Goal: Information Seeking & Learning: Learn about a topic

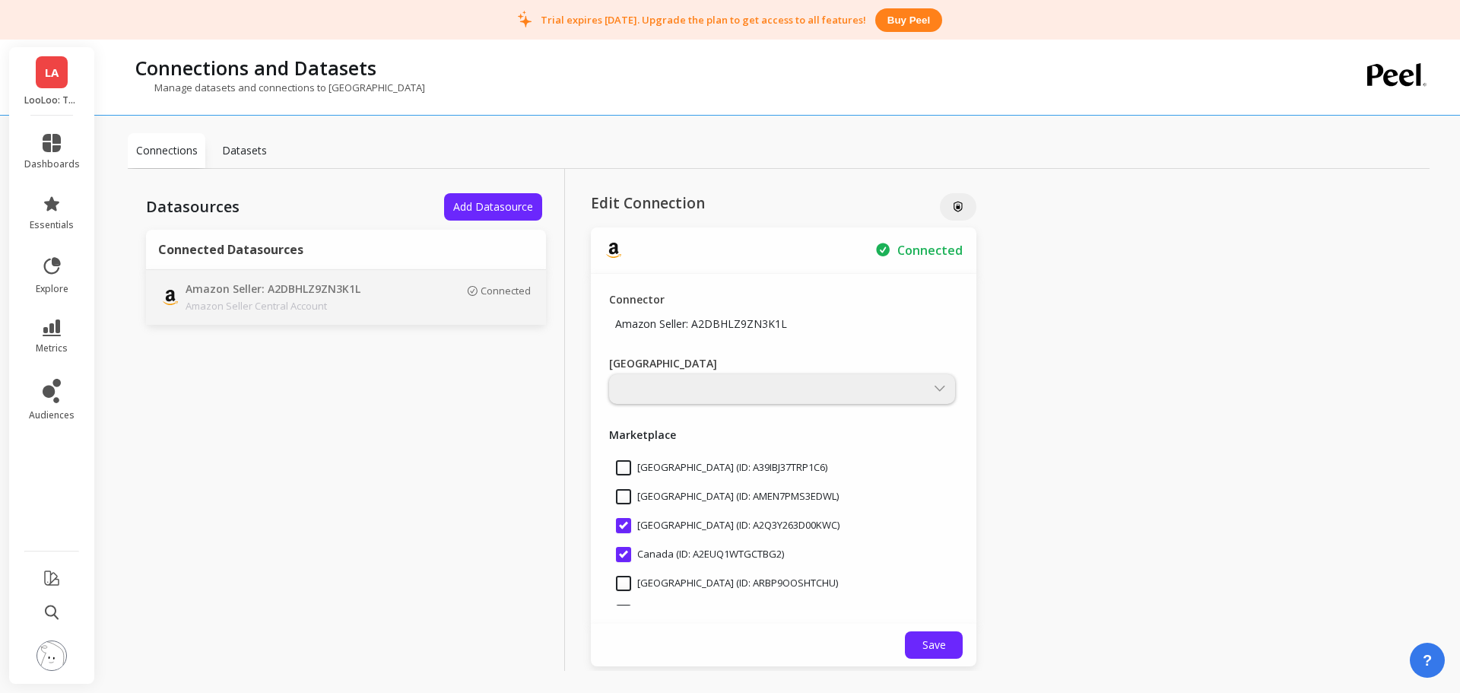
click at [52, 78] on span "LA" at bounding box center [52, 72] width 14 height 17
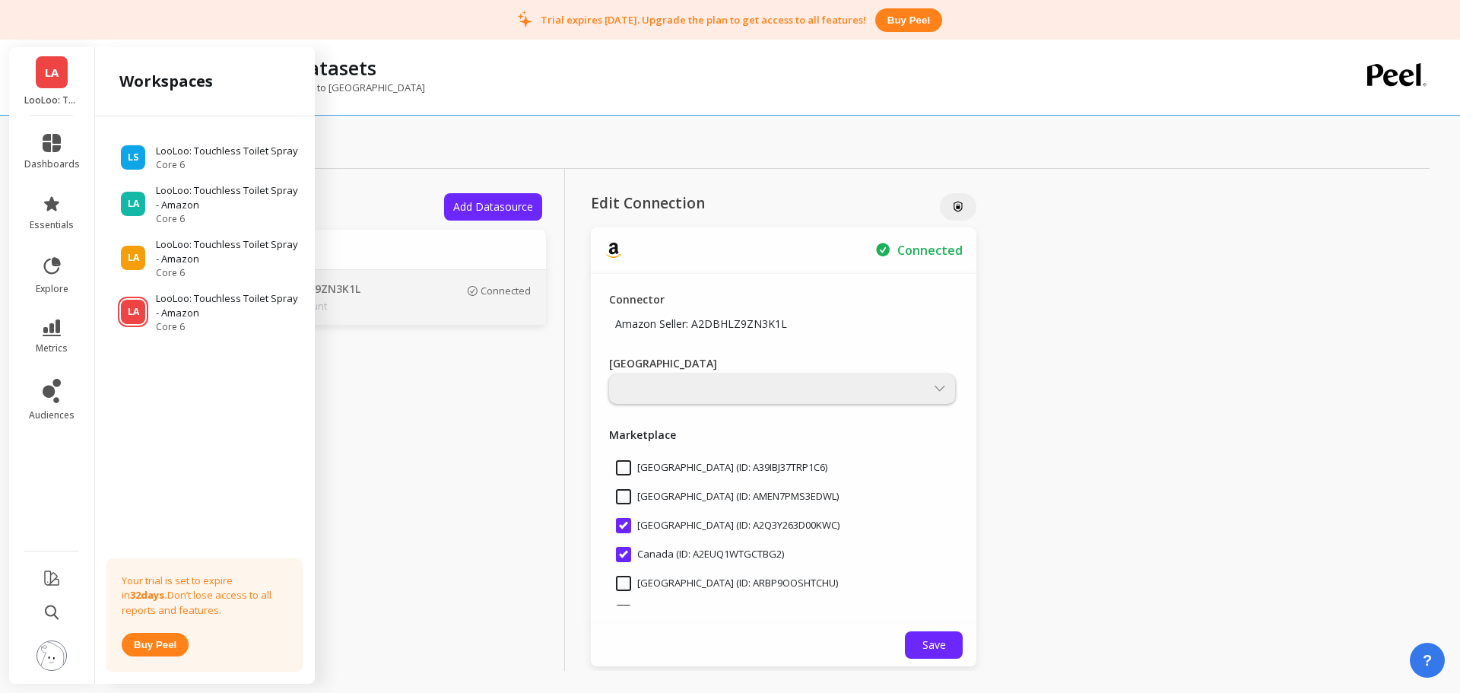
click at [231, 252] on p "LooLoo: Touchless Toilet Spray - Amazon" at bounding box center [228, 252] width 144 height 30
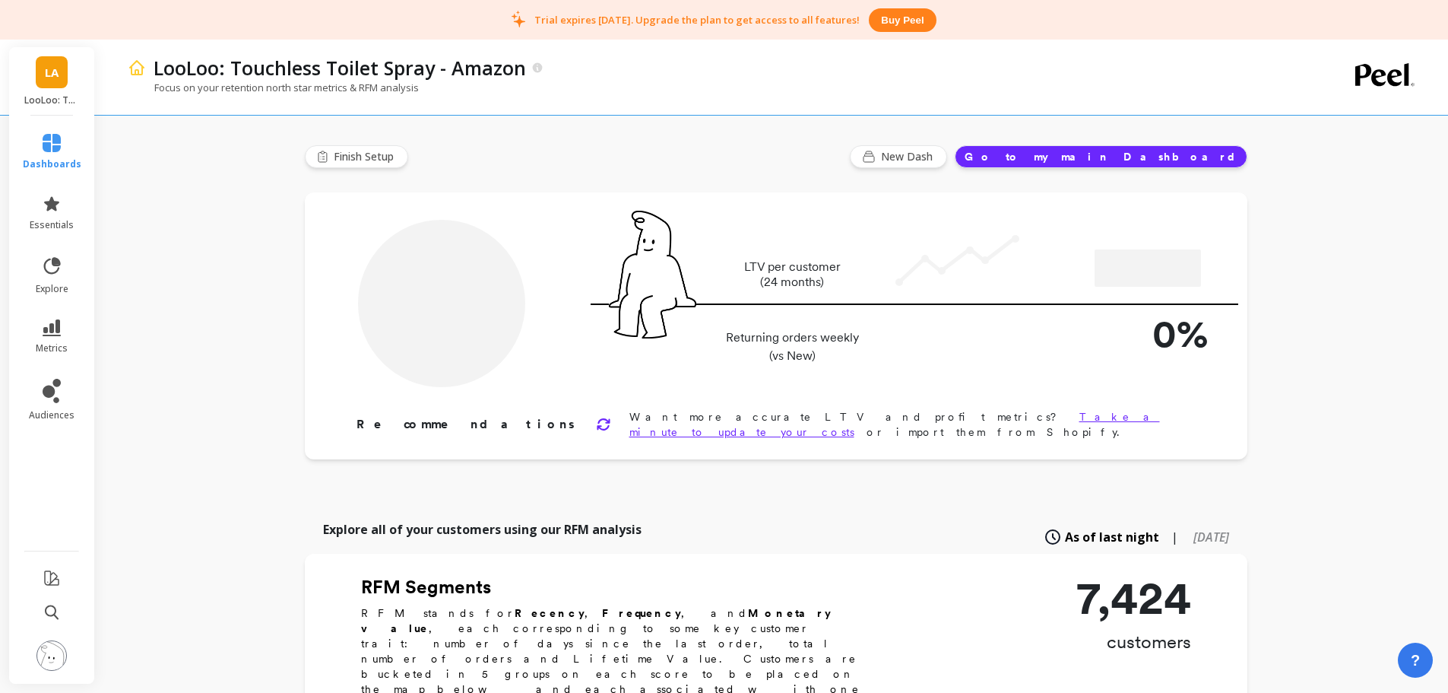
type input "Champions"
type input "792"
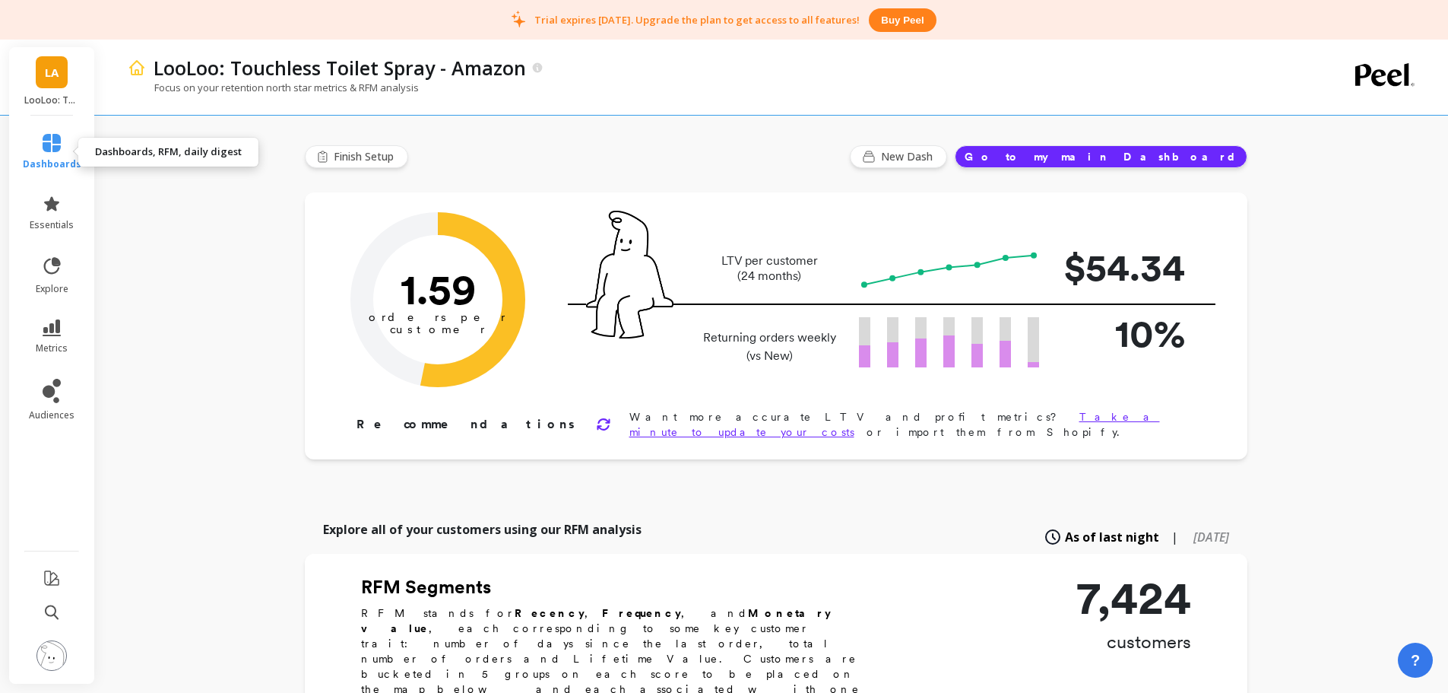
click at [65, 139] on link "dashboards" at bounding box center [52, 152] width 59 height 36
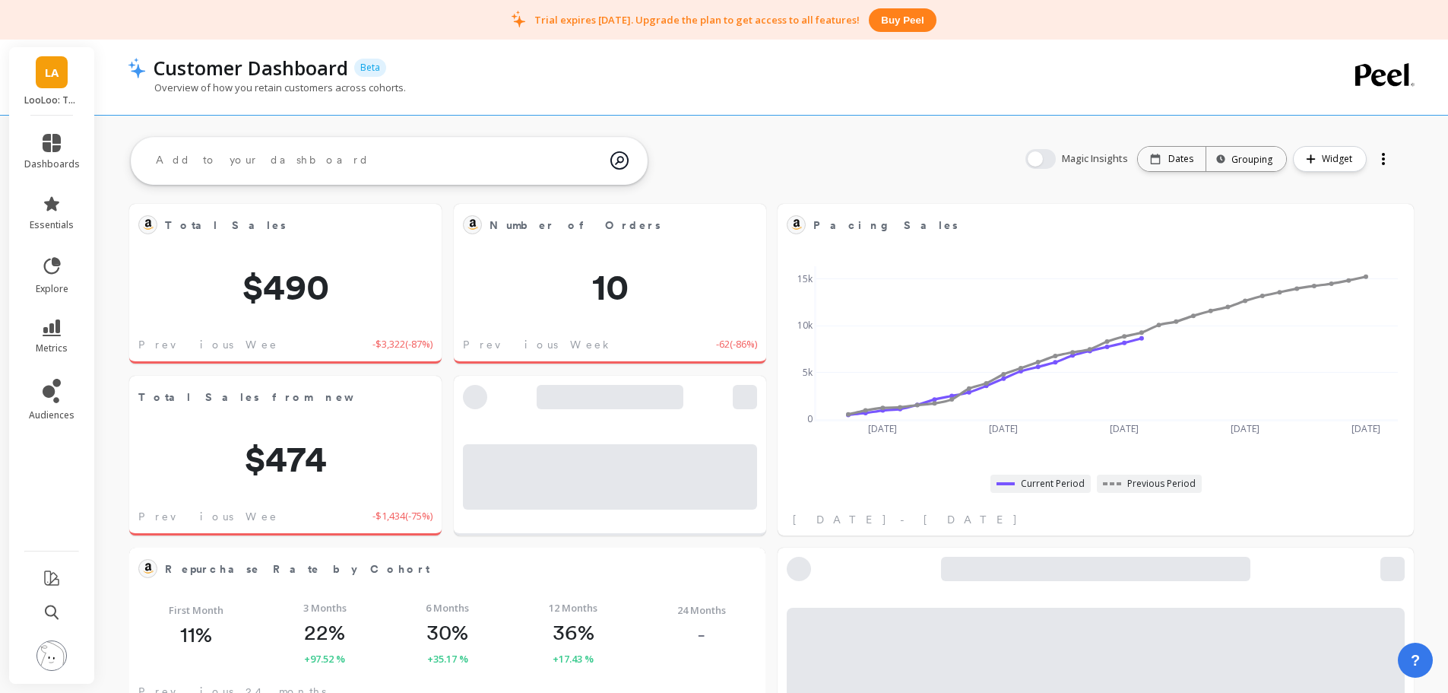
click at [51, 57] on link "LA" at bounding box center [52, 72] width 32 height 32
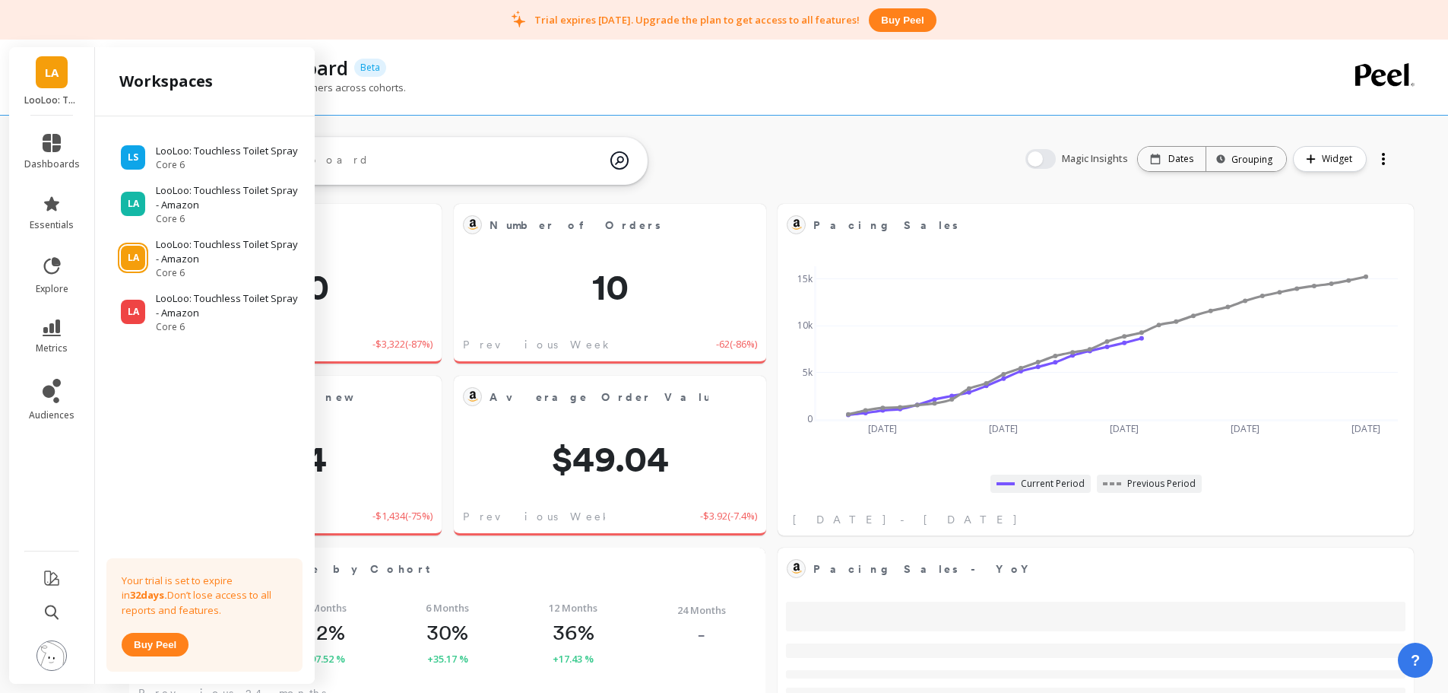
scroll to position [407, 582]
click at [193, 306] on p "LooLoo: Touchless Toilet Spray - Amazon" at bounding box center [228, 306] width 144 height 30
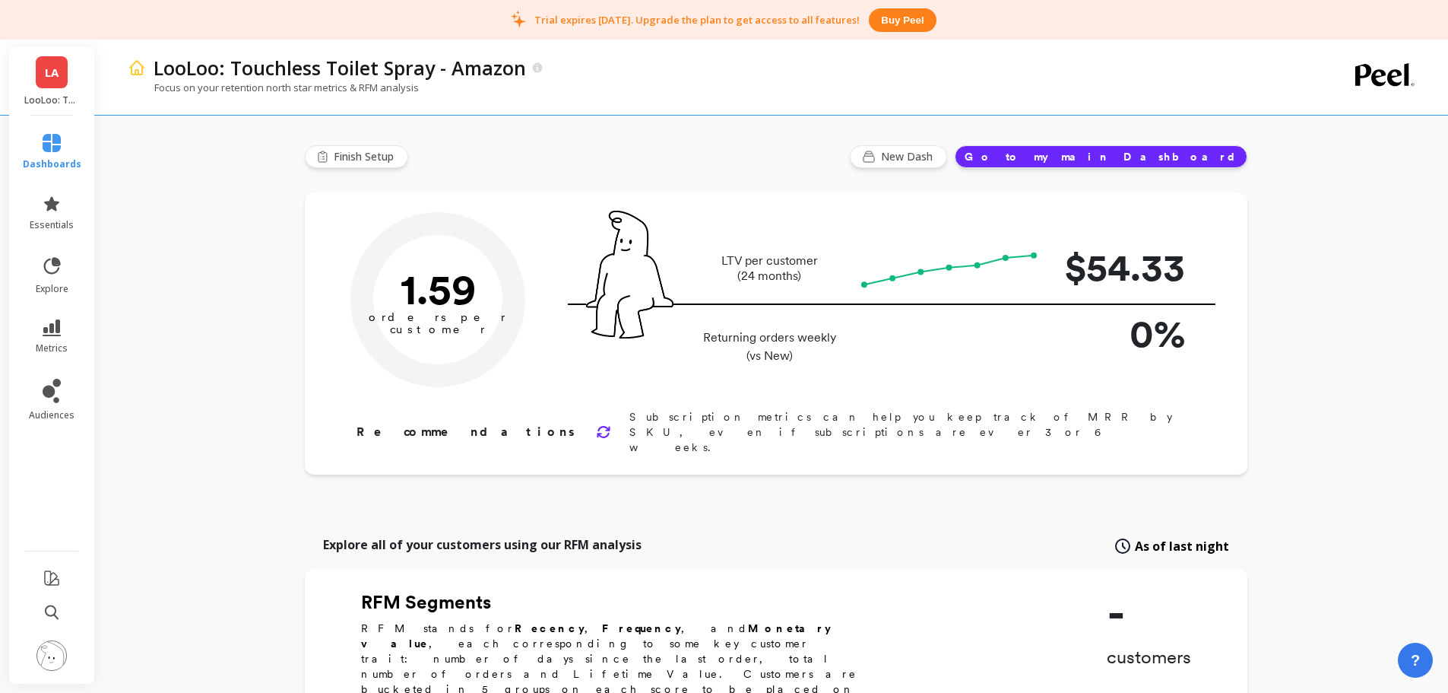
type input "Champions"
type input "792"
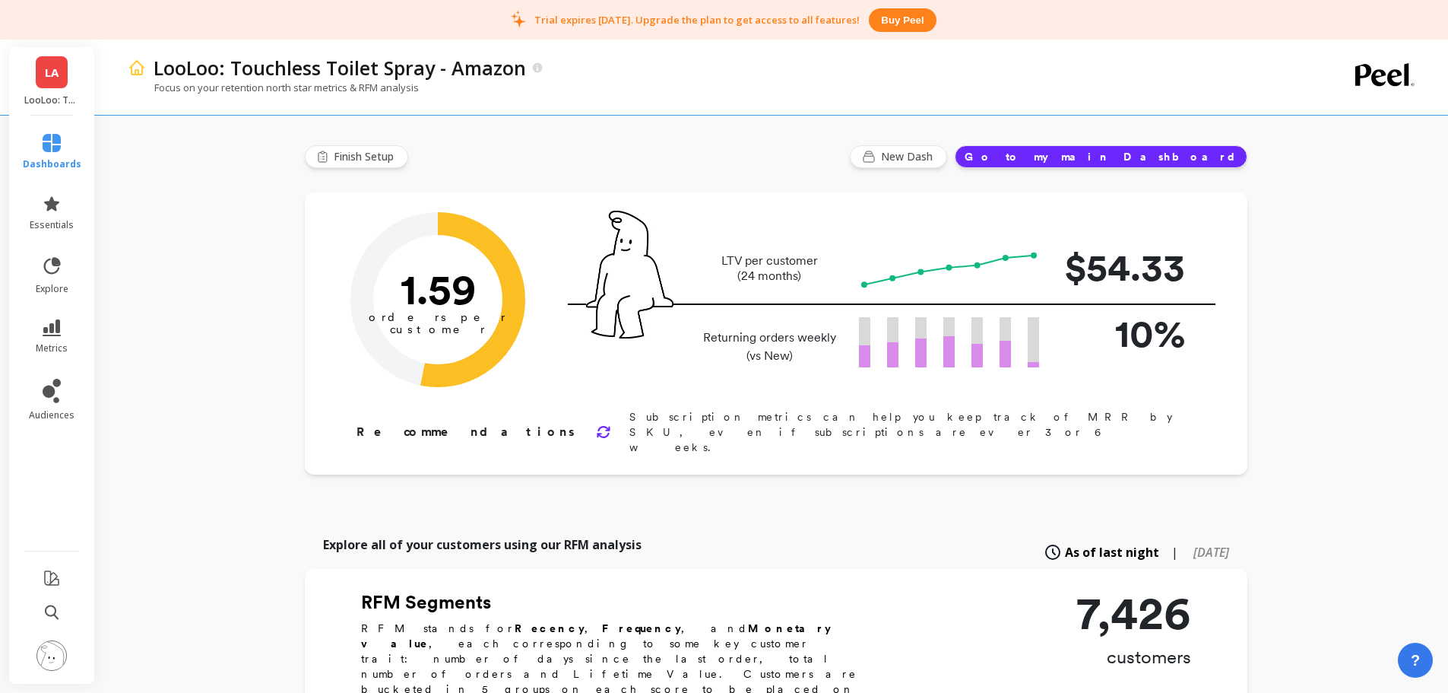
click at [63, 651] on img at bounding box center [51, 655] width 30 height 30
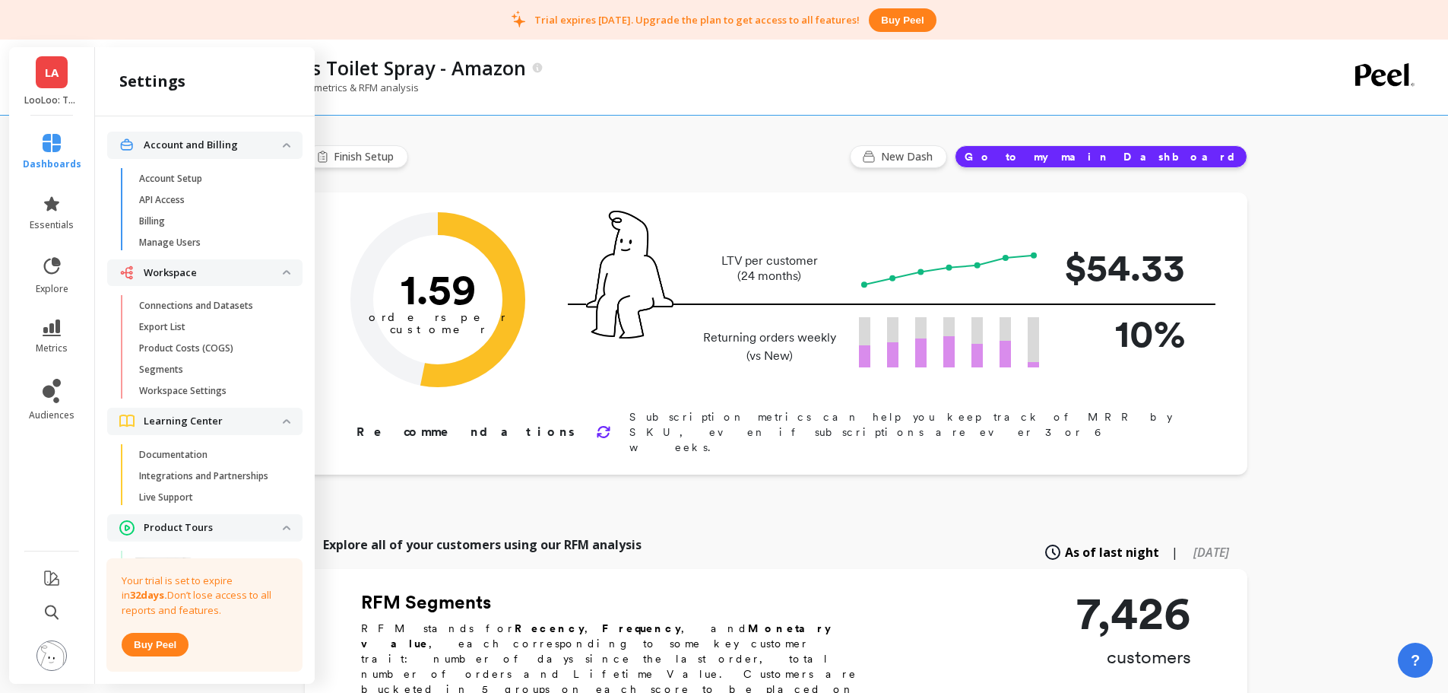
click at [218, 302] on p "Connections and Datasets" at bounding box center [196, 306] width 114 height 12
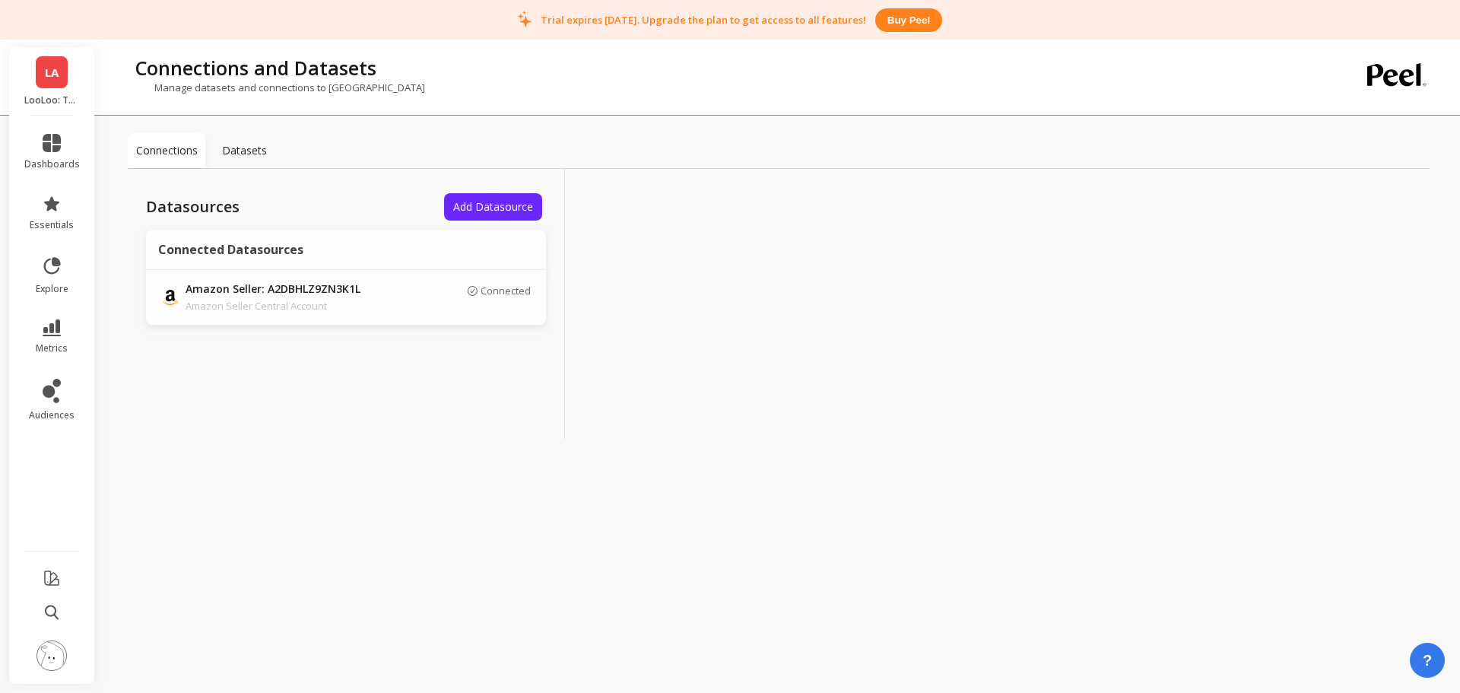
click at [485, 301] on div "Connected" at bounding box center [465, 297] width 129 height 26
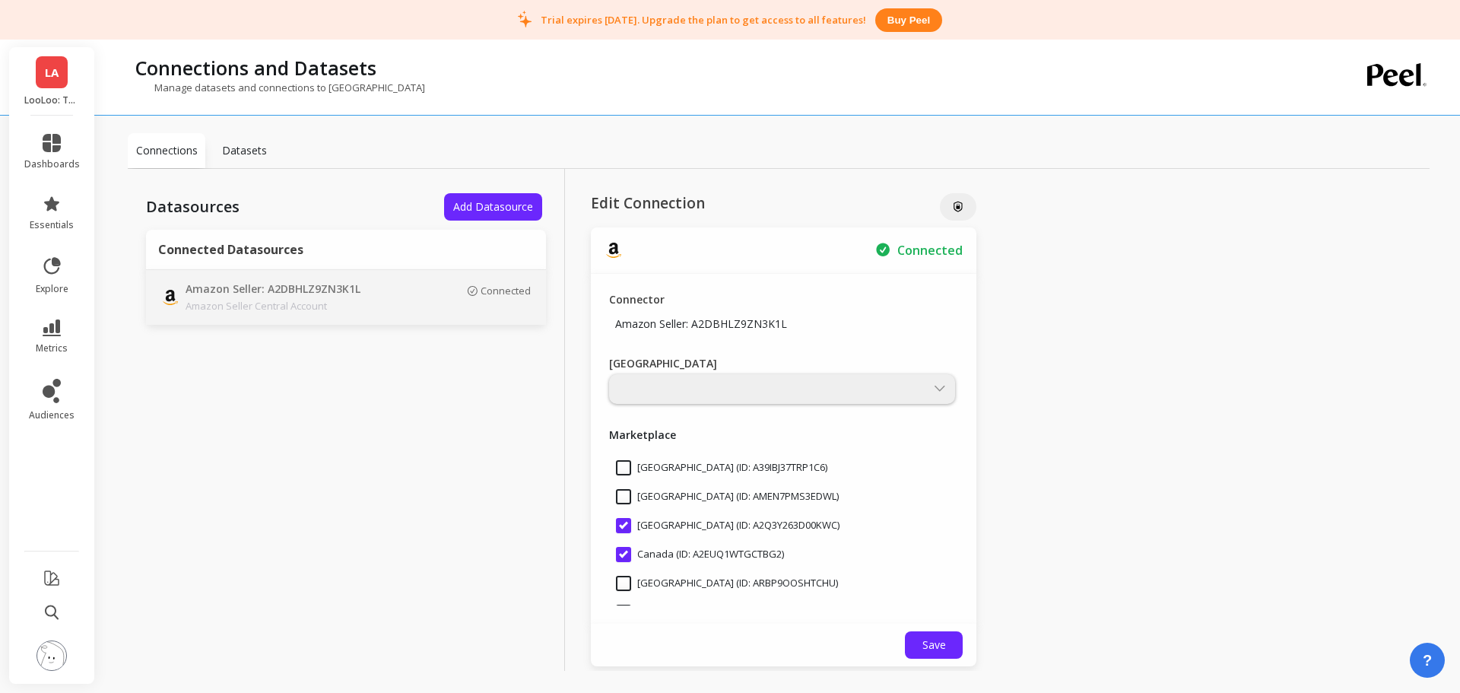
click at [244, 150] on p "Datasets" at bounding box center [244, 150] width 45 height 15
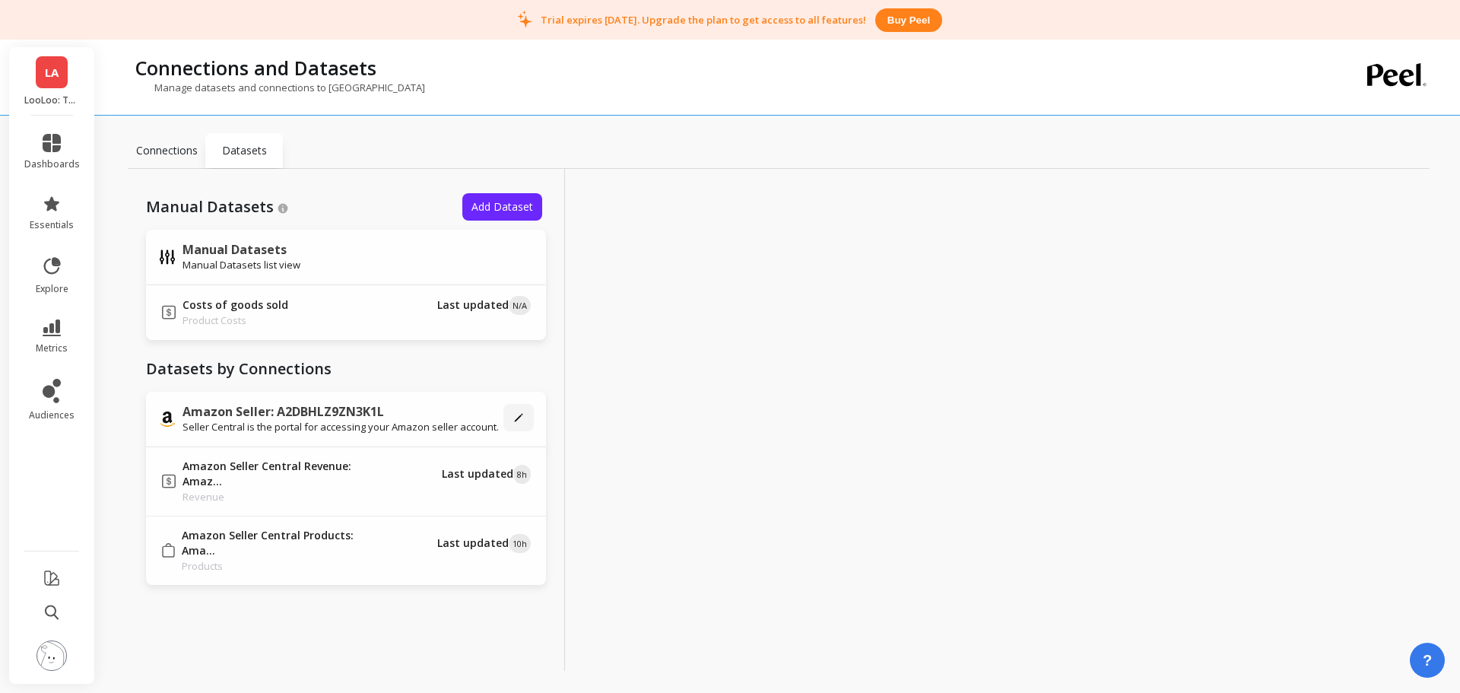
click at [185, 155] on p "Connections" at bounding box center [167, 150] width 62 height 15
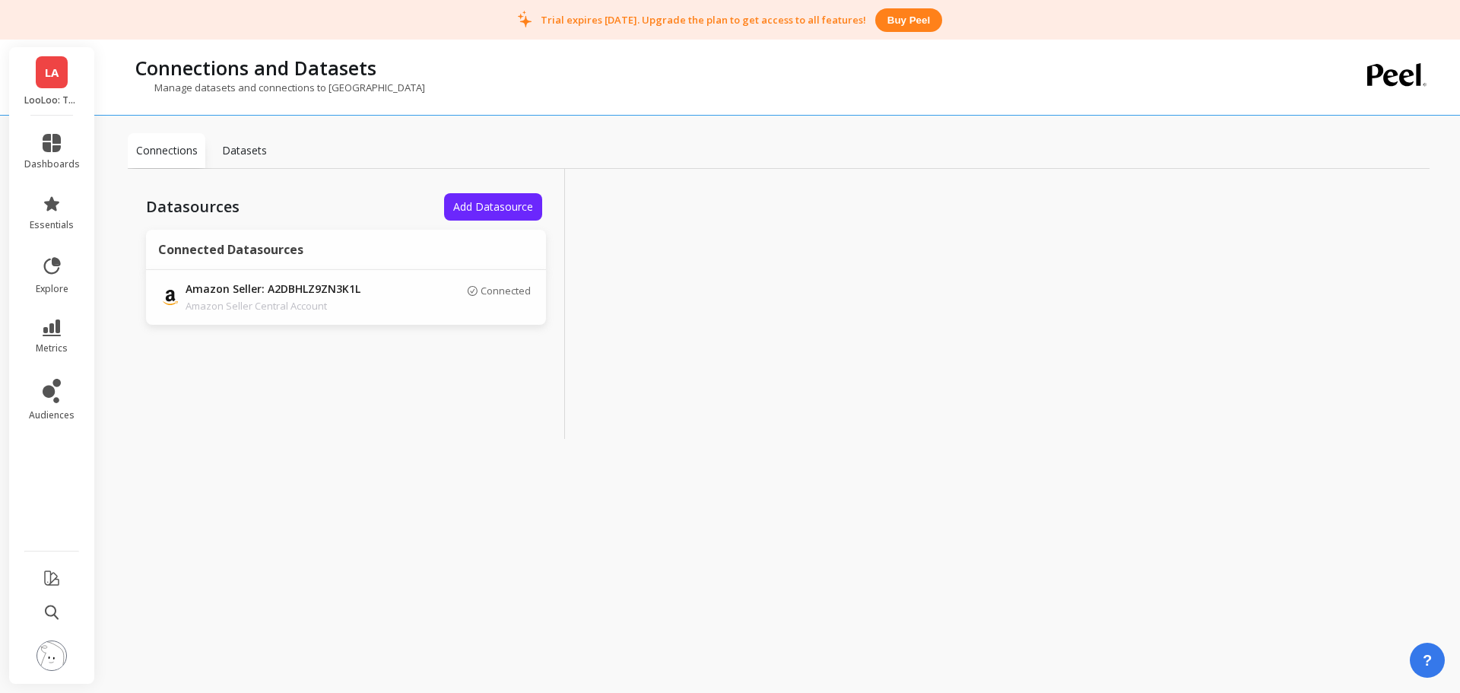
click at [334, 284] on p "Amazon Seller: A2DBHLZ9ZN3K1L" at bounding box center [292, 289] width 213 height 17
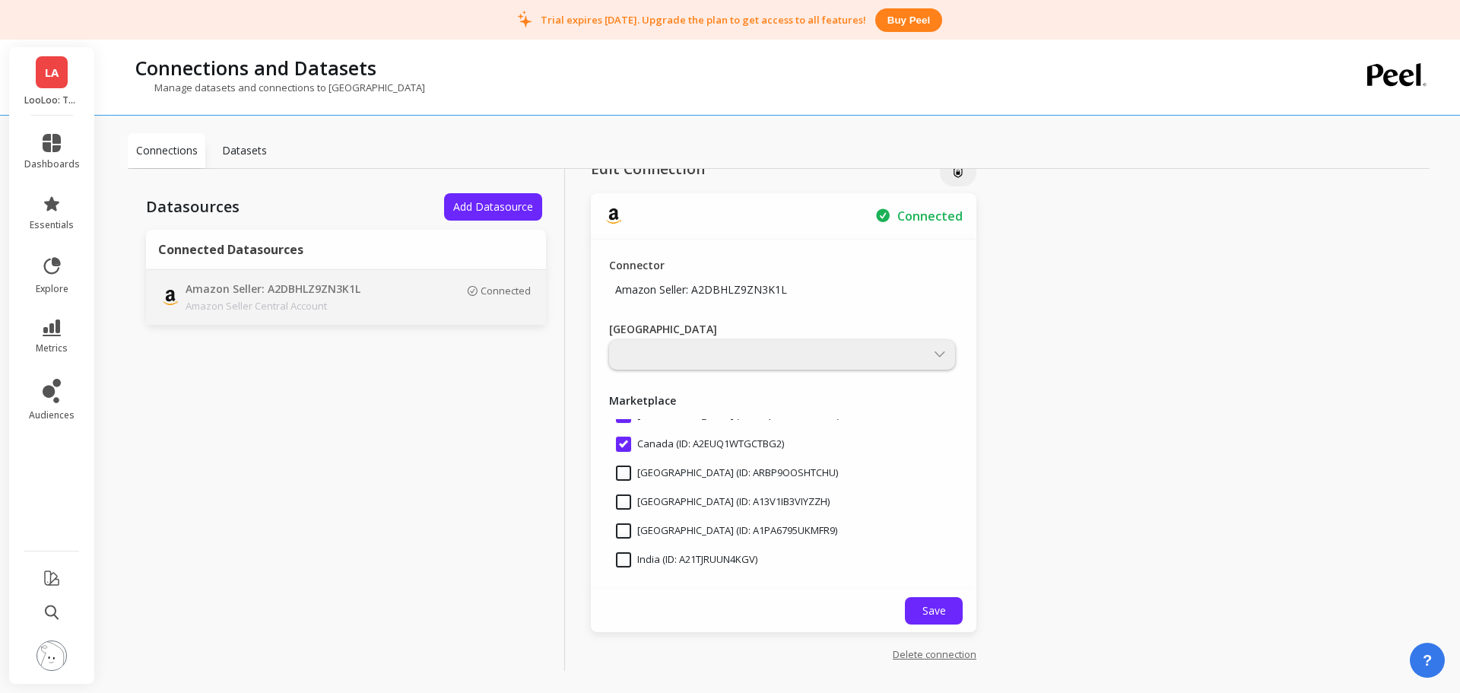
scroll to position [52, 0]
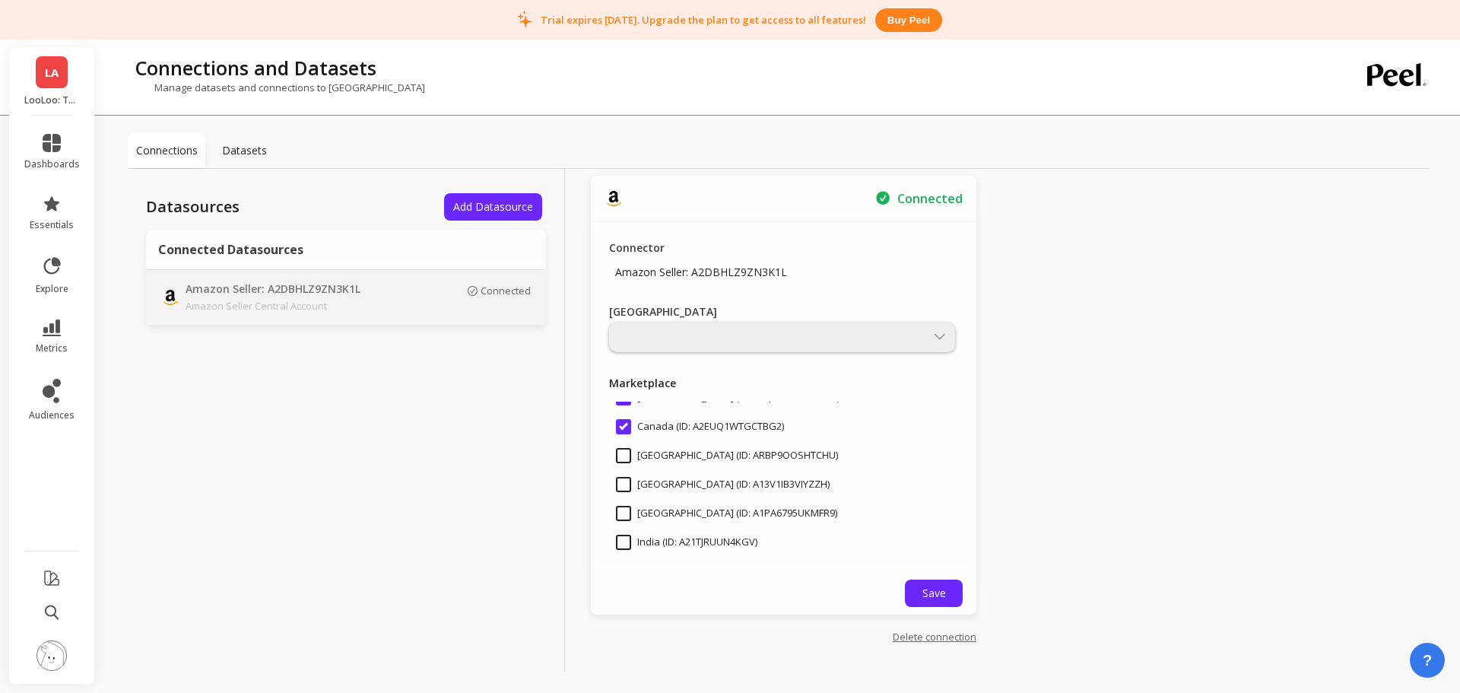
click at [48, 89] on div "LA LooLoo: Touchless Toilet Spray - Amazon" at bounding box center [51, 81] width 85 height 68
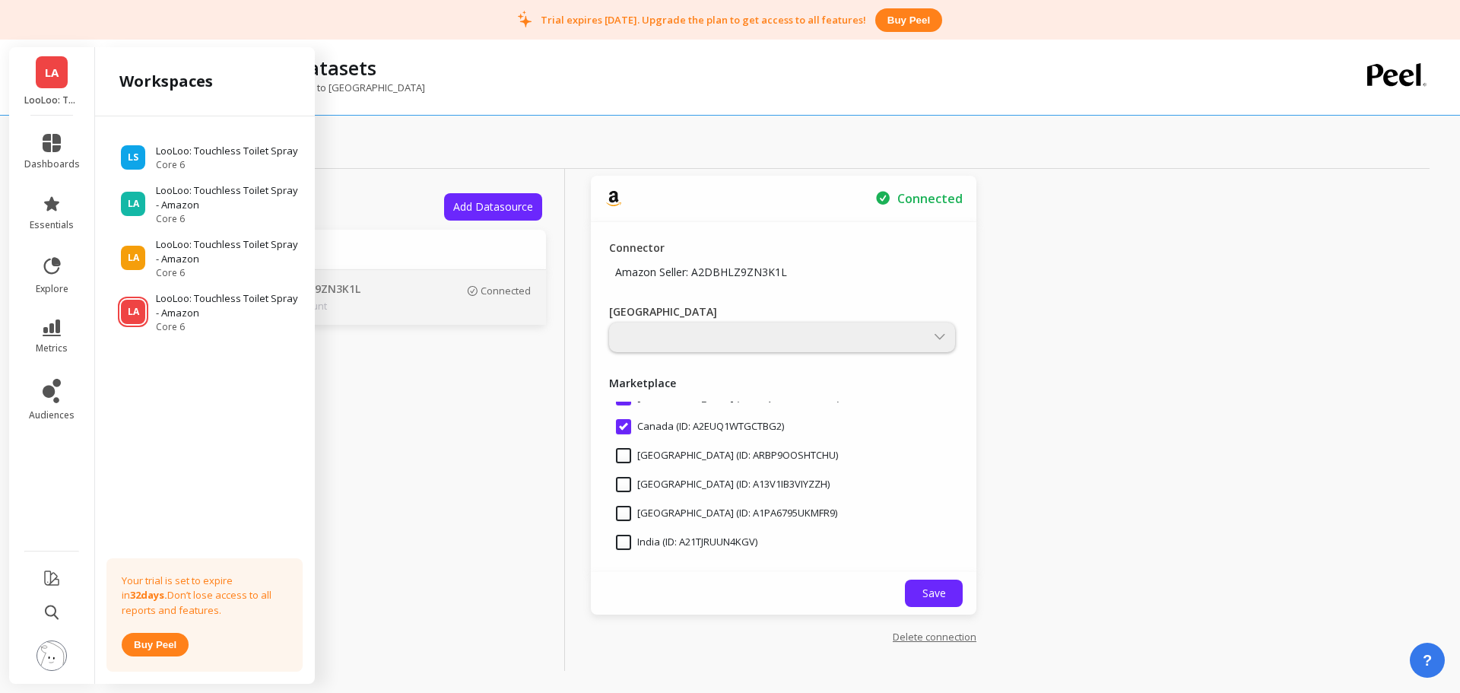
click at [199, 262] on p "LooLoo: Touchless Toilet Spray - Amazon" at bounding box center [228, 252] width 144 height 30
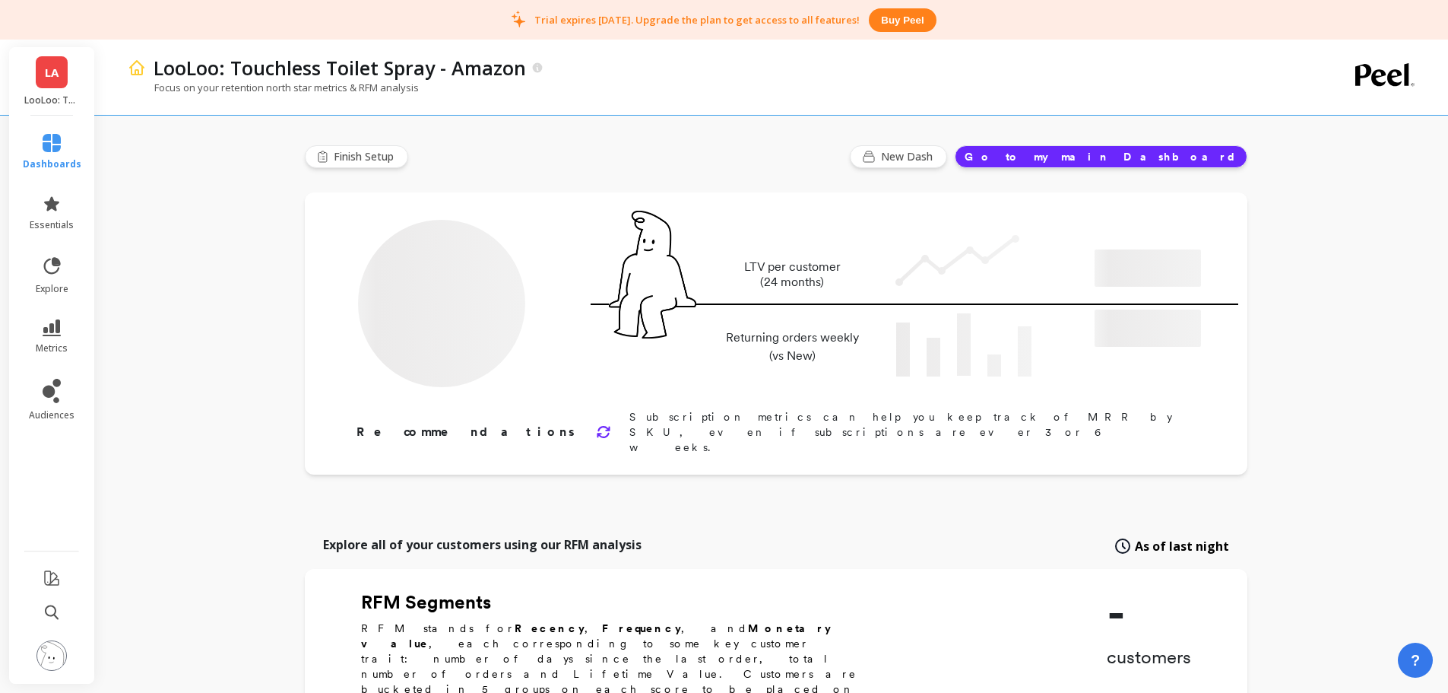
type input "Champions"
type input "792"
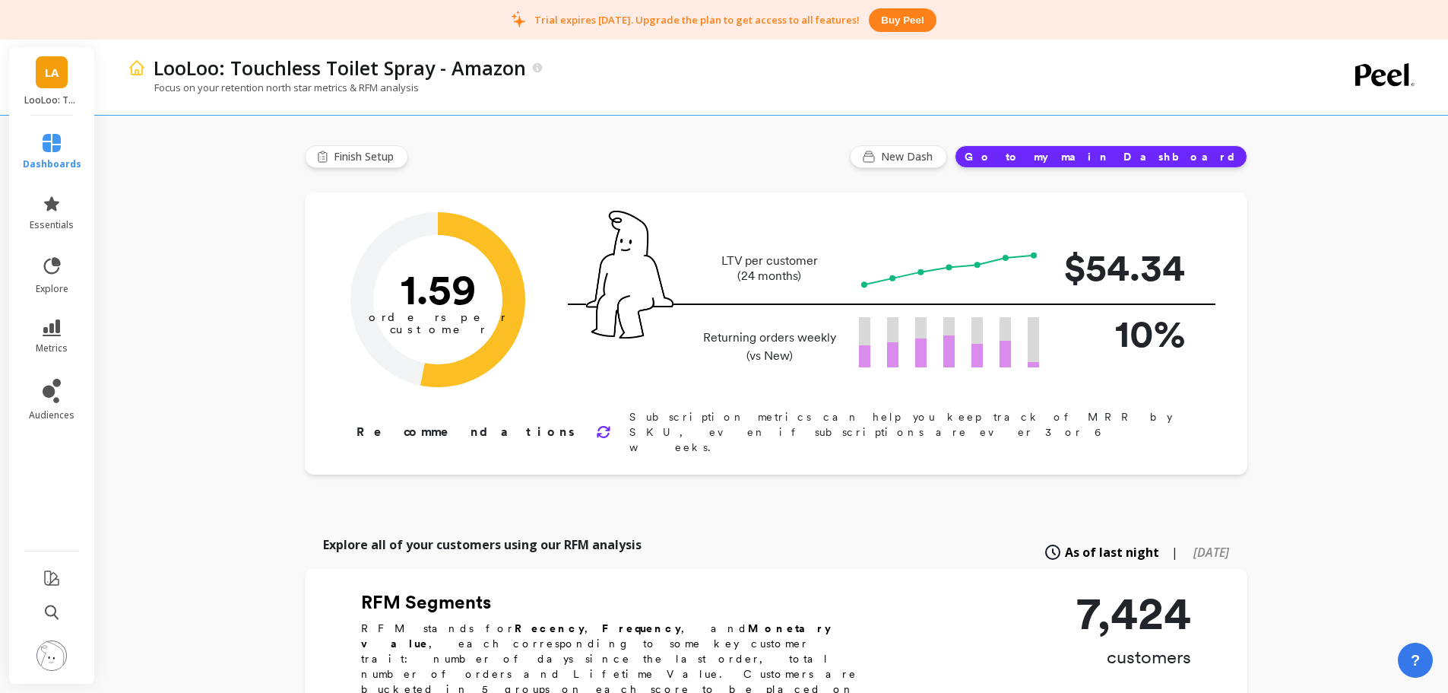
drag, startPoint x: 58, startPoint y: 659, endPoint x: 89, endPoint y: 586, distance: 79.4
click at [58, 658] on img at bounding box center [51, 655] width 30 height 30
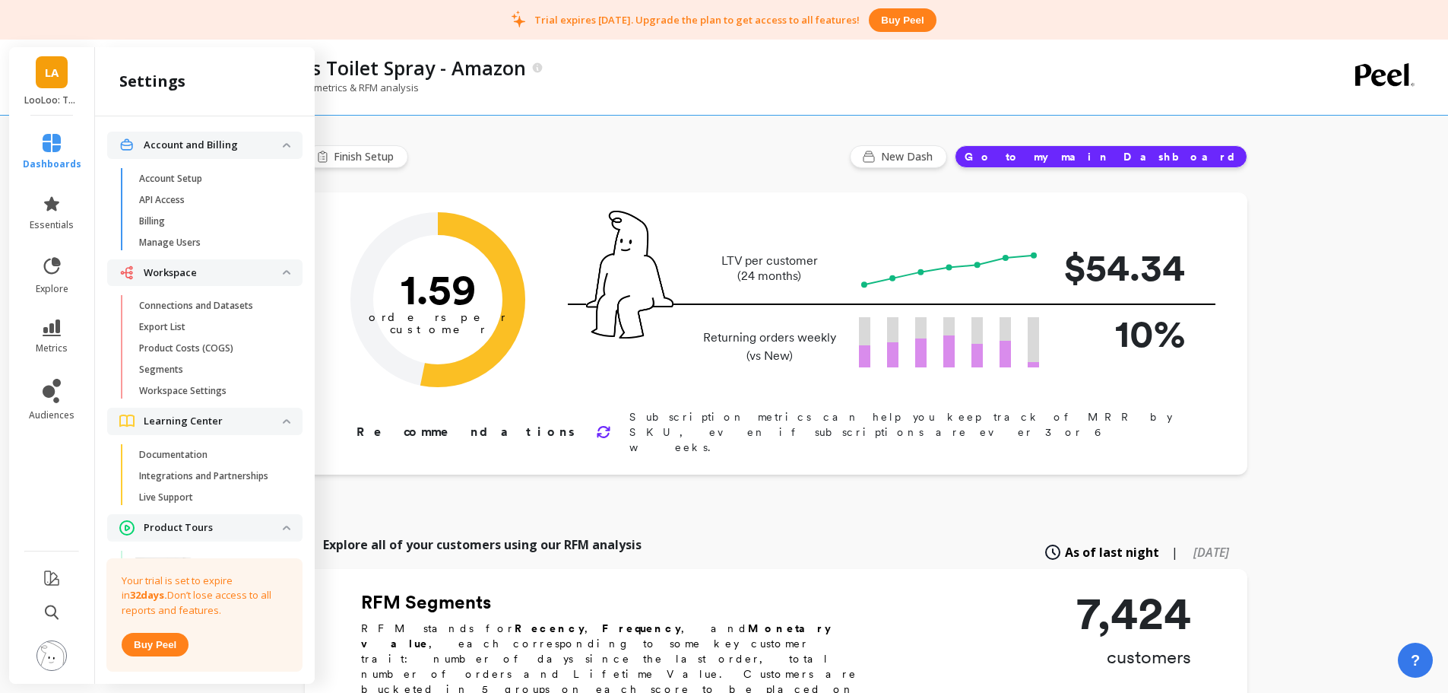
click at [203, 306] on p "Connections and Datasets" at bounding box center [196, 306] width 114 height 12
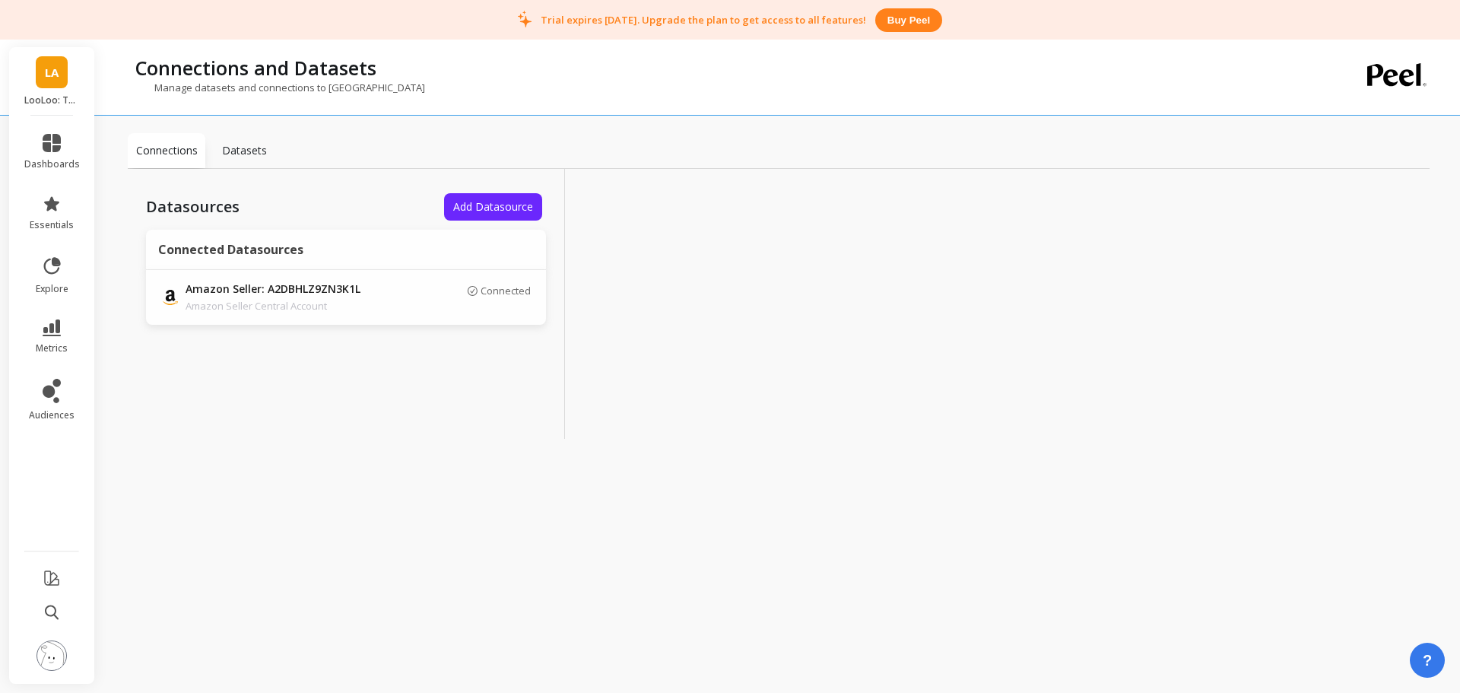
click at [353, 306] on p "Amazon Seller Central Account" at bounding box center [292, 305] width 213 height 15
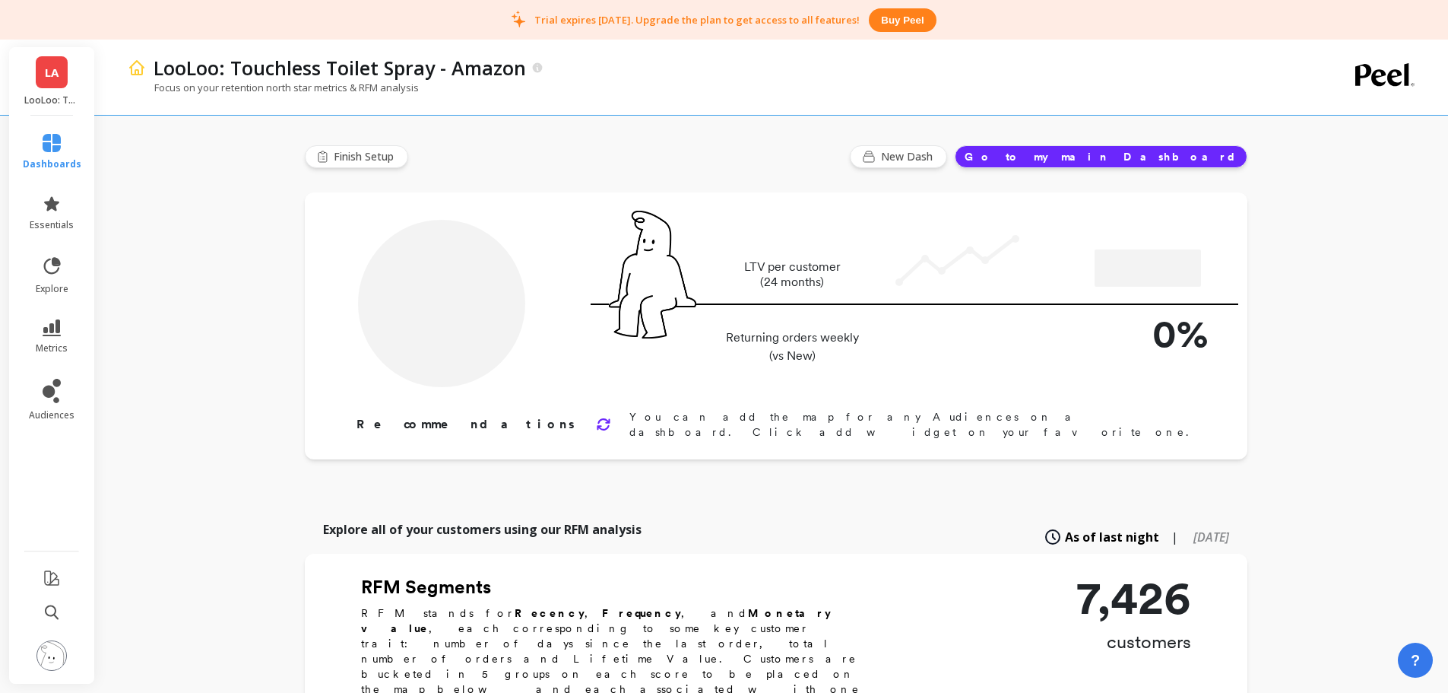
type input "Champions"
type input "792"
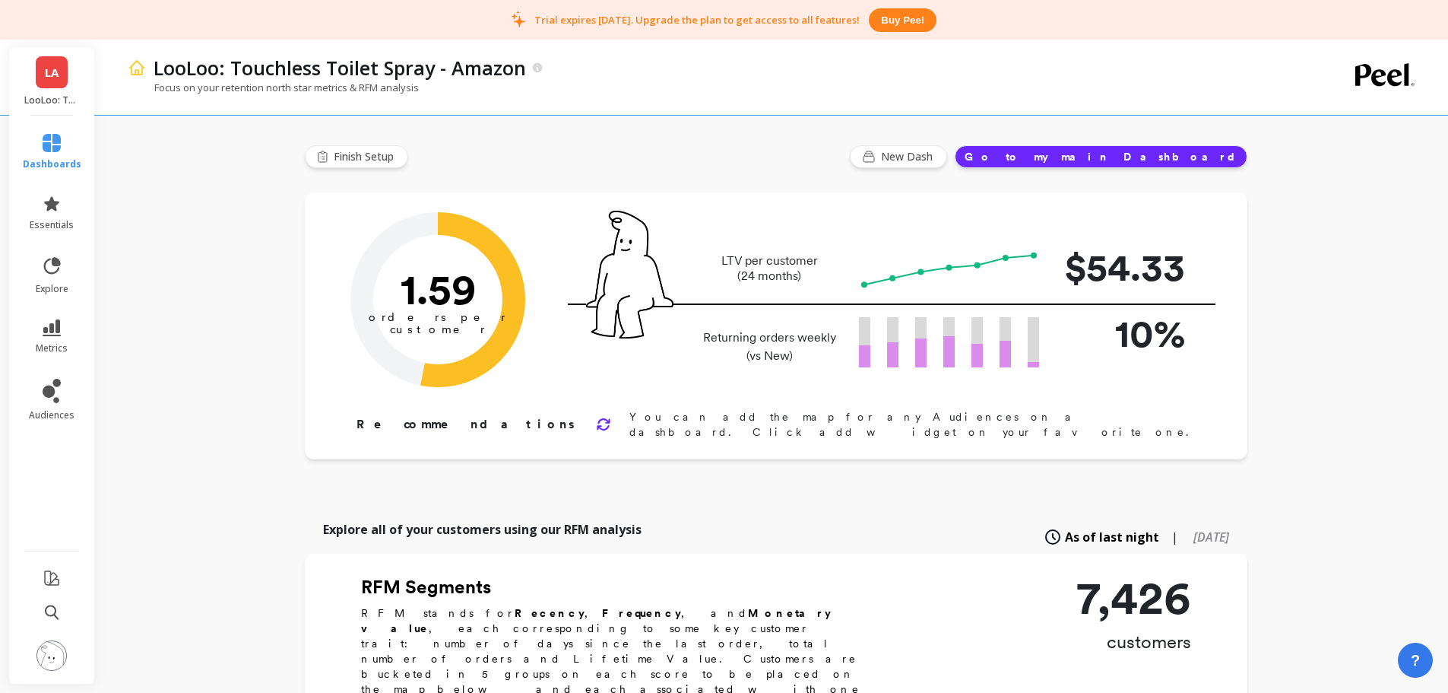
click at [43, 671] on button at bounding box center [51, 656] width 30 height 33
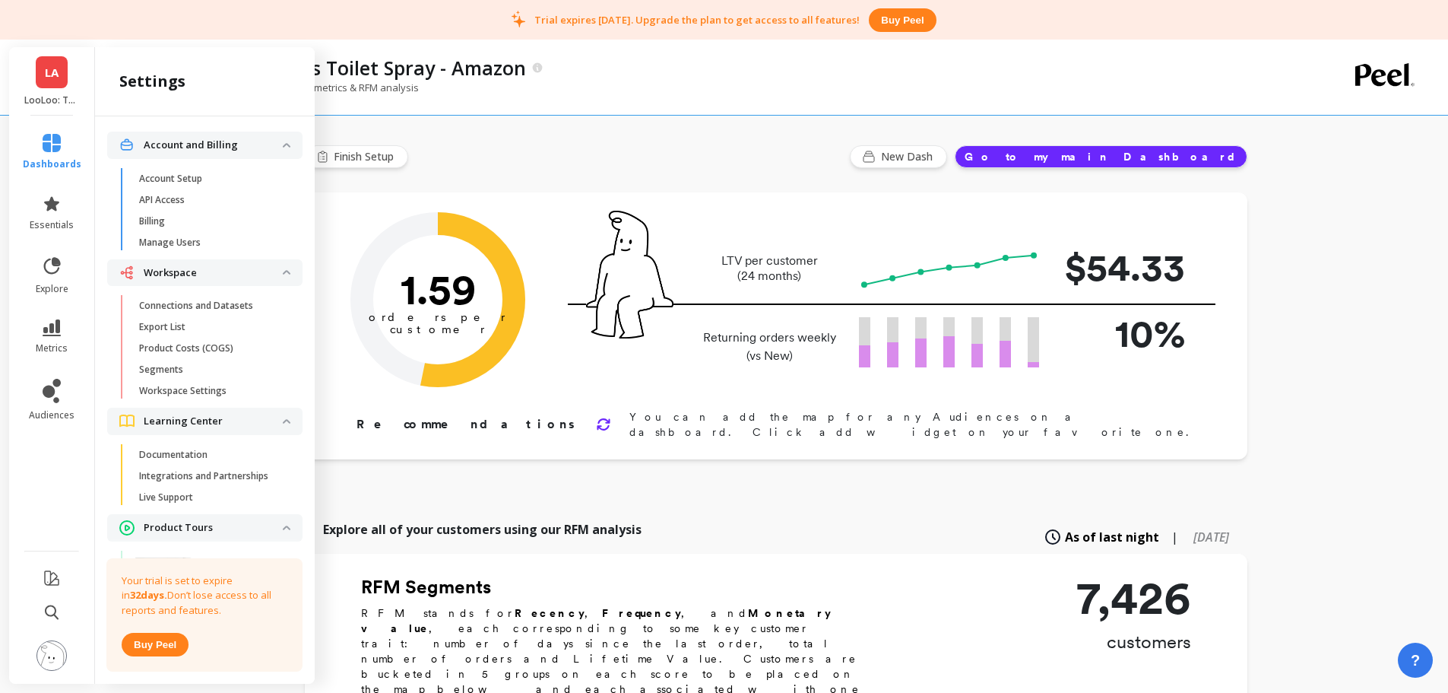
click at [196, 312] on link "Connections and Datasets" at bounding box center [217, 305] width 171 height 21
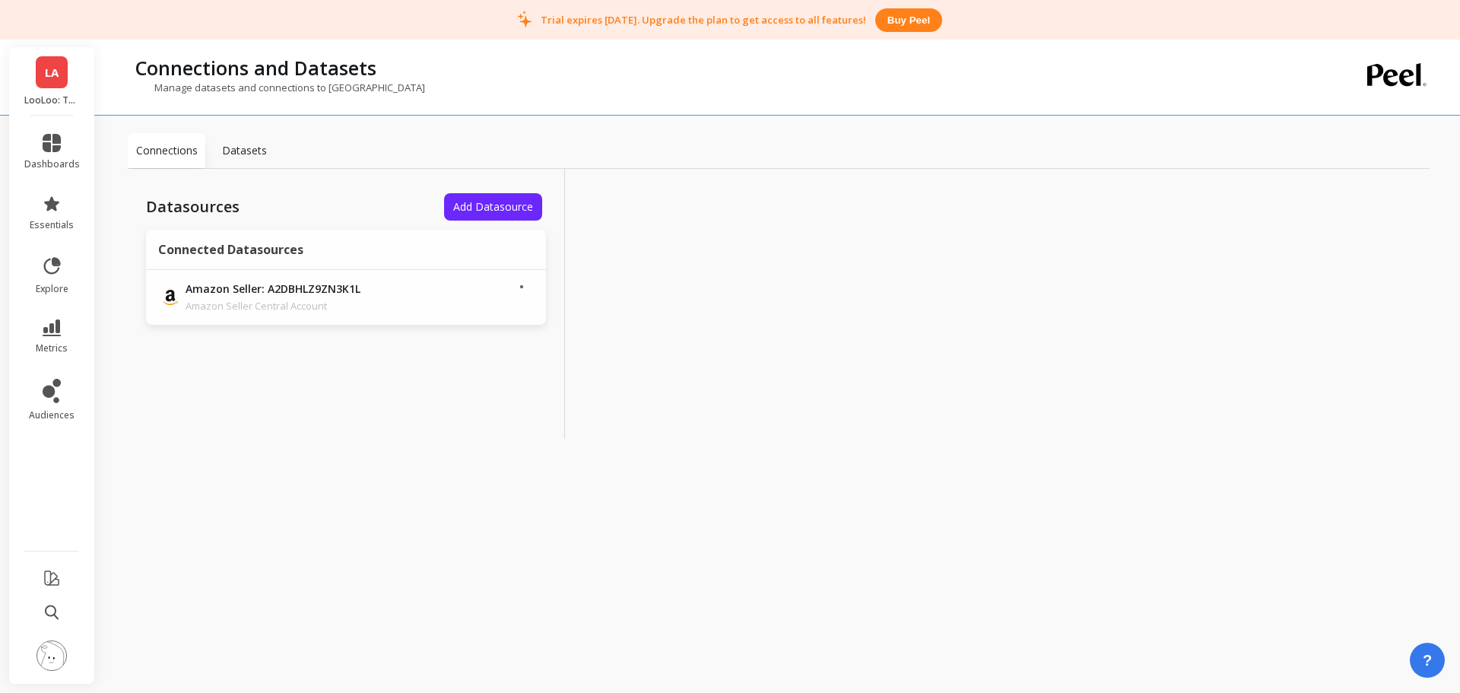
click at [385, 307] on p "Amazon Seller Central Account" at bounding box center [292, 305] width 213 height 15
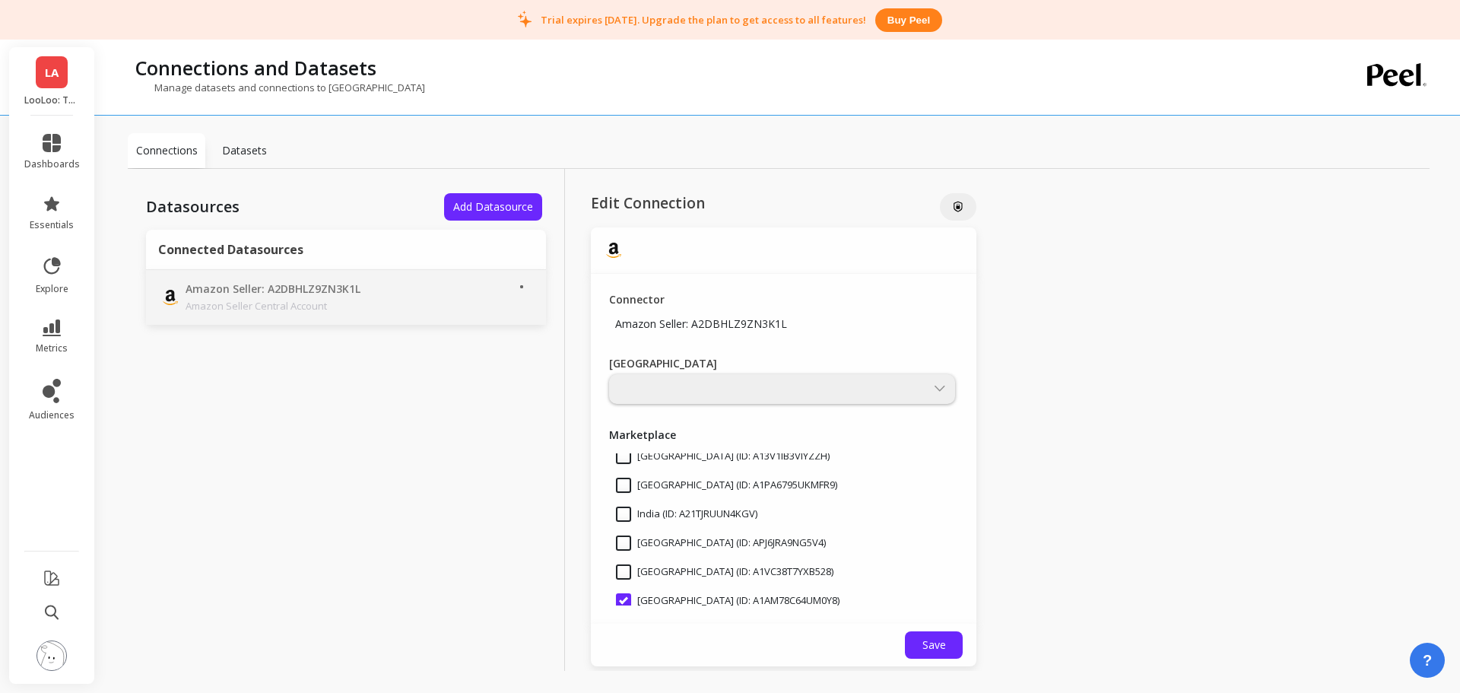
scroll to position [455, 0]
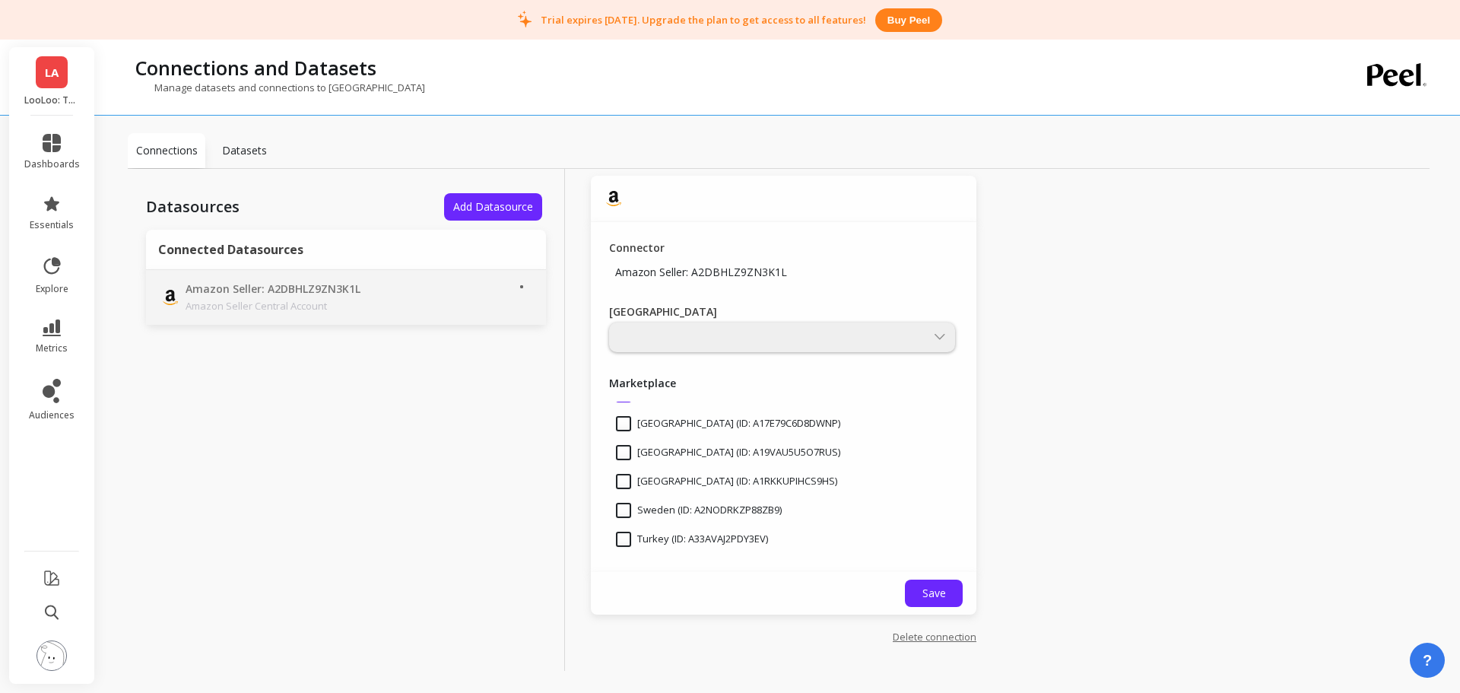
click at [944, 640] on link "Delete connection" at bounding box center [935, 637] width 84 height 14
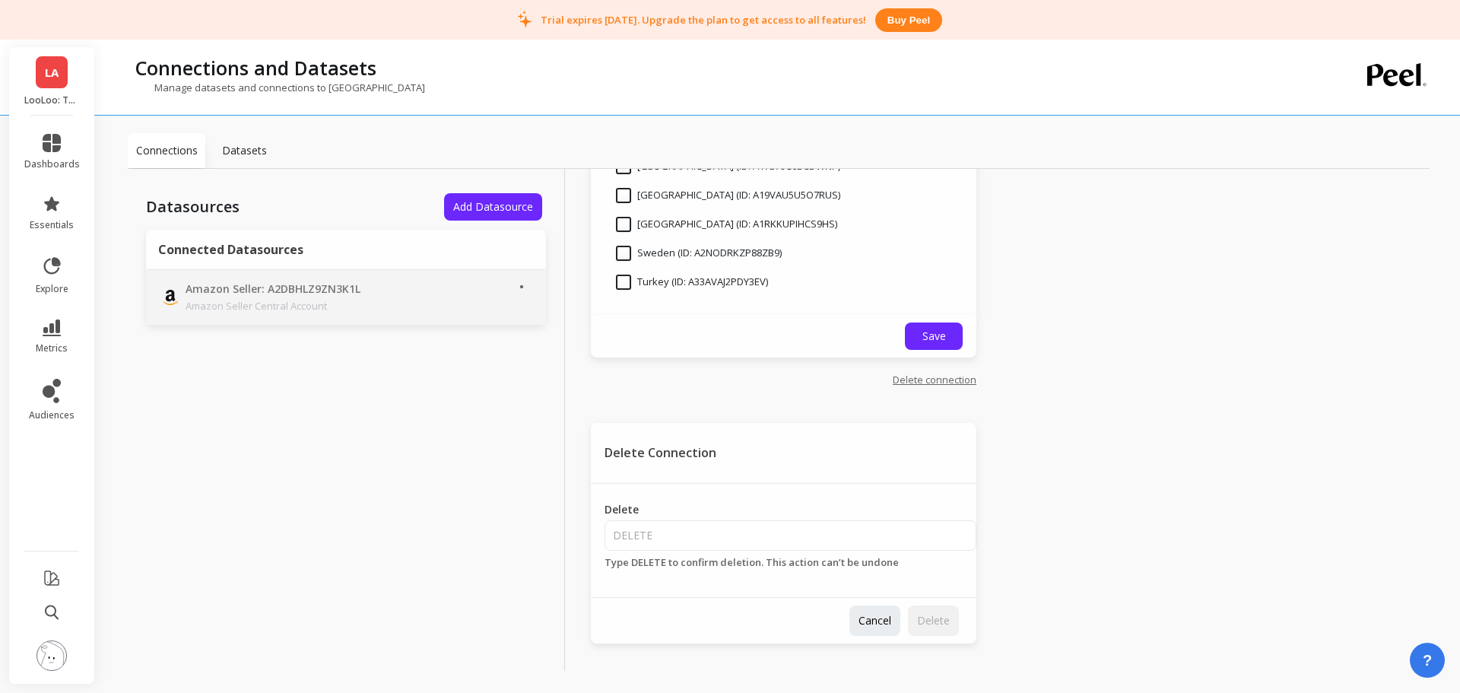
click at [911, 379] on link "Delete connection" at bounding box center [935, 380] width 84 height 14
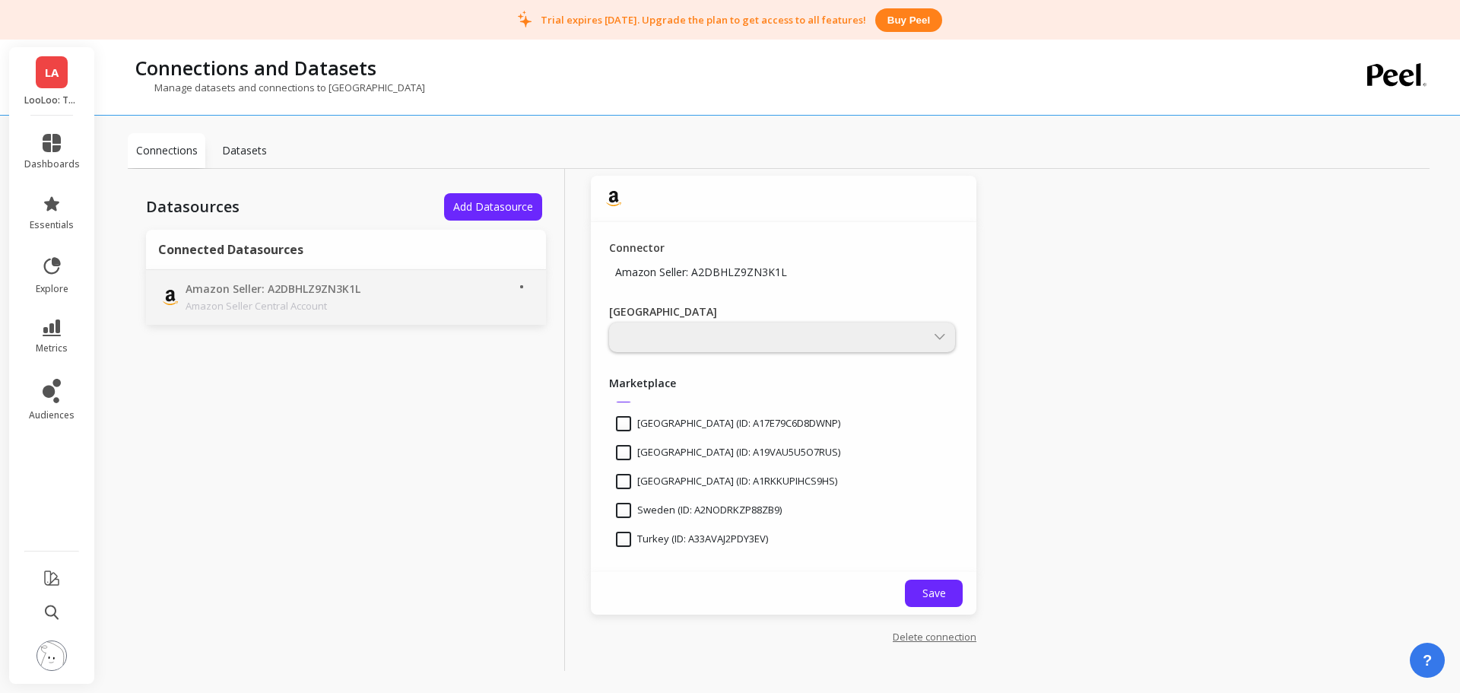
click at [939, 636] on link "Delete connection" at bounding box center [935, 637] width 84 height 14
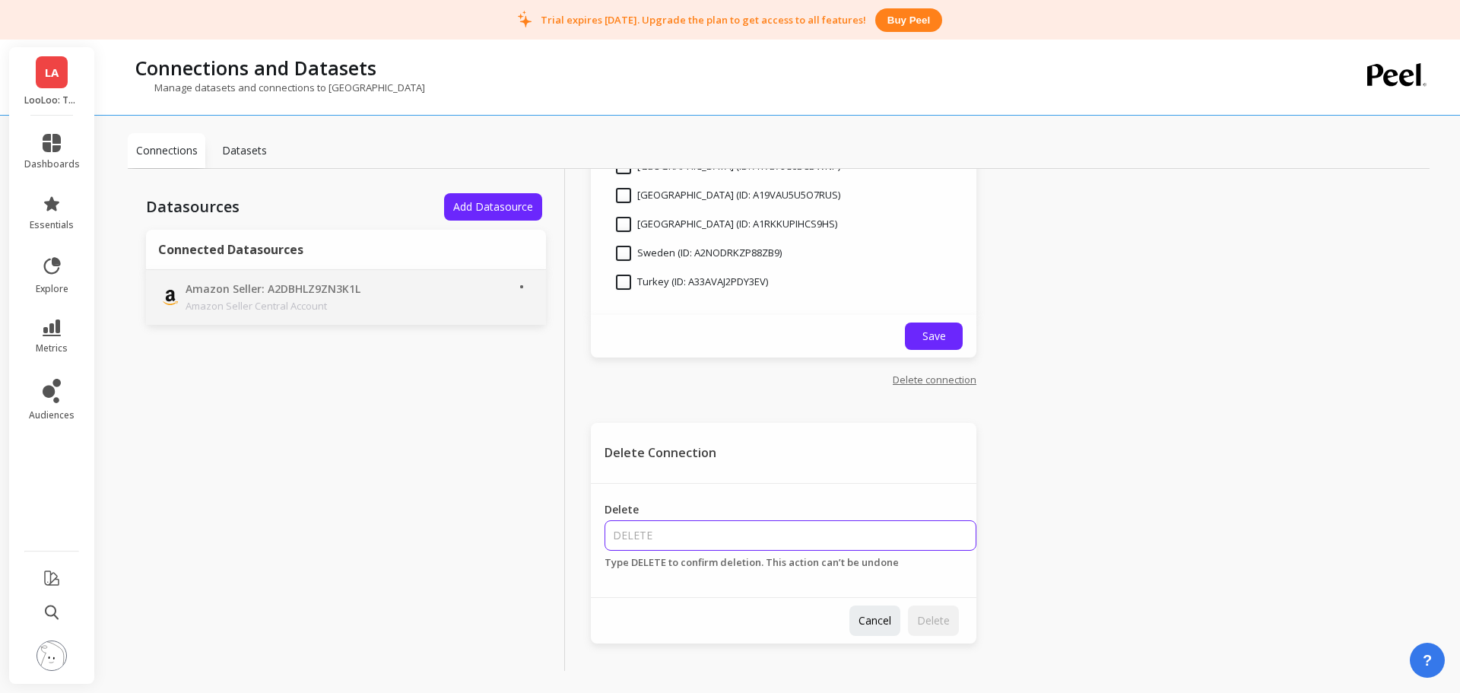
click at [750, 527] on input "Delete" at bounding box center [790, 535] width 372 height 30
type input "DELETE"
click at [743, 538] on input "DELETE" at bounding box center [790, 535] width 372 height 30
click at [925, 623] on span "Delete" at bounding box center [933, 620] width 33 height 14
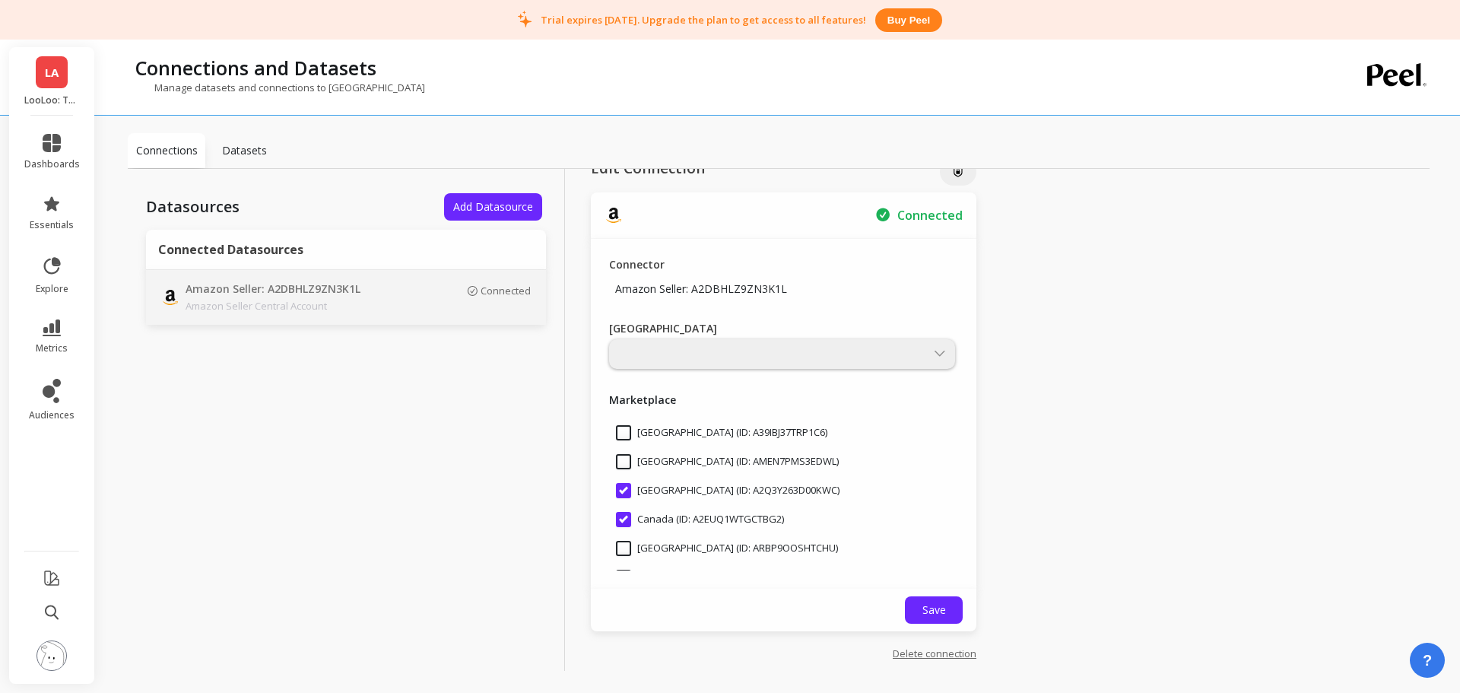
scroll to position [52, 0]
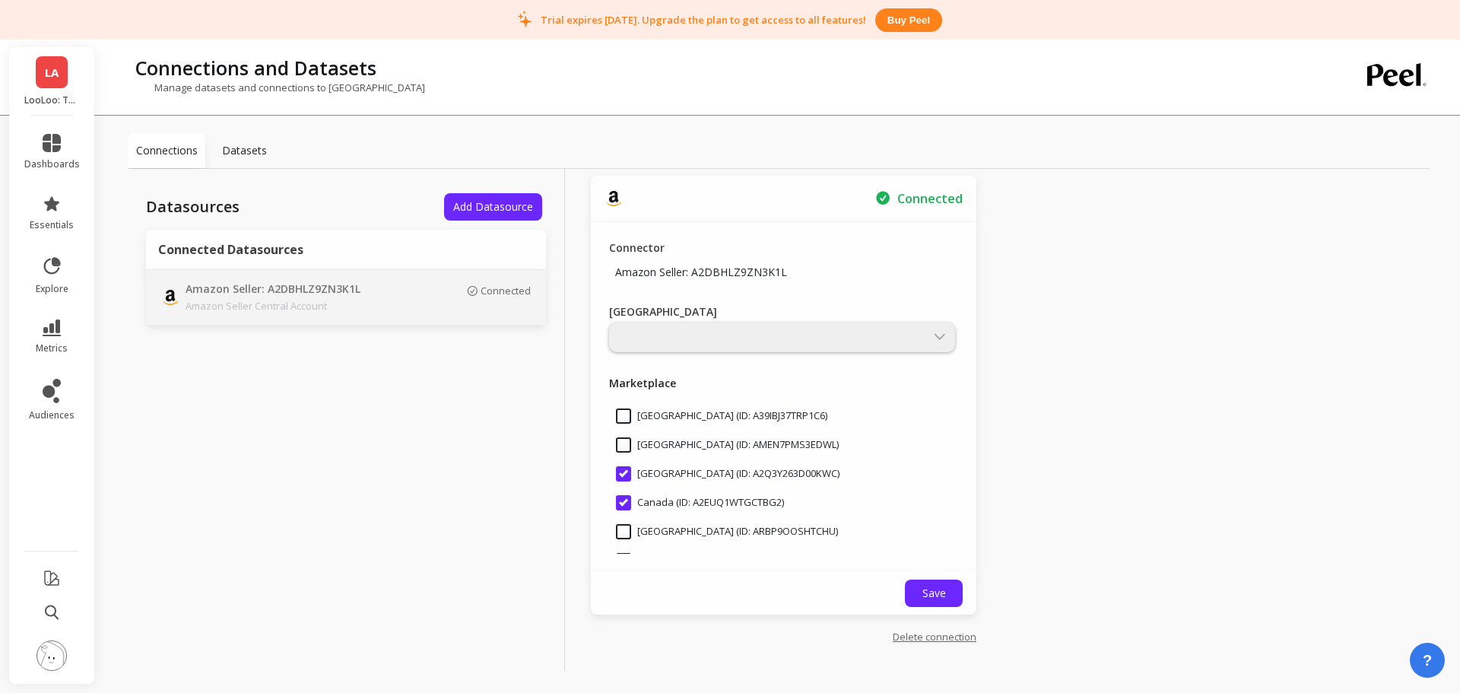
click at [52, 75] on span "LA" at bounding box center [52, 72] width 14 height 17
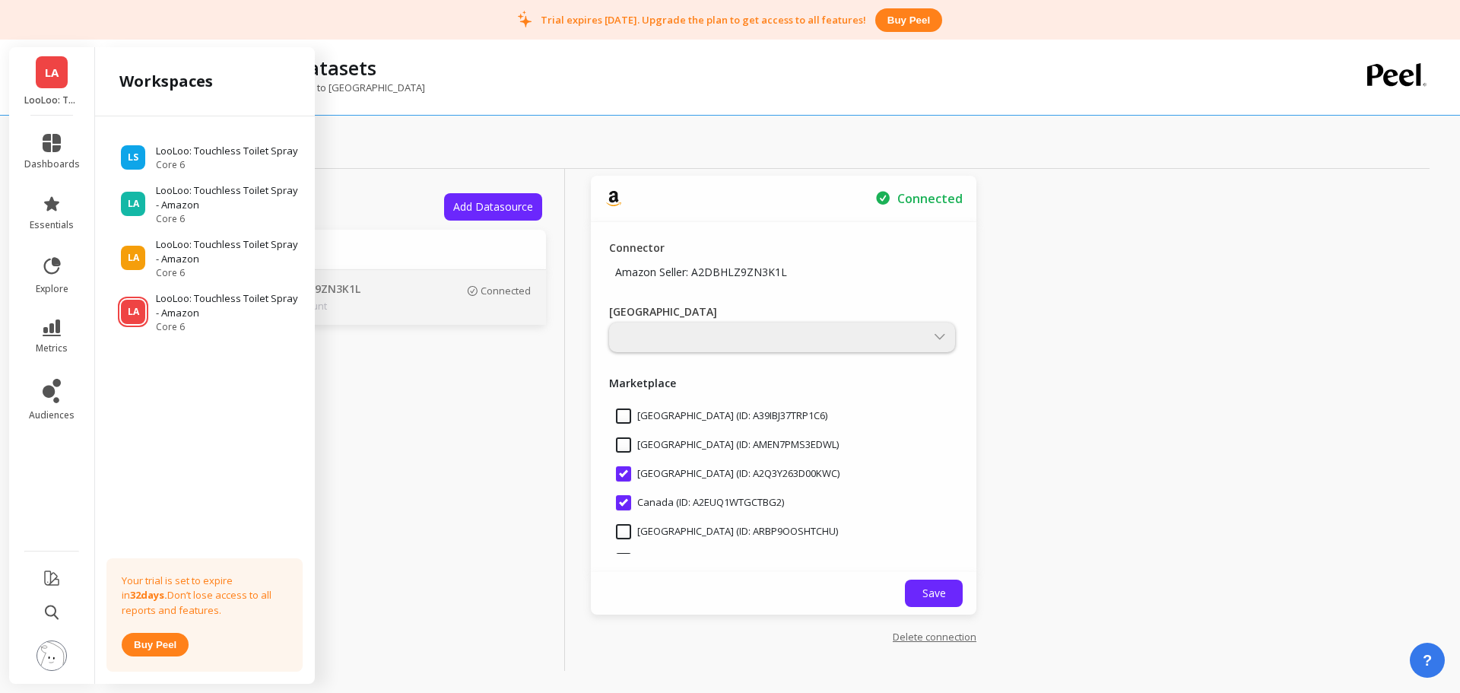
click at [195, 242] on p "LooLoo: Touchless Toilet Spray - Amazon" at bounding box center [228, 252] width 144 height 30
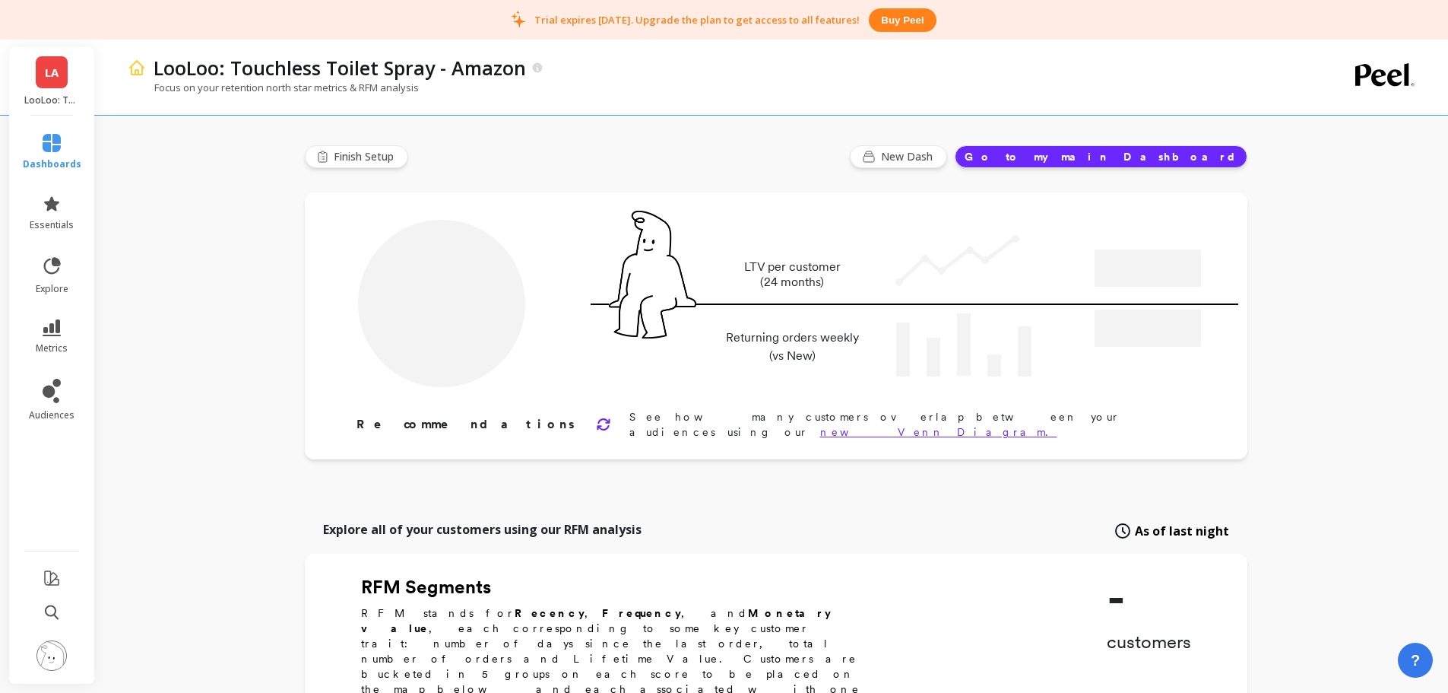
type input "Champions"
type input "792"
click at [35, 63] on div "LA LooLoo: Touchless Toilet Spray - Amazon" at bounding box center [51, 81] width 85 height 68
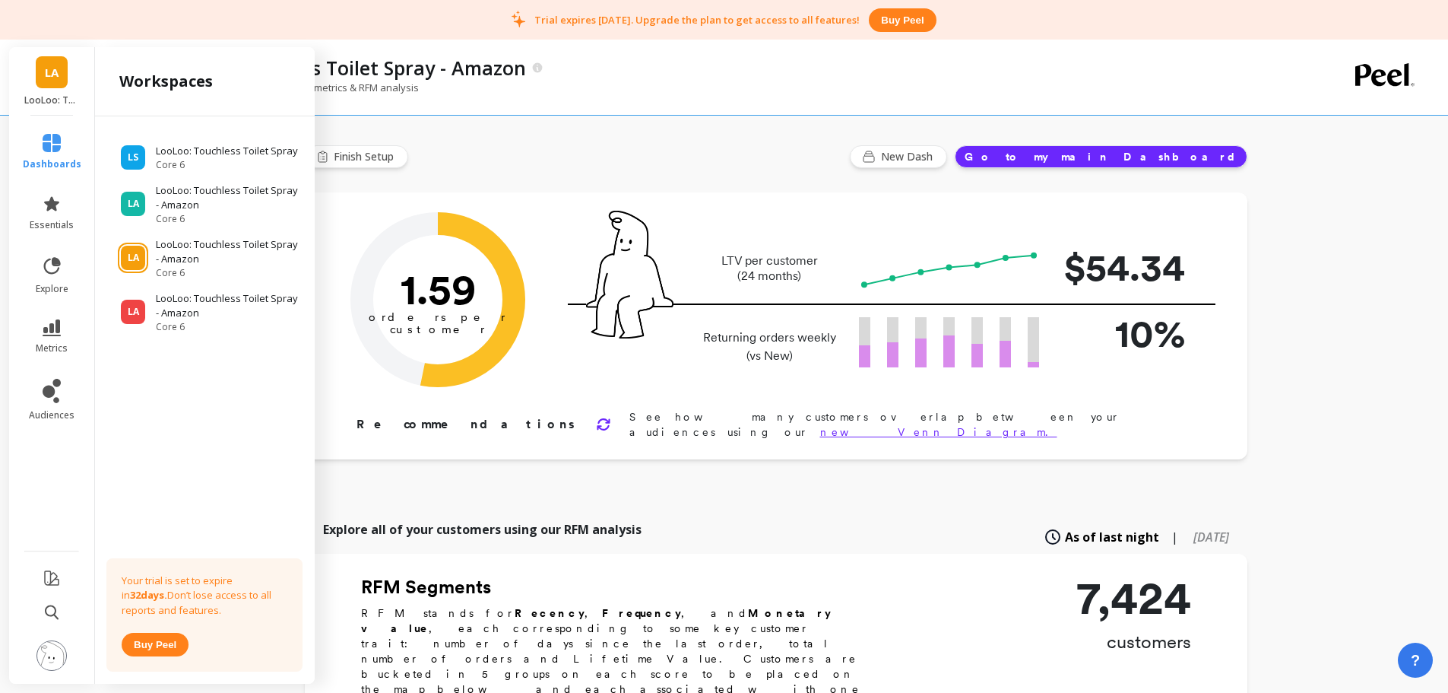
click at [55, 71] on span "LA" at bounding box center [52, 72] width 14 height 17
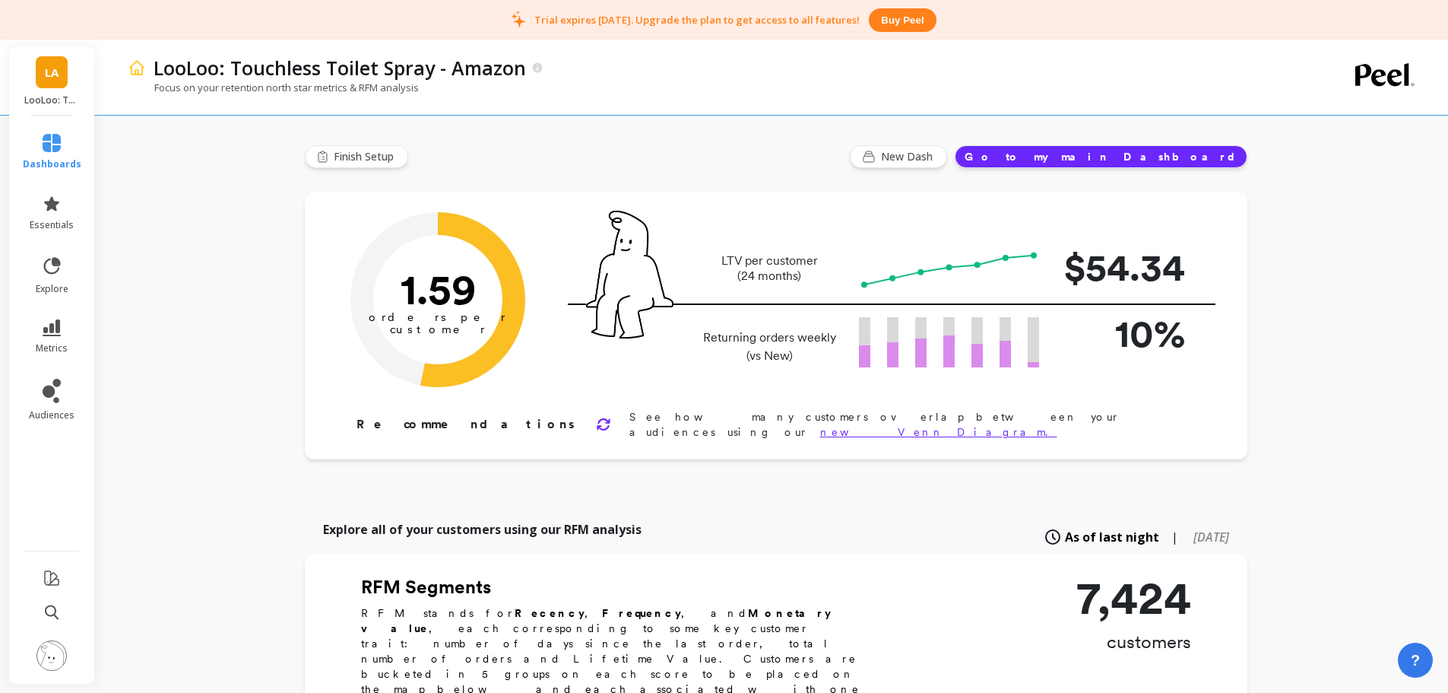
click at [56, 71] on span "LA" at bounding box center [52, 72] width 14 height 17
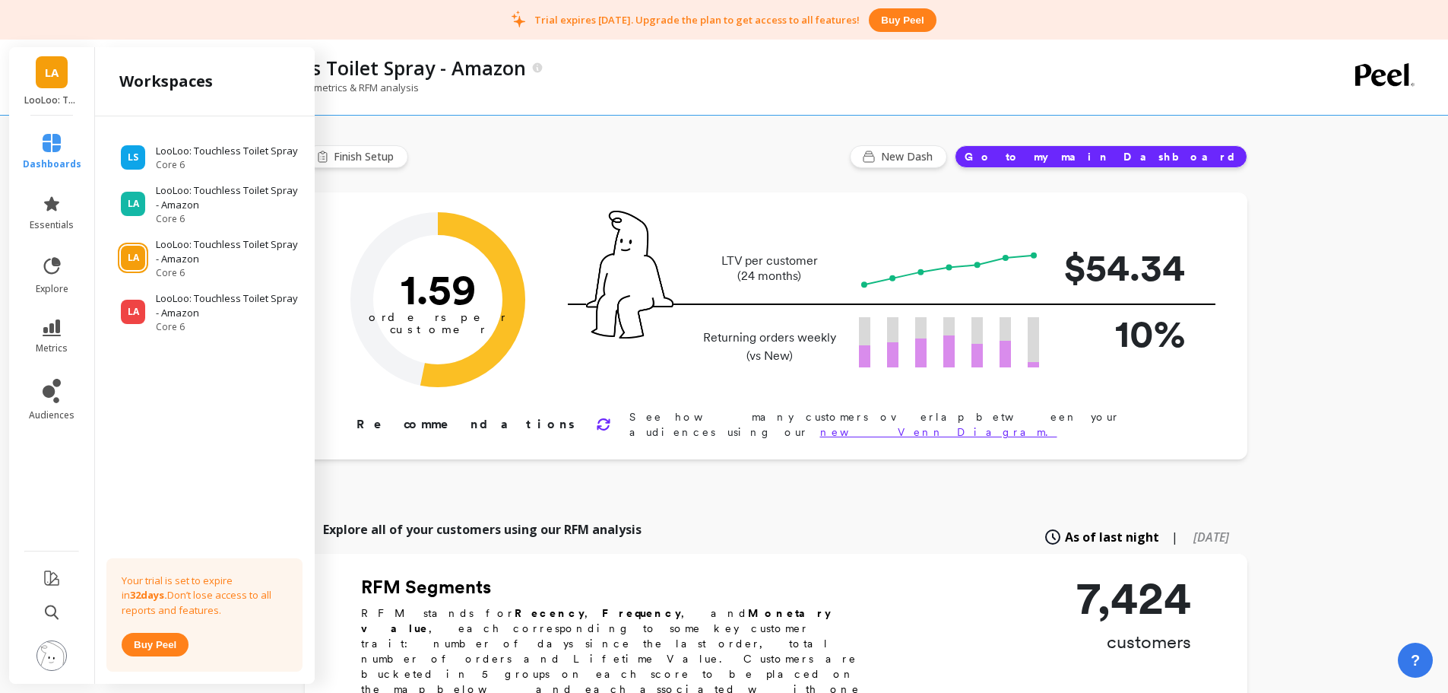
click at [205, 154] on p "LooLoo: Touchless Toilet Spray" at bounding box center [227, 151] width 142 height 15
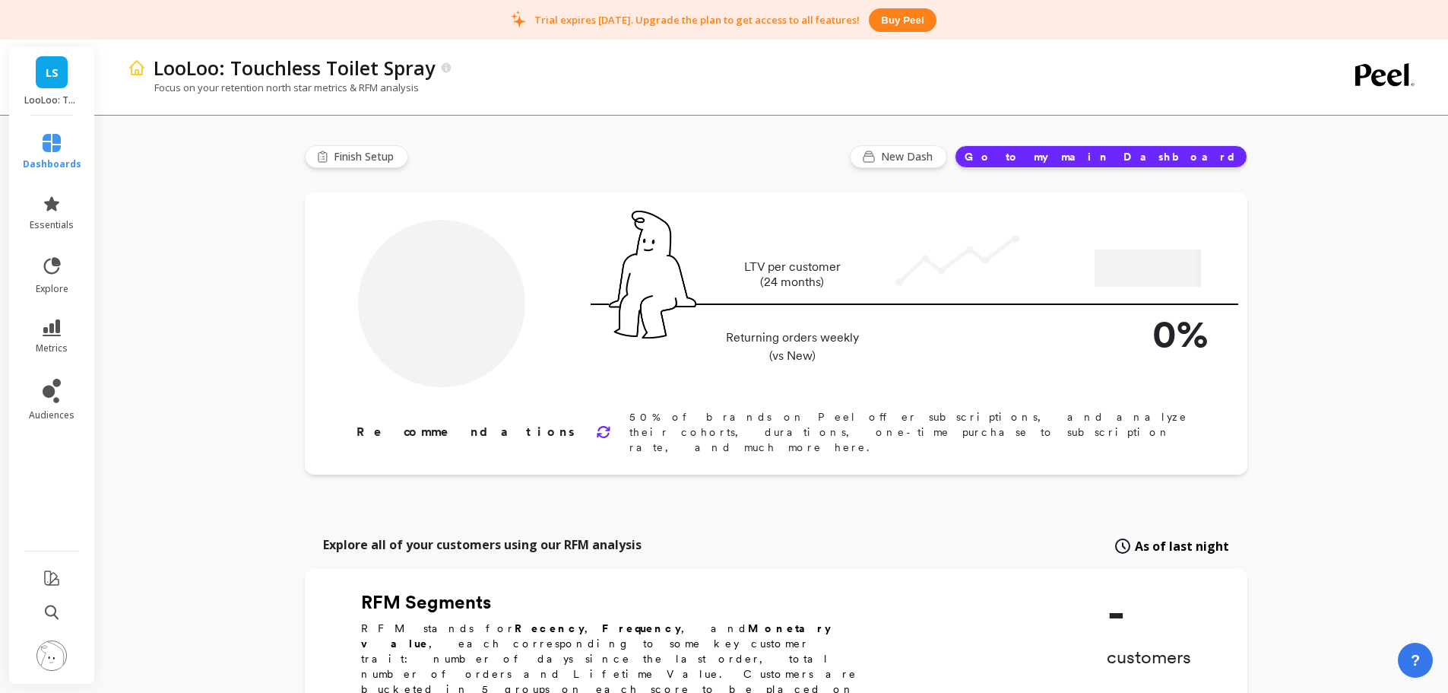
type input "Champions"
type input "756"
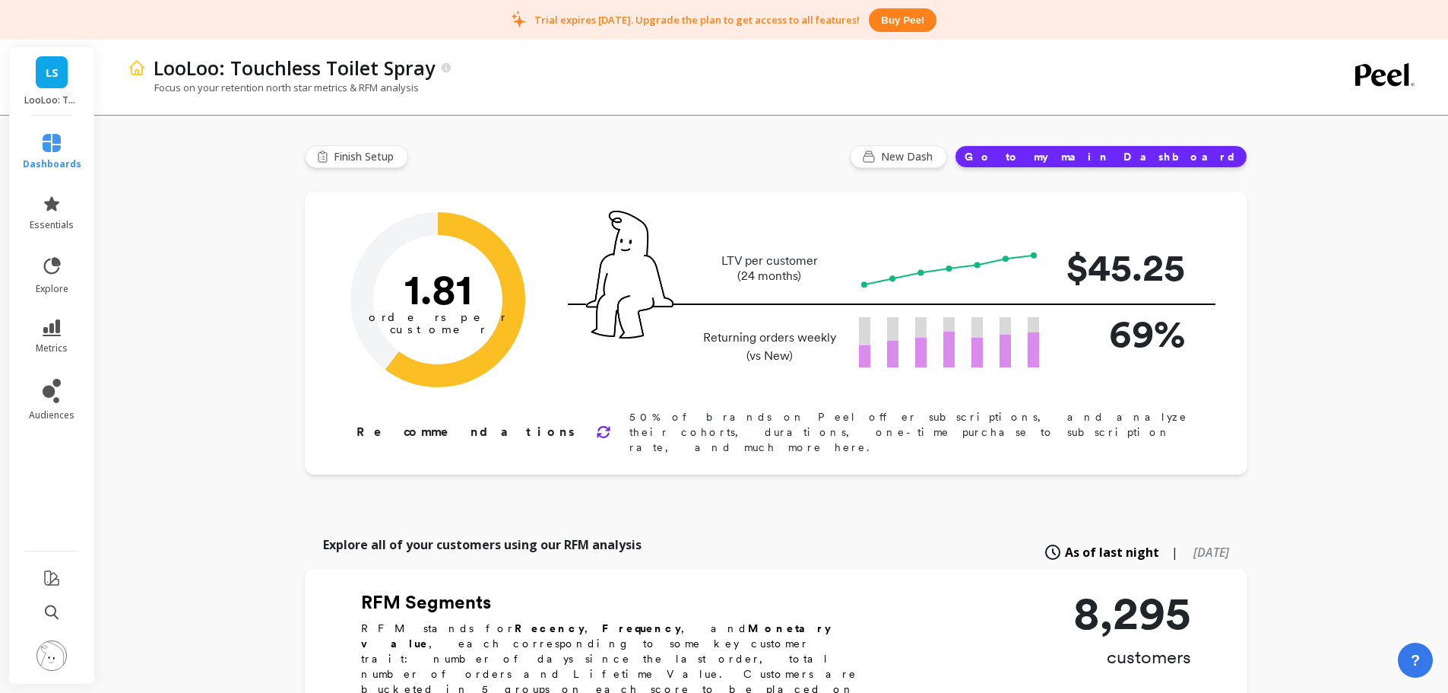
click at [56, 74] on span "LS" at bounding box center [52, 72] width 13 height 17
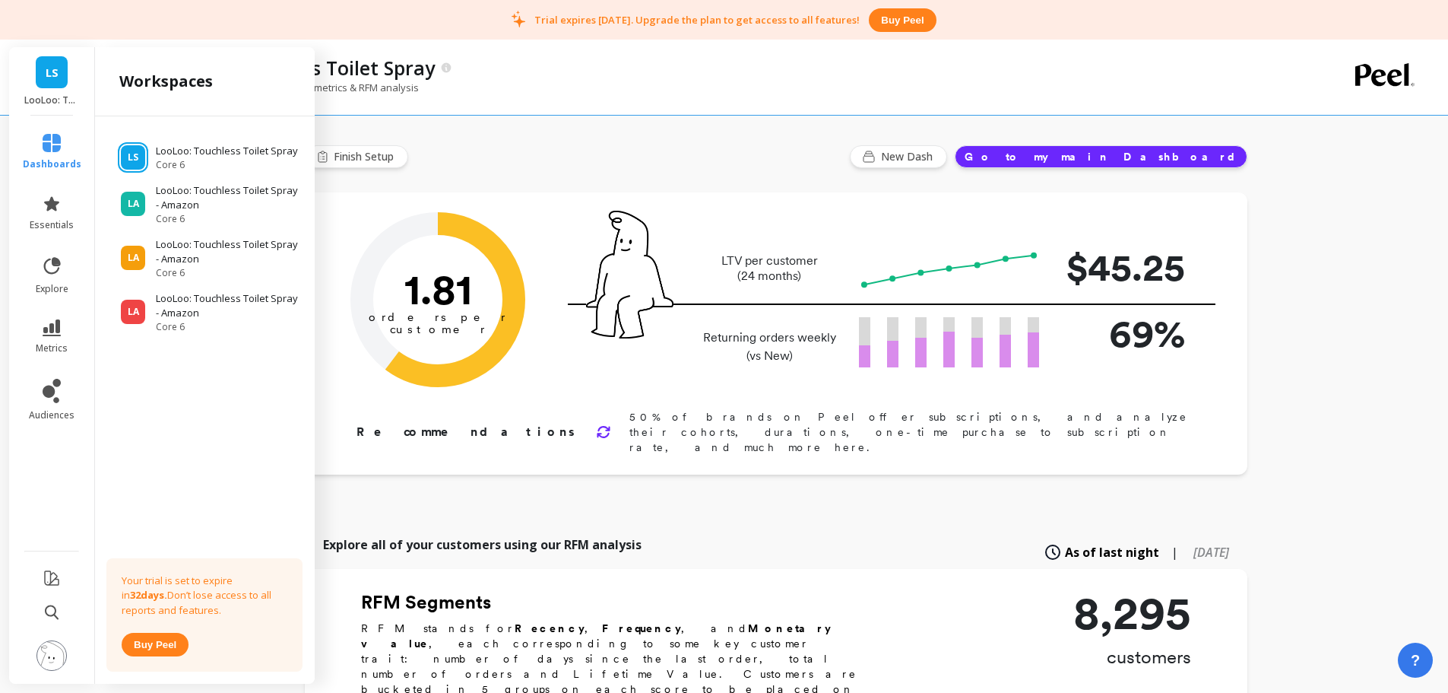
click at [186, 201] on p "LooLoo: Touchless Toilet Spray - Amazon" at bounding box center [228, 198] width 144 height 30
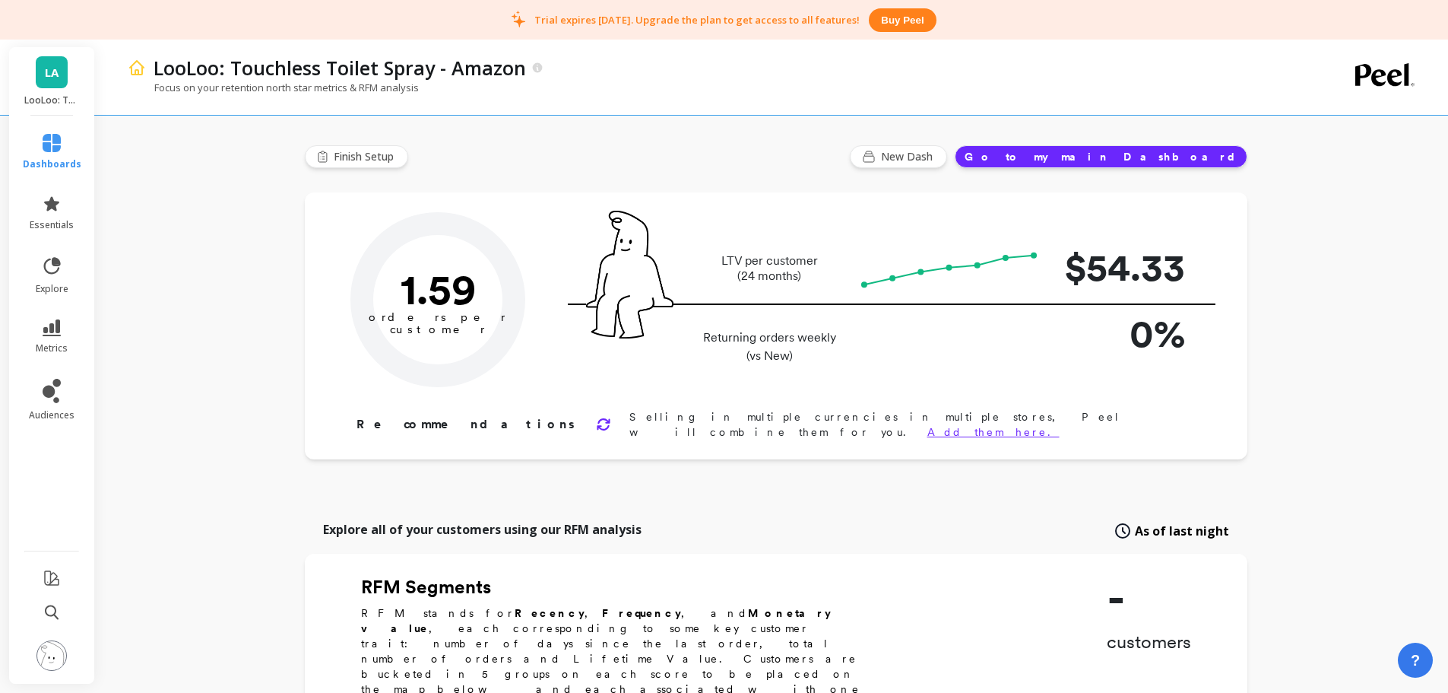
type input "Champions"
type input "792"
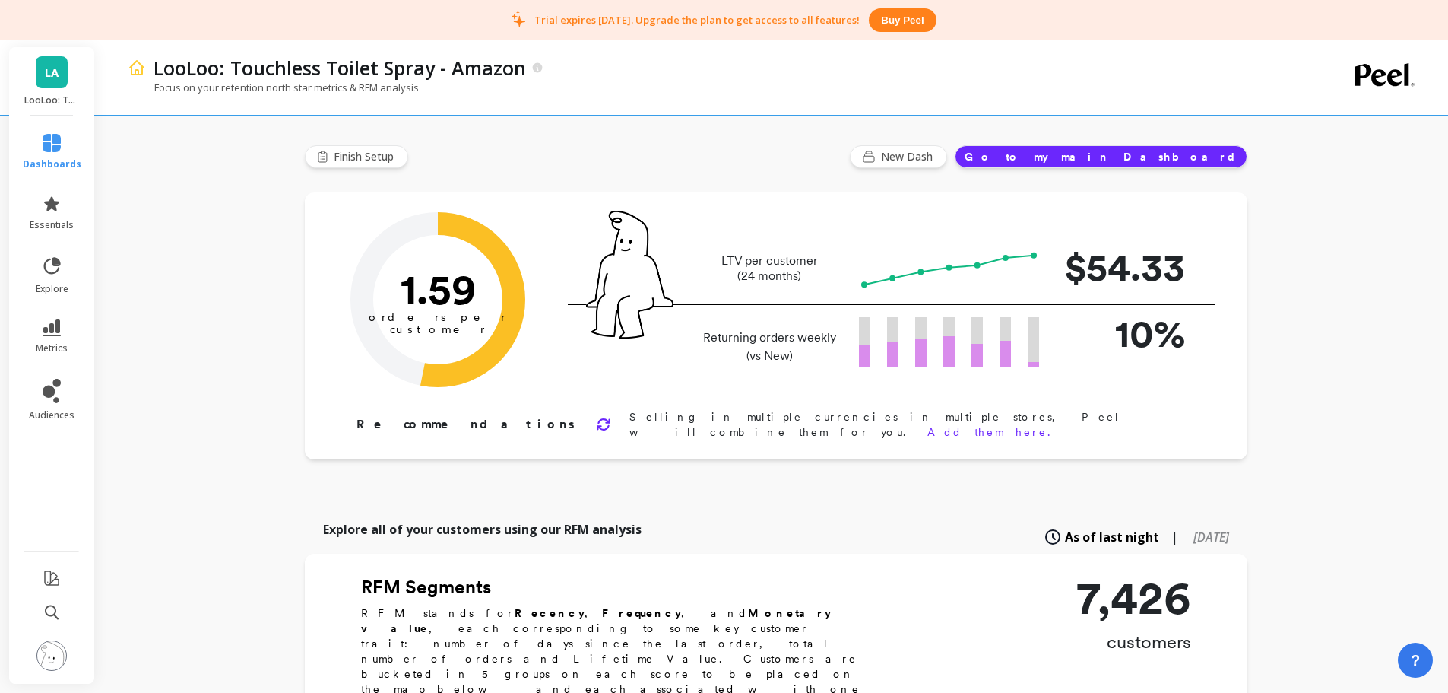
click at [58, 75] on span "LA" at bounding box center [52, 72] width 14 height 17
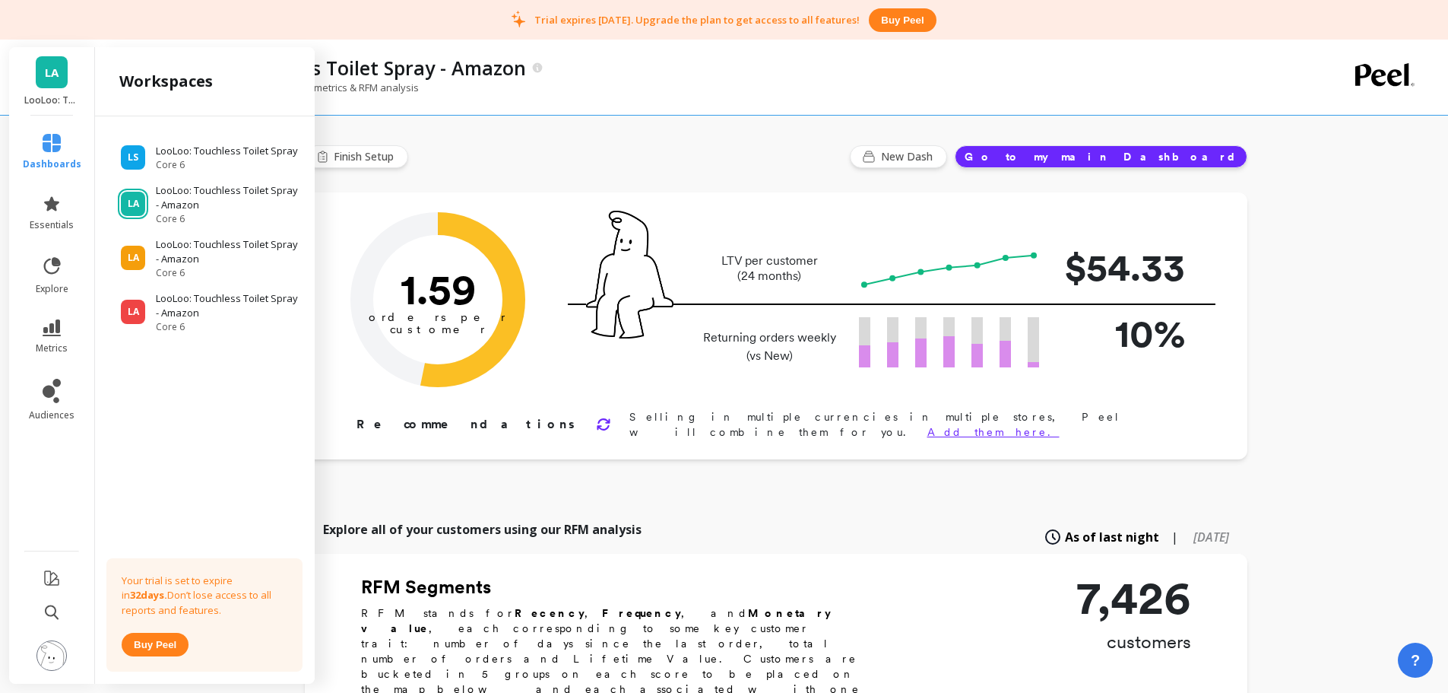
click at [182, 255] on p "LooLoo: Touchless Toilet Spray - Amazon" at bounding box center [228, 252] width 144 height 30
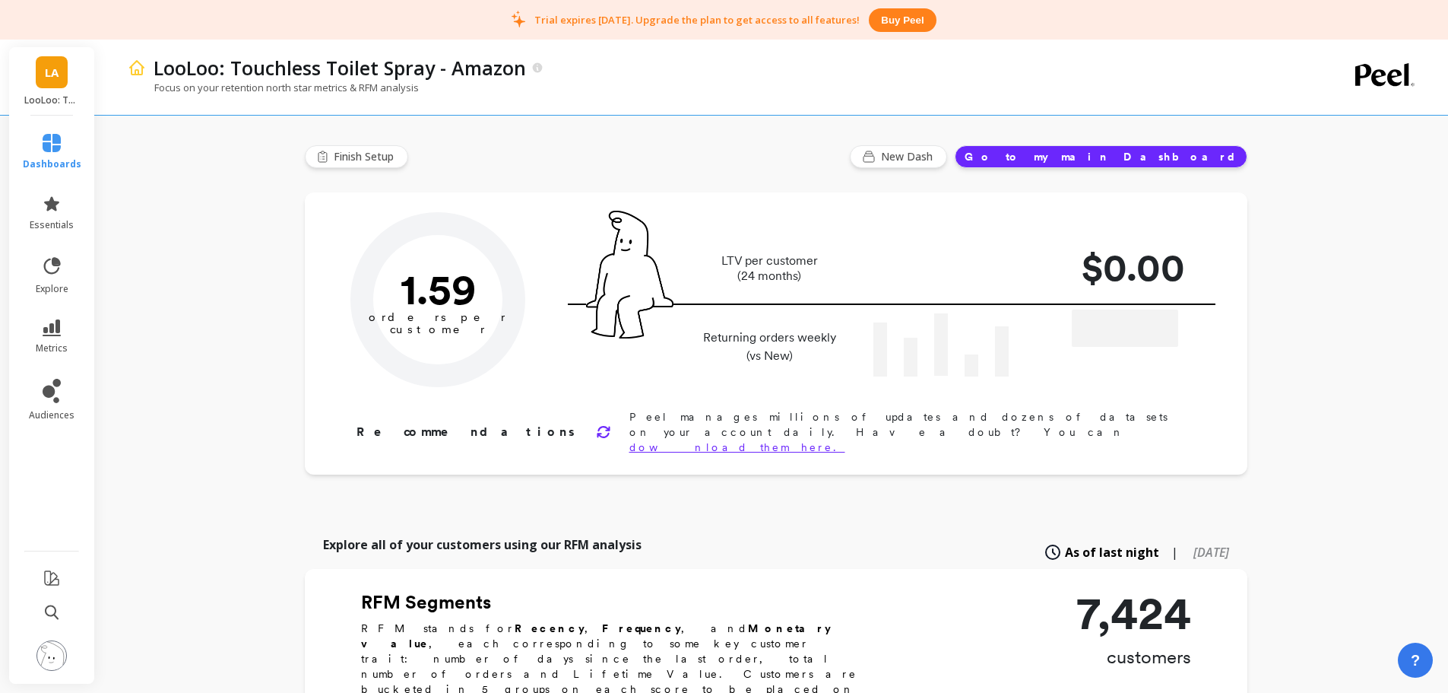
type input "Champions"
type input "792"
click at [48, 74] on span "LA" at bounding box center [52, 72] width 14 height 17
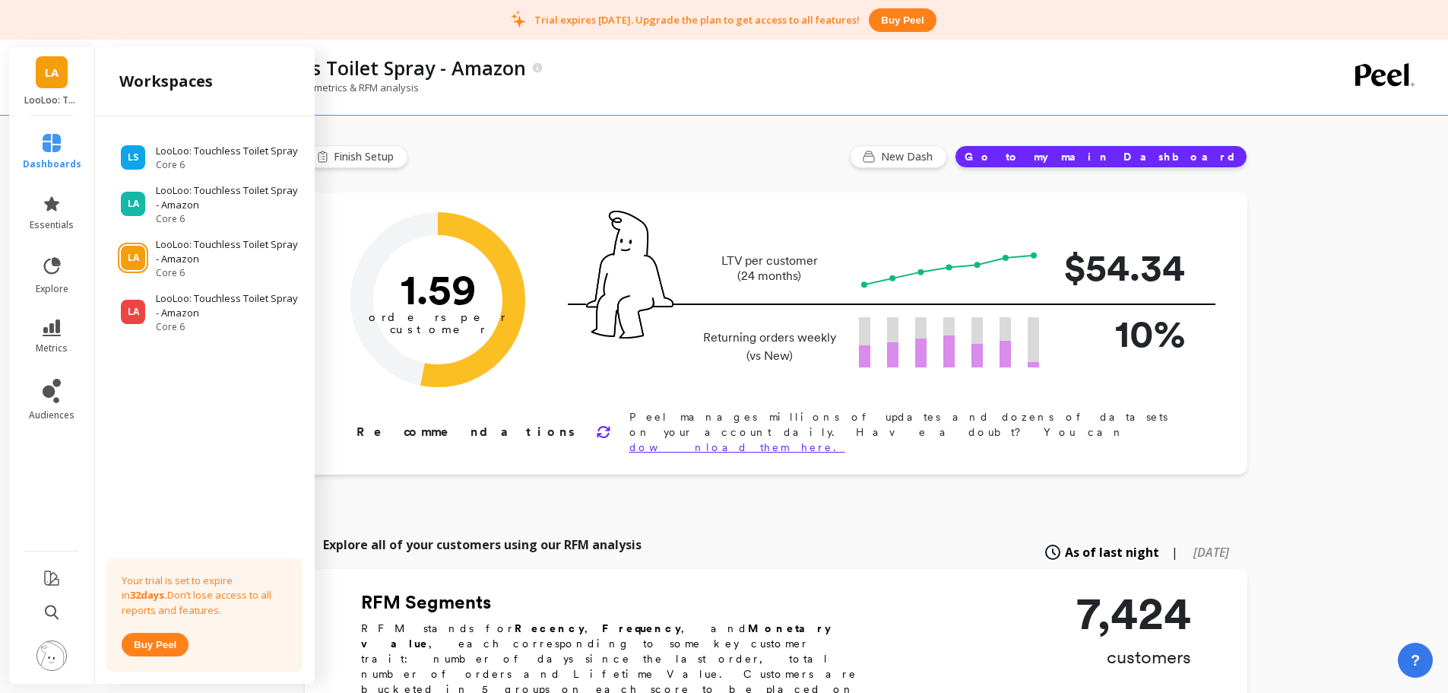
click at [205, 304] on p "LooLoo: Touchless Toilet Spray - Amazon" at bounding box center [228, 306] width 144 height 30
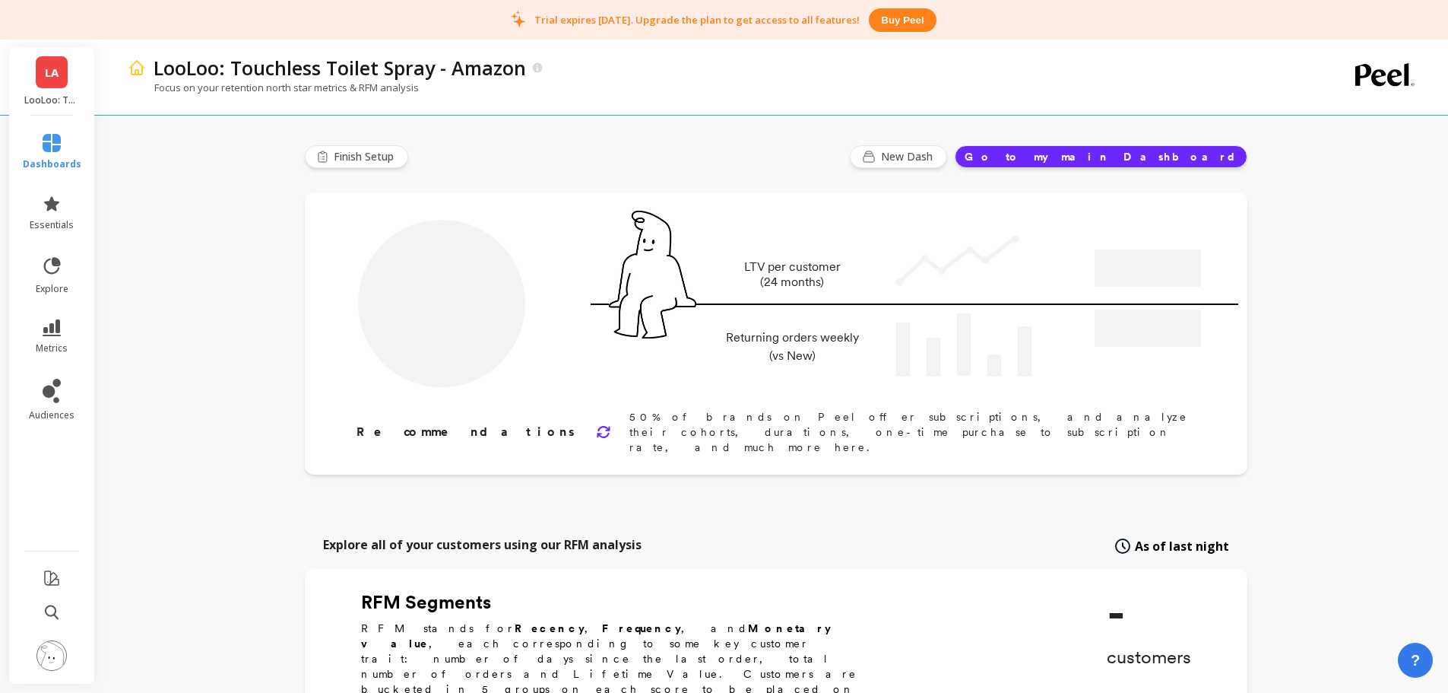
type input "Champions"
type input "792"
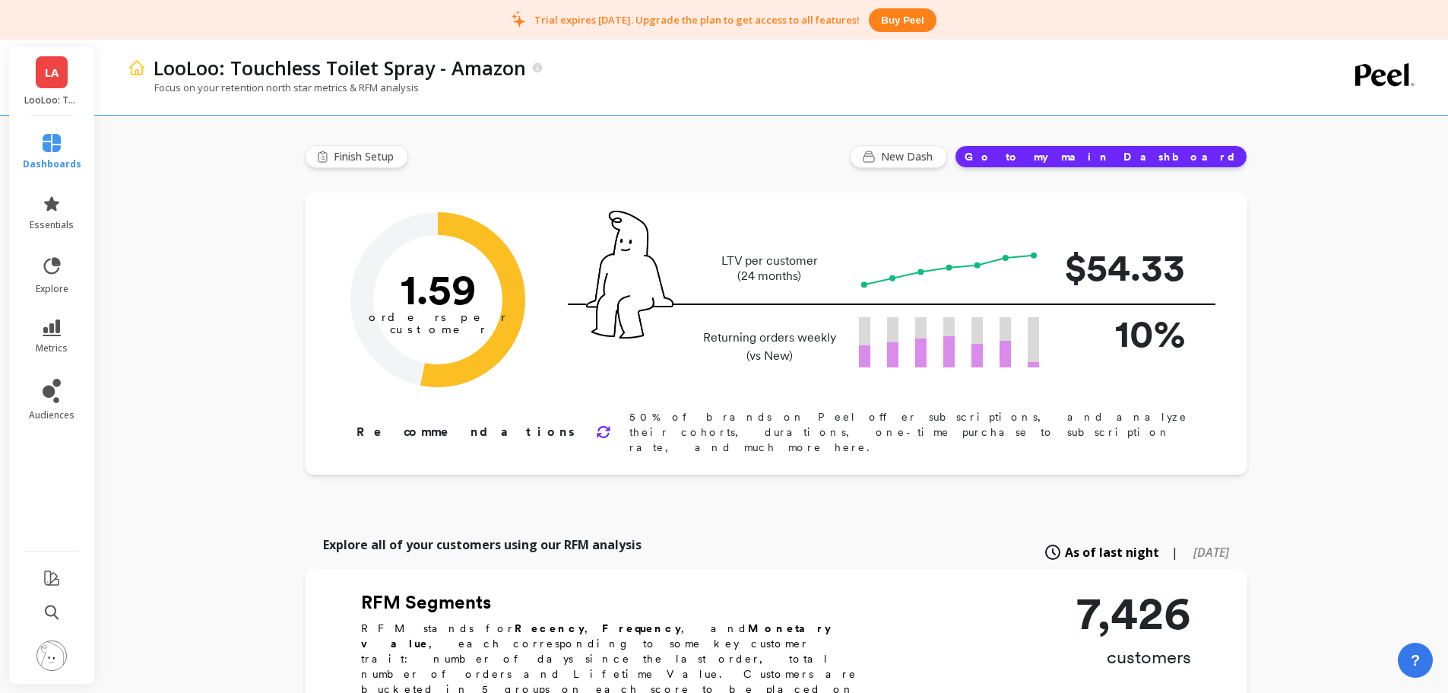
click at [59, 661] on img at bounding box center [51, 655] width 30 height 30
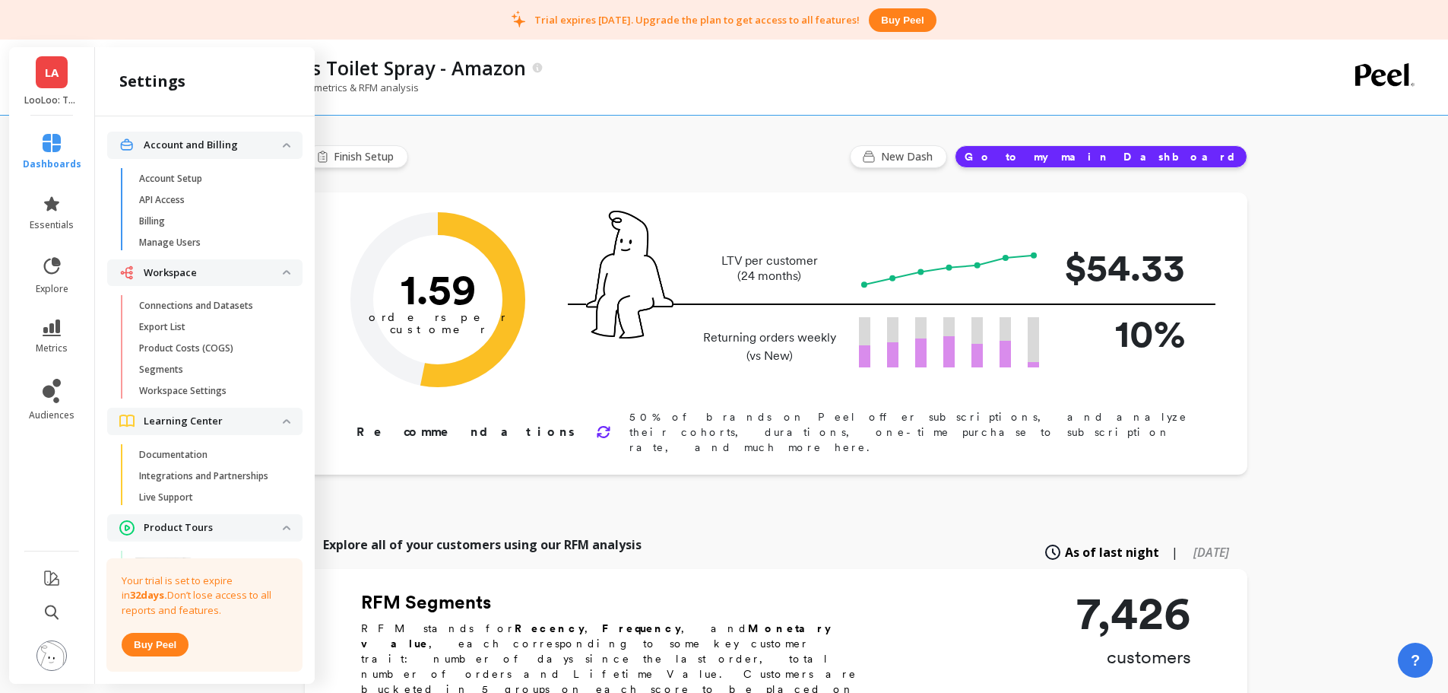
click at [224, 306] on p "Connections and Datasets" at bounding box center [196, 306] width 114 height 12
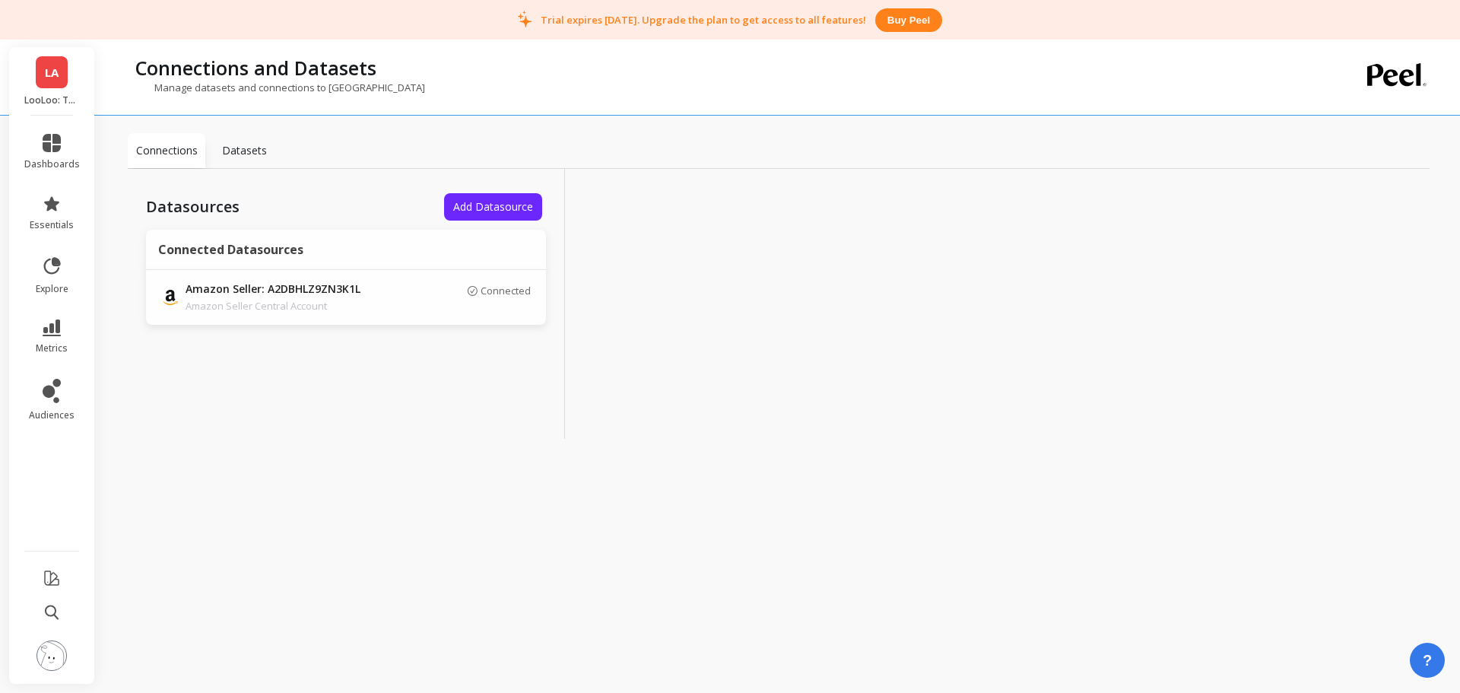
click at [389, 312] on p "Amazon Seller Central Account" at bounding box center [292, 305] width 213 height 15
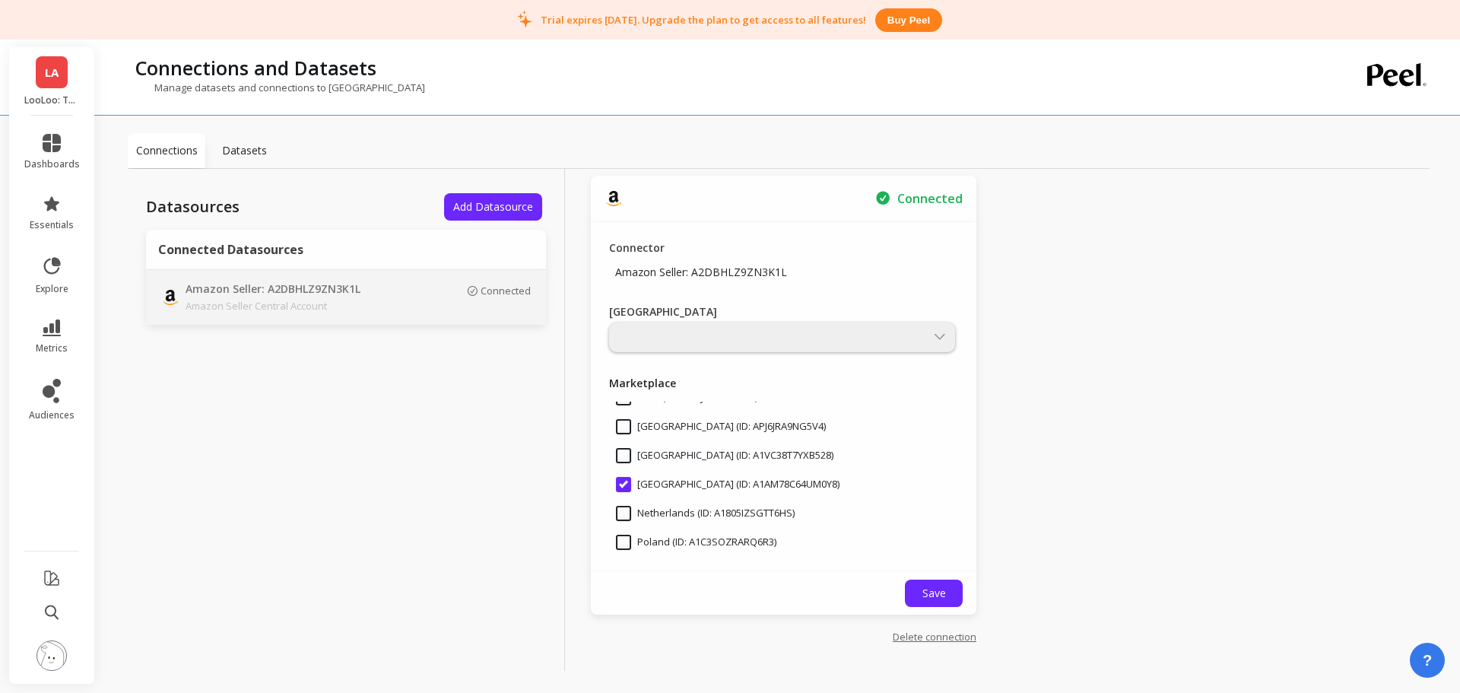
scroll to position [228, 0]
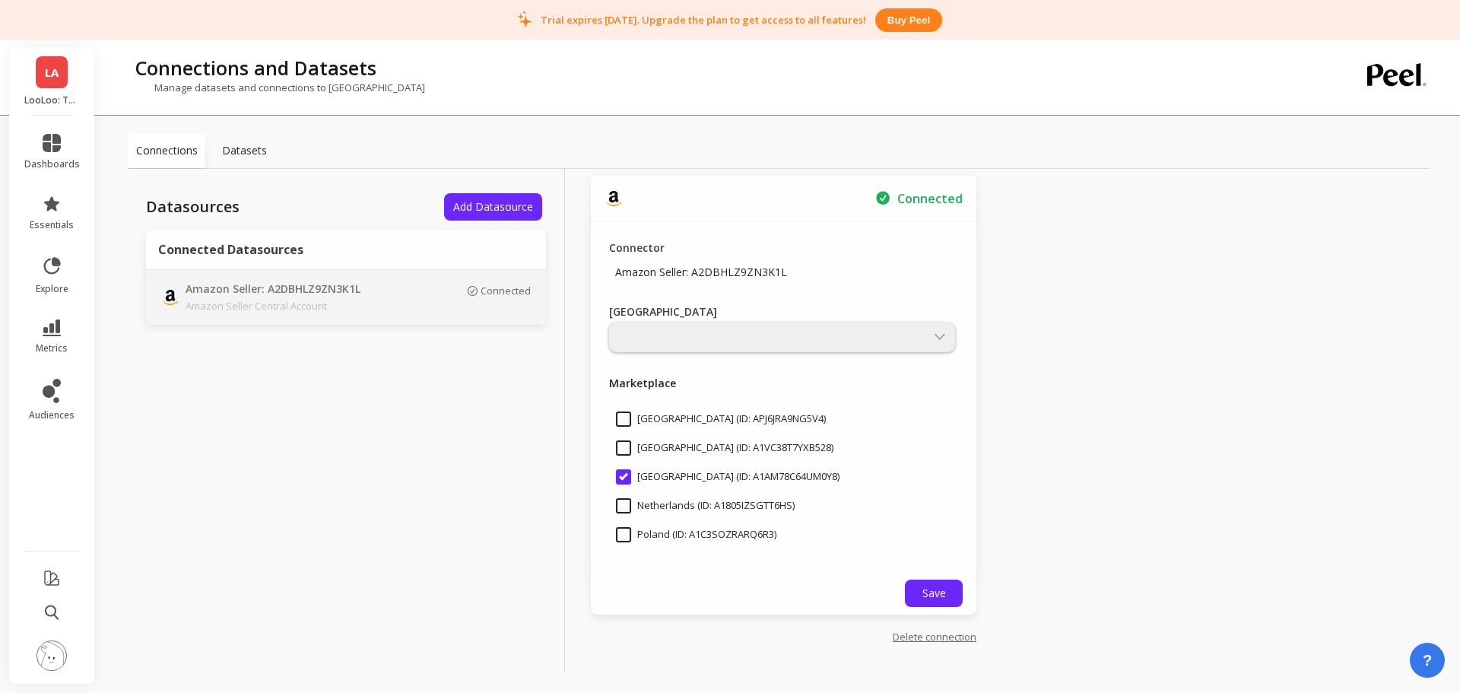
click at [1075, 326] on div "Datasources Add Datasource Connected Datasources Amazon Seller: A2DBHLZ9ZN3K1L …" at bounding box center [779, 436] width 1302 height 535
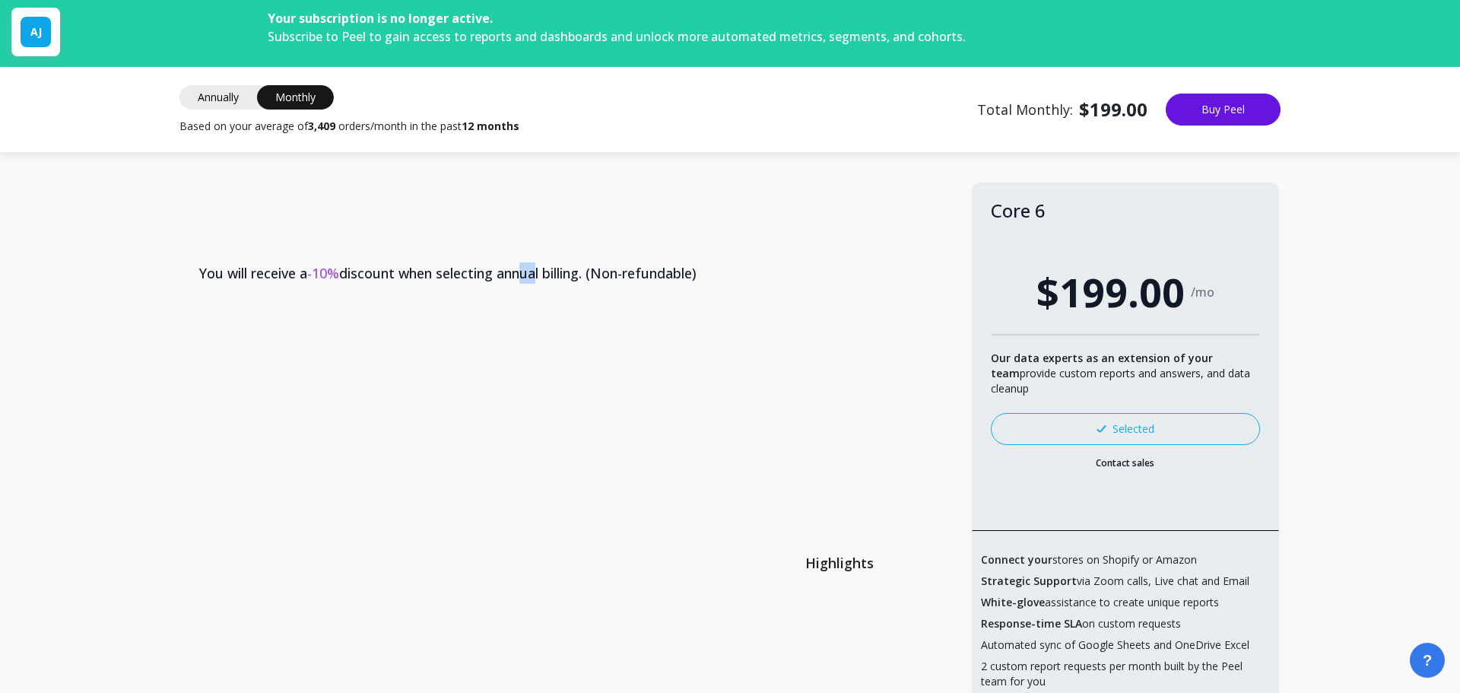
drag, startPoint x: 518, startPoint y: 274, endPoint x: 585, endPoint y: 278, distance: 67.0
click at [585, 278] on th "You will receive a -10% discount when selecting annual billing. (Non-refundable)" at bounding box center [576, 273] width 791 height 70
drag, startPoint x: 549, startPoint y: 40, endPoint x: 593, endPoint y: 40, distance: 44.1
click at [593, 40] on span "Subscribe to Peel to gain access to reports and dashboards and unlock more auto…" at bounding box center [617, 36] width 698 height 17
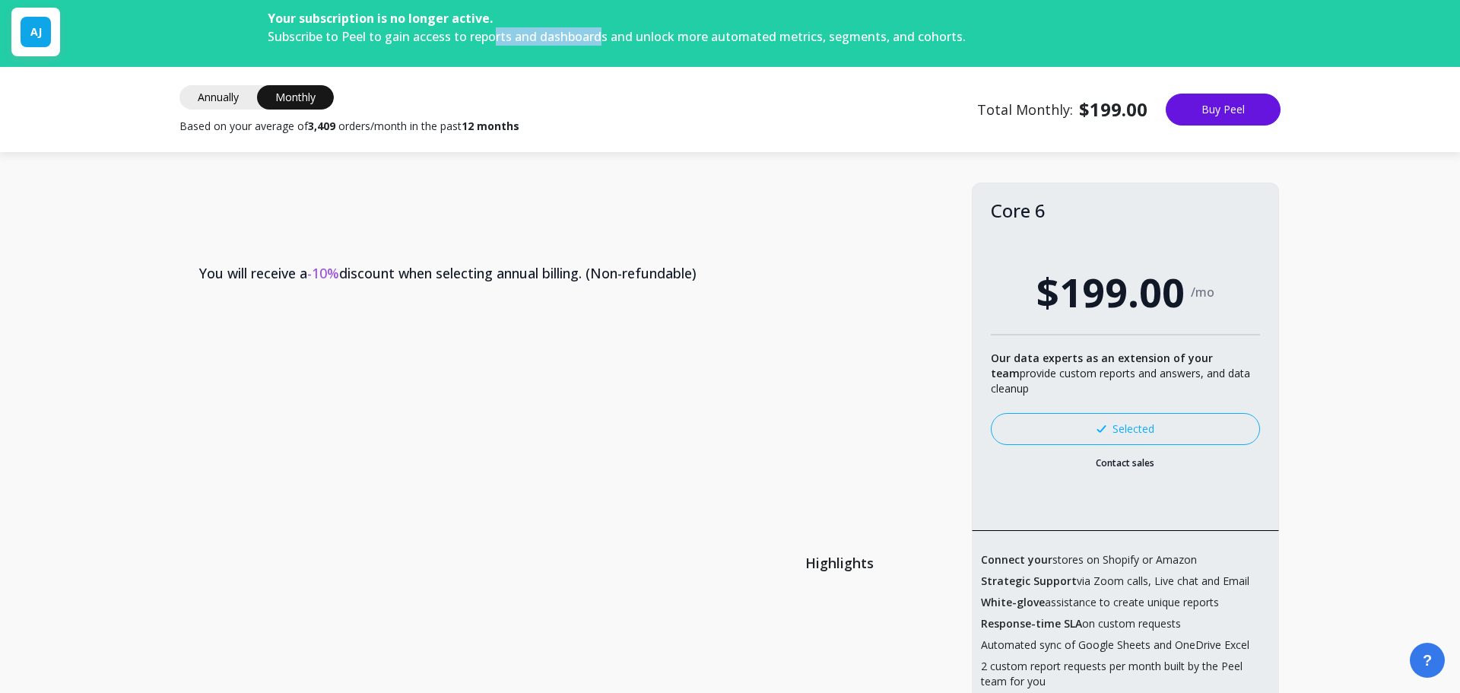
click at [594, 40] on span "Subscribe to Peel to gain access to reports and dashboards and unlock more auto…" at bounding box center [617, 36] width 698 height 17
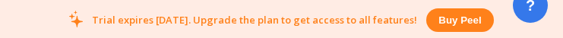
scroll to position [407, 633]
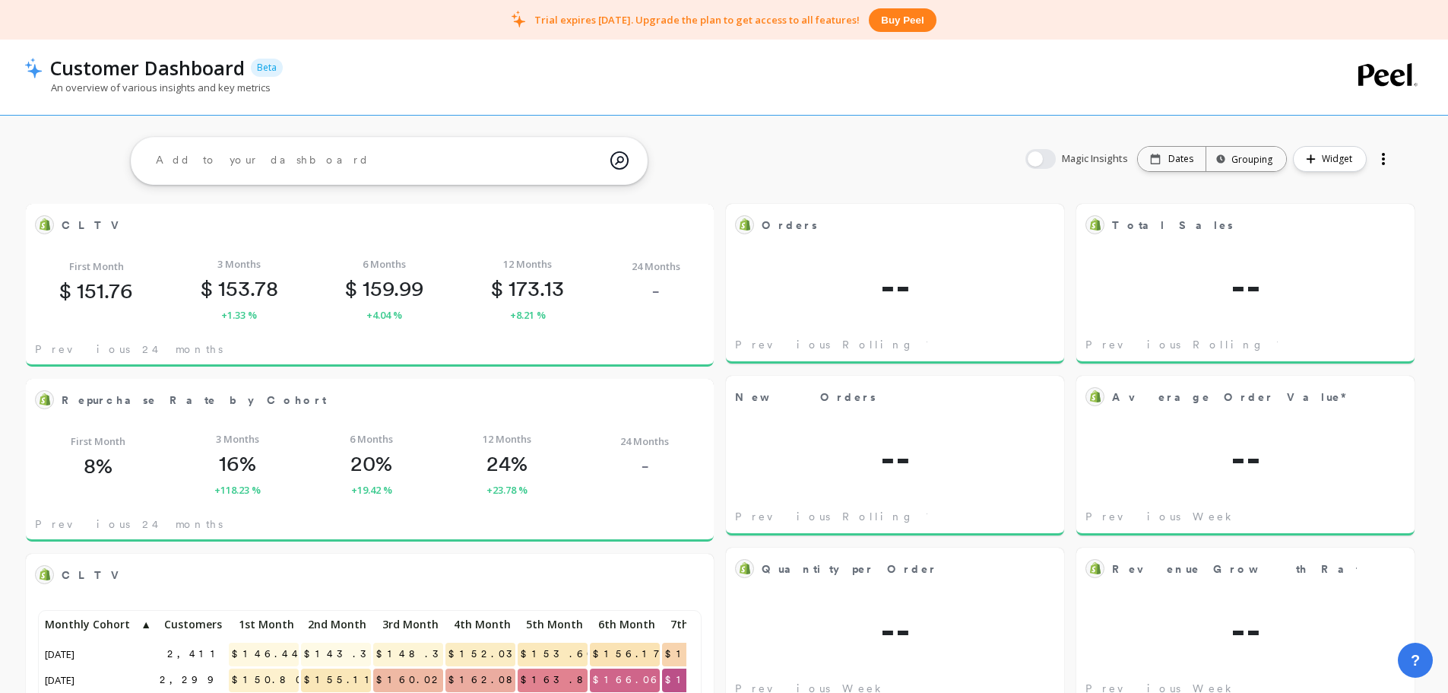
click at [620, 99] on div "An overview of various insights and key metrics" at bounding box center [660, 95] width 1272 height 29
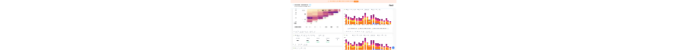
scroll to position [0, 0]
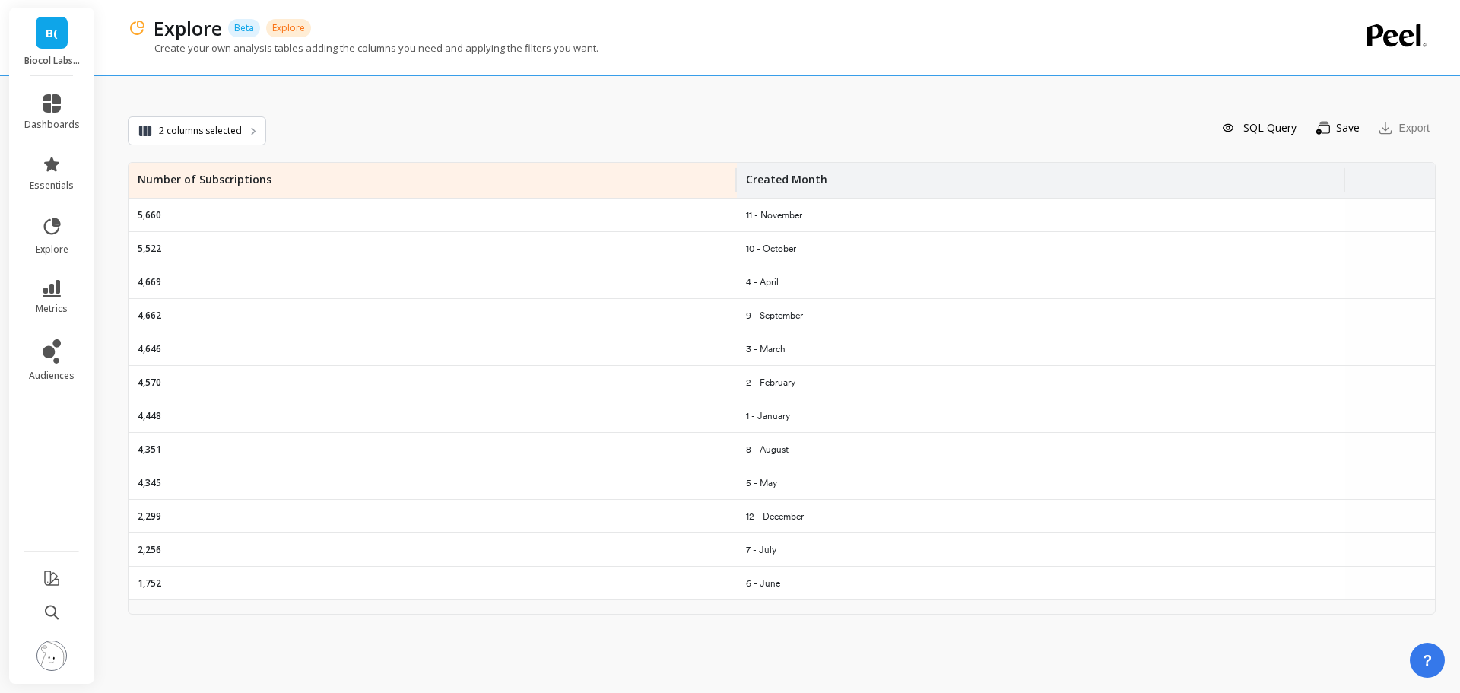
click at [56, 664] on img at bounding box center [51, 655] width 30 height 30
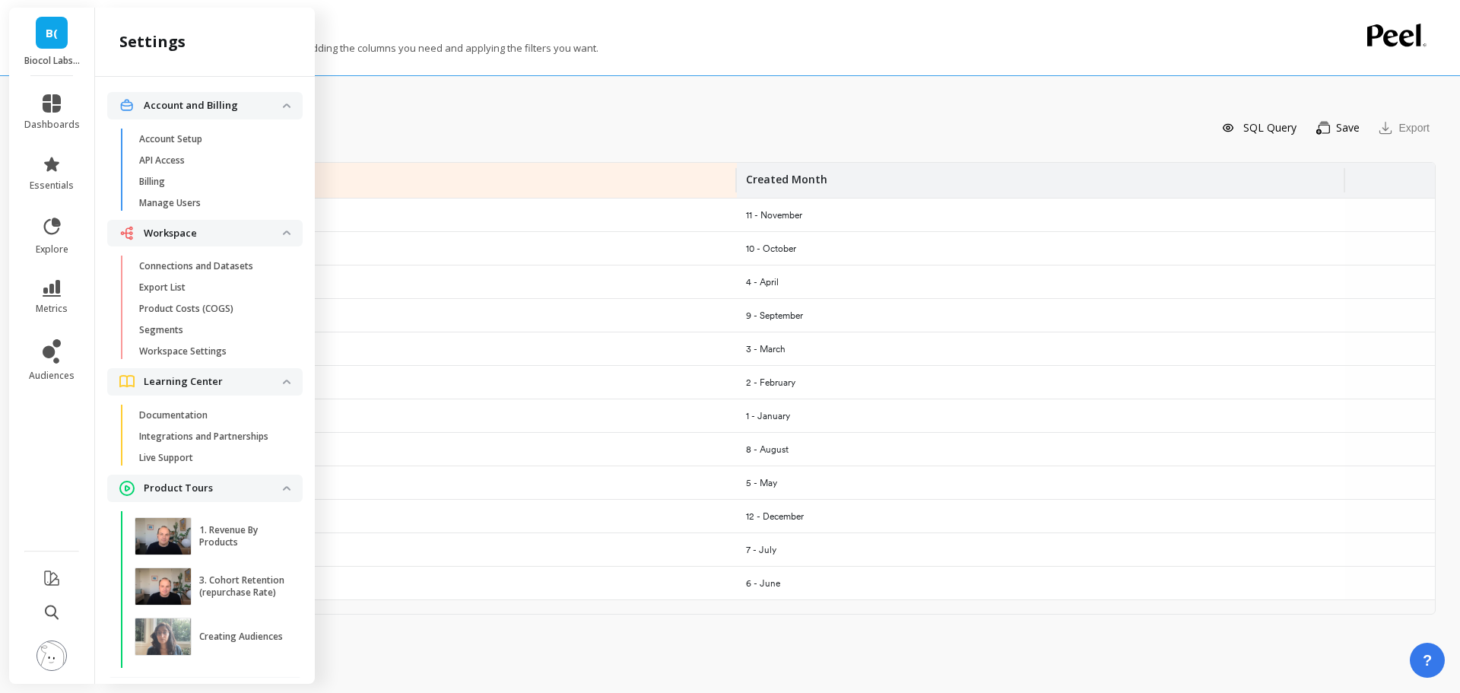
click at [233, 262] on p "Connections and Datasets" at bounding box center [196, 266] width 114 height 12
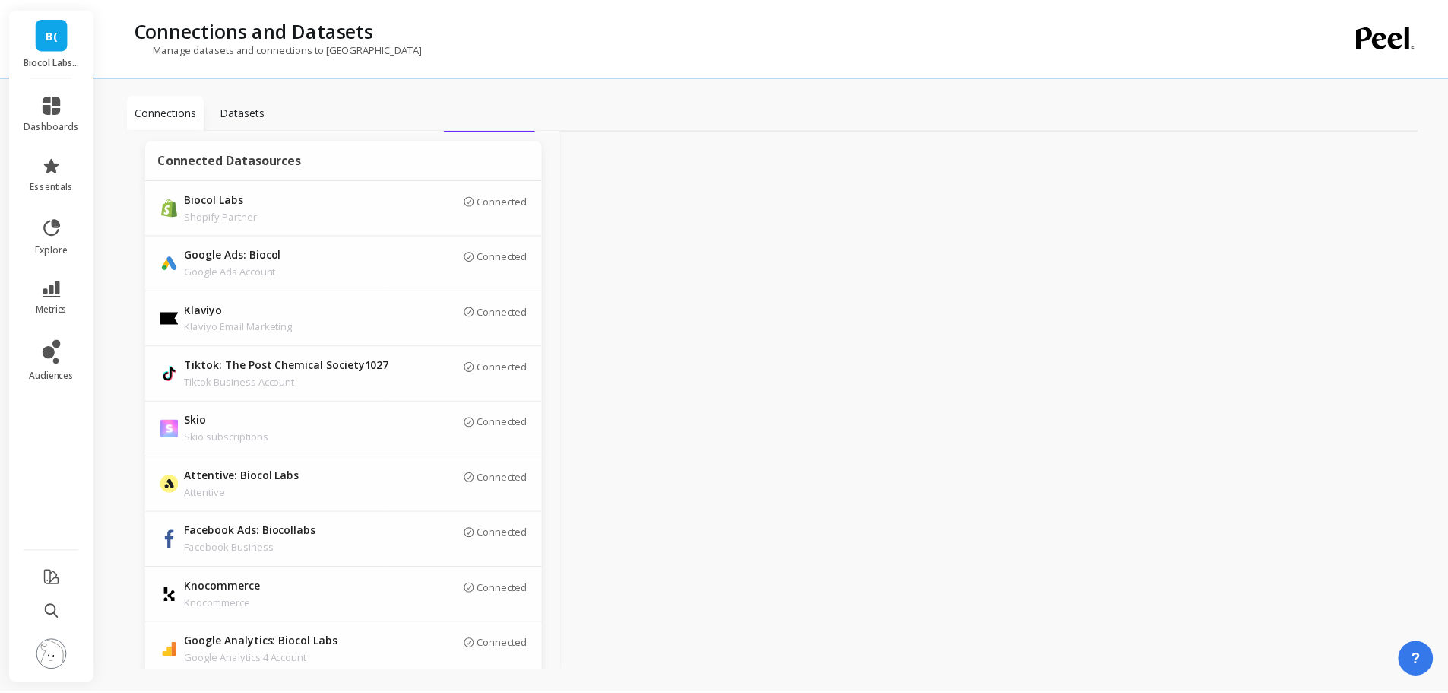
scroll to position [76, 0]
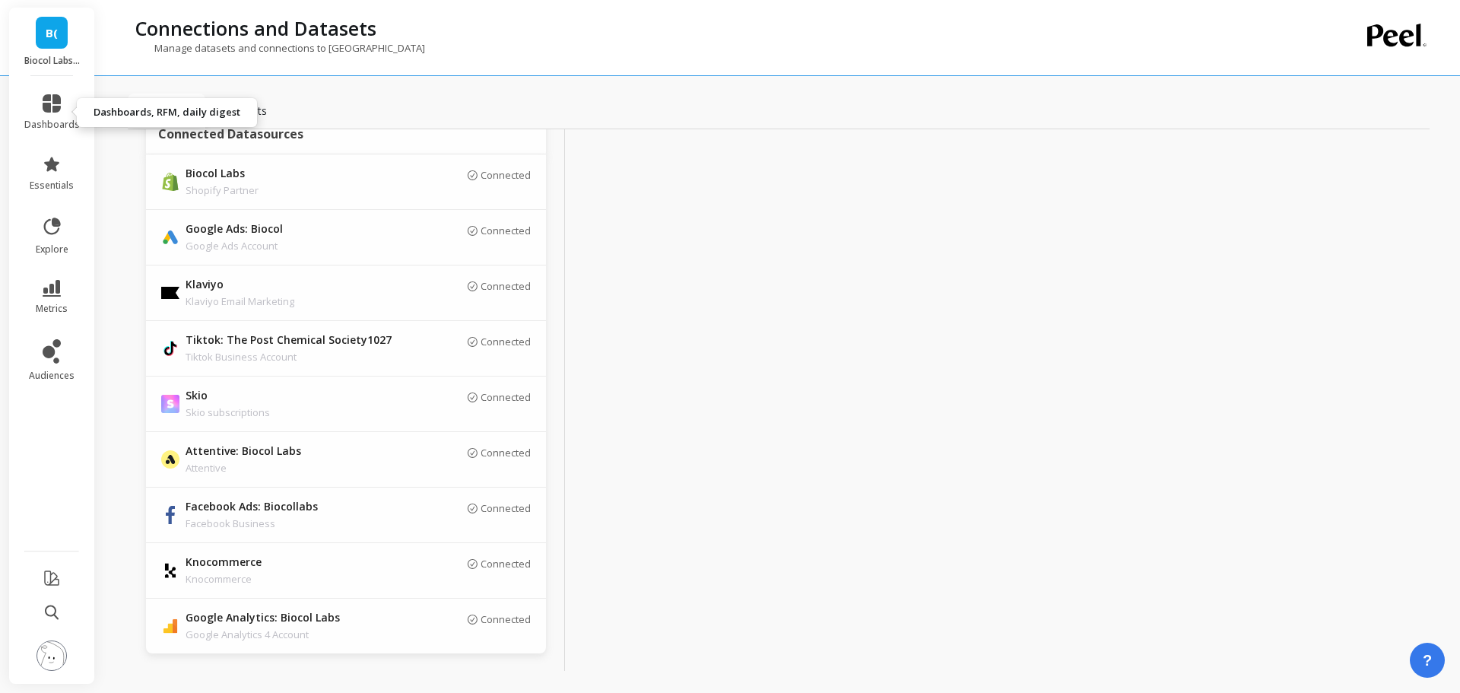
click at [61, 104] on link "dashboards" at bounding box center [52, 112] width 56 height 36
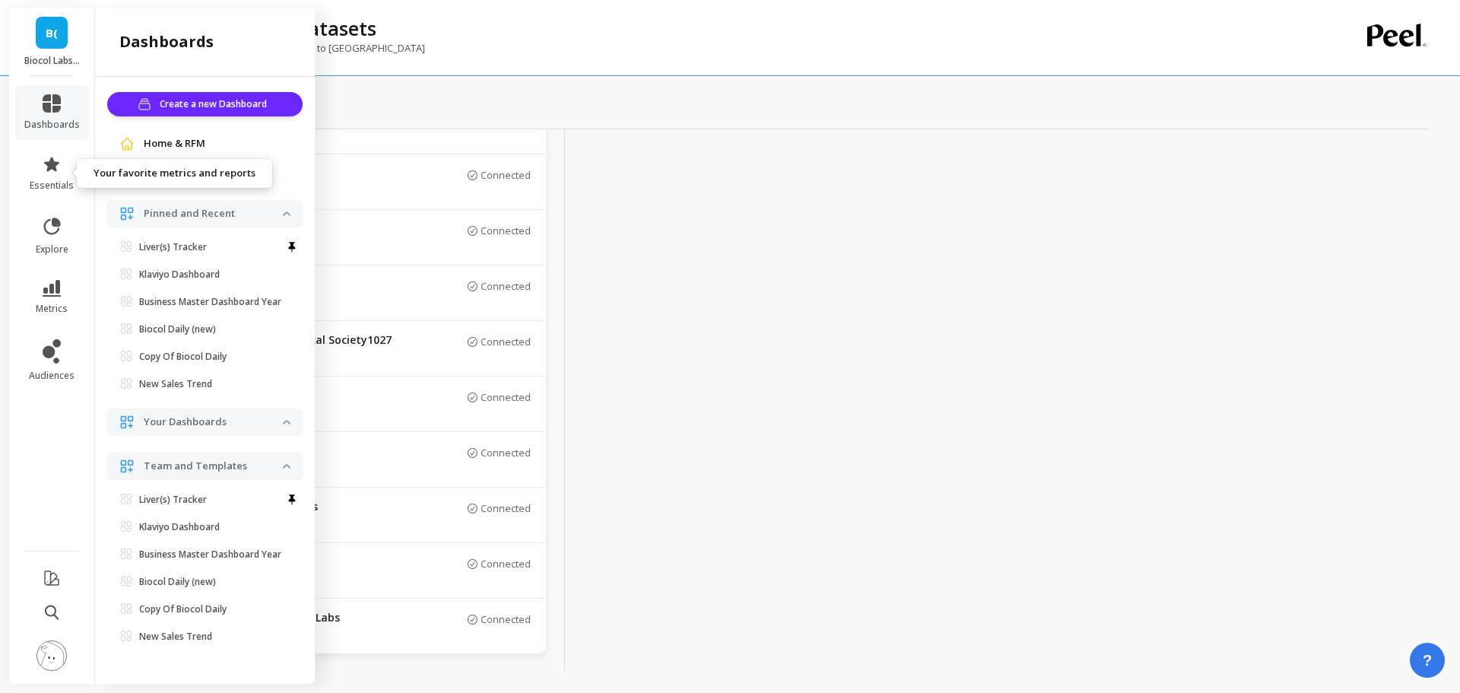
click at [41, 165] on link "essentials" at bounding box center [52, 173] width 56 height 36
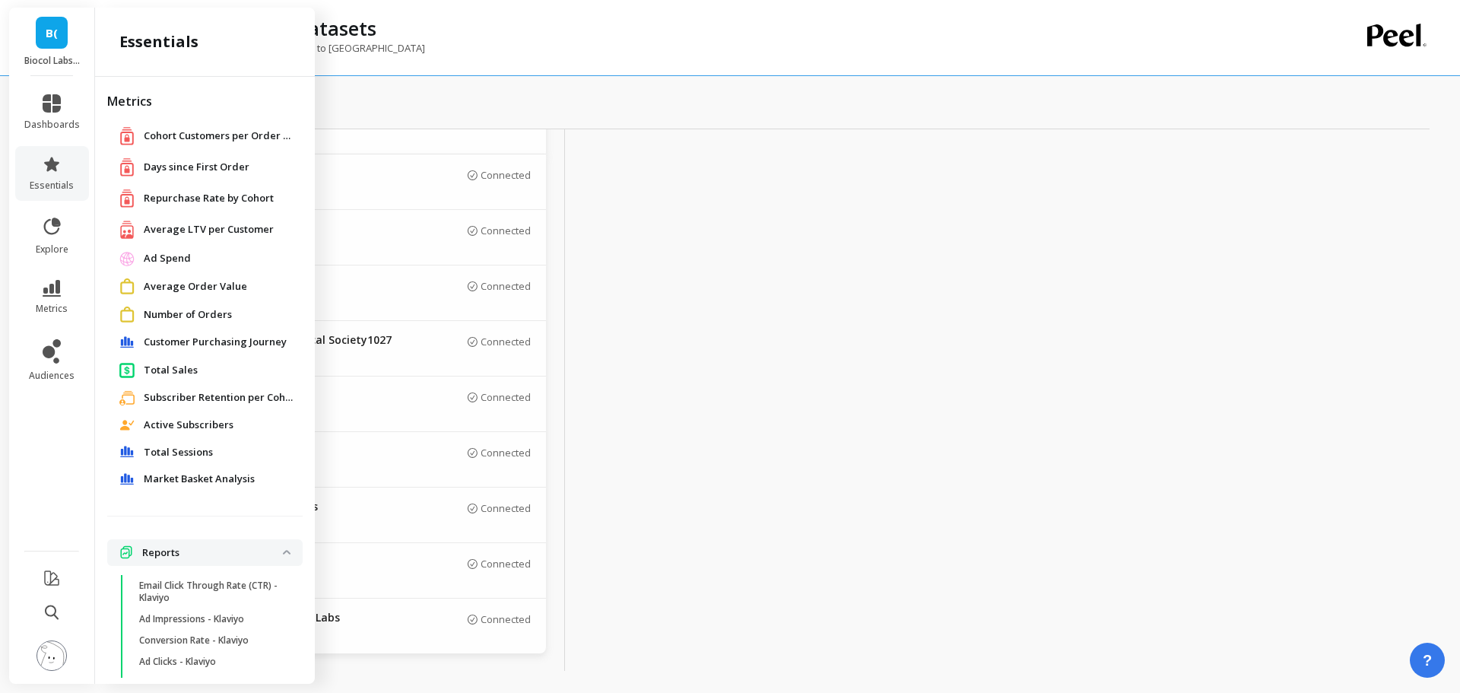
click at [173, 368] on span "Total Sales" at bounding box center [171, 370] width 54 height 15
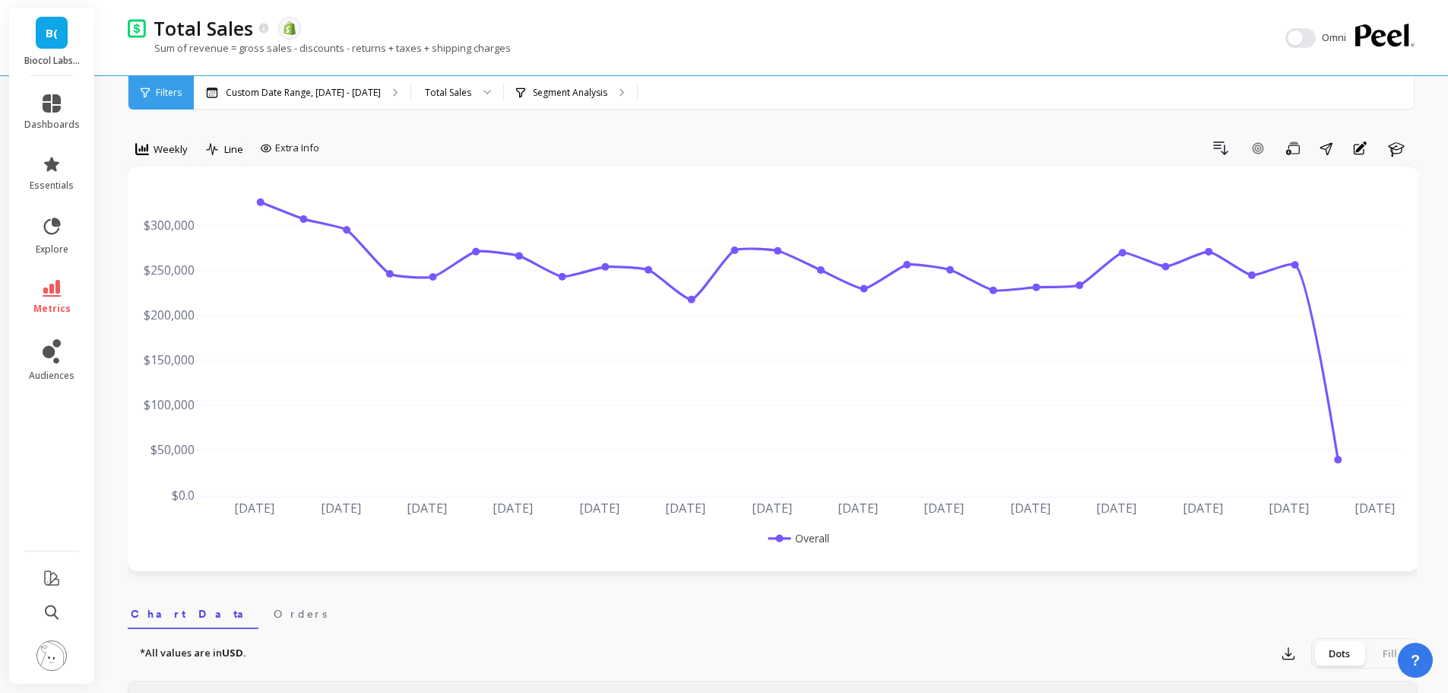
click at [458, 96] on div "Total Sales" at bounding box center [448, 92] width 46 height 14
click at [544, 97] on p "Segment Analysis" at bounding box center [570, 93] width 75 height 12
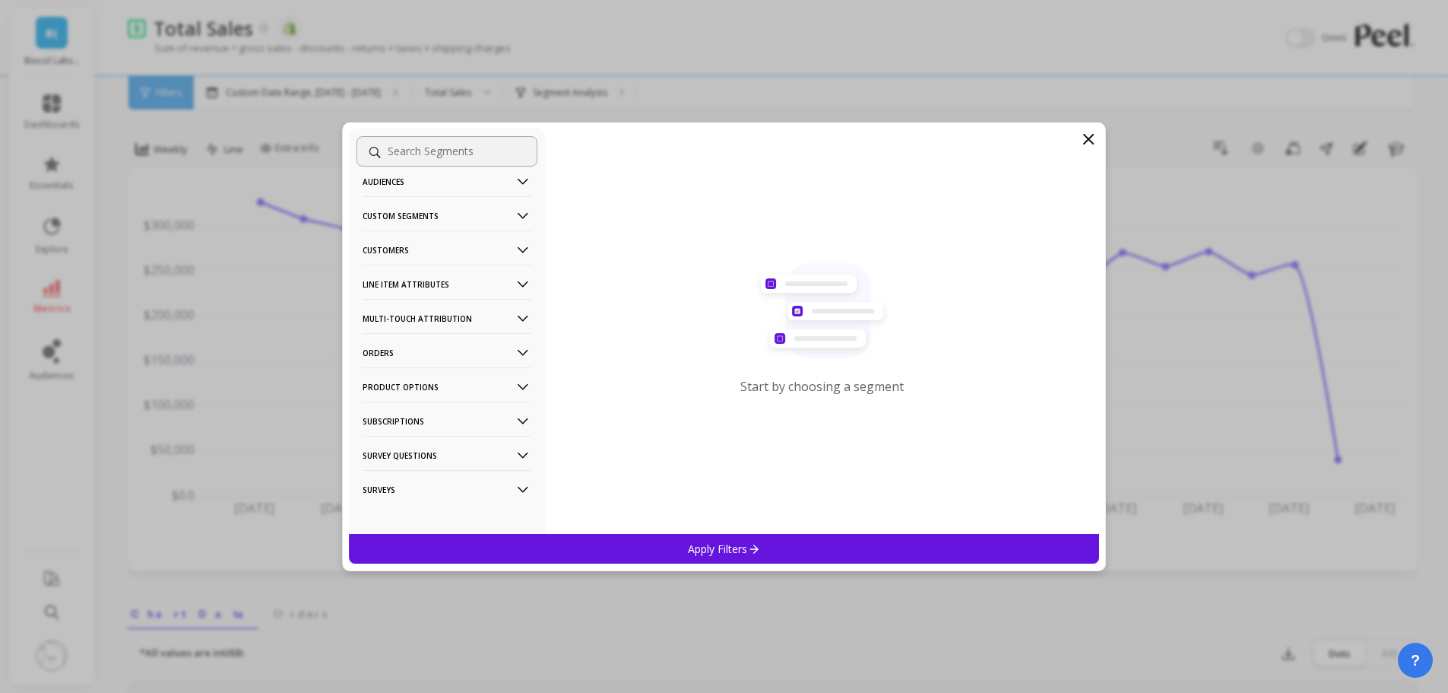
scroll to position [127, 0]
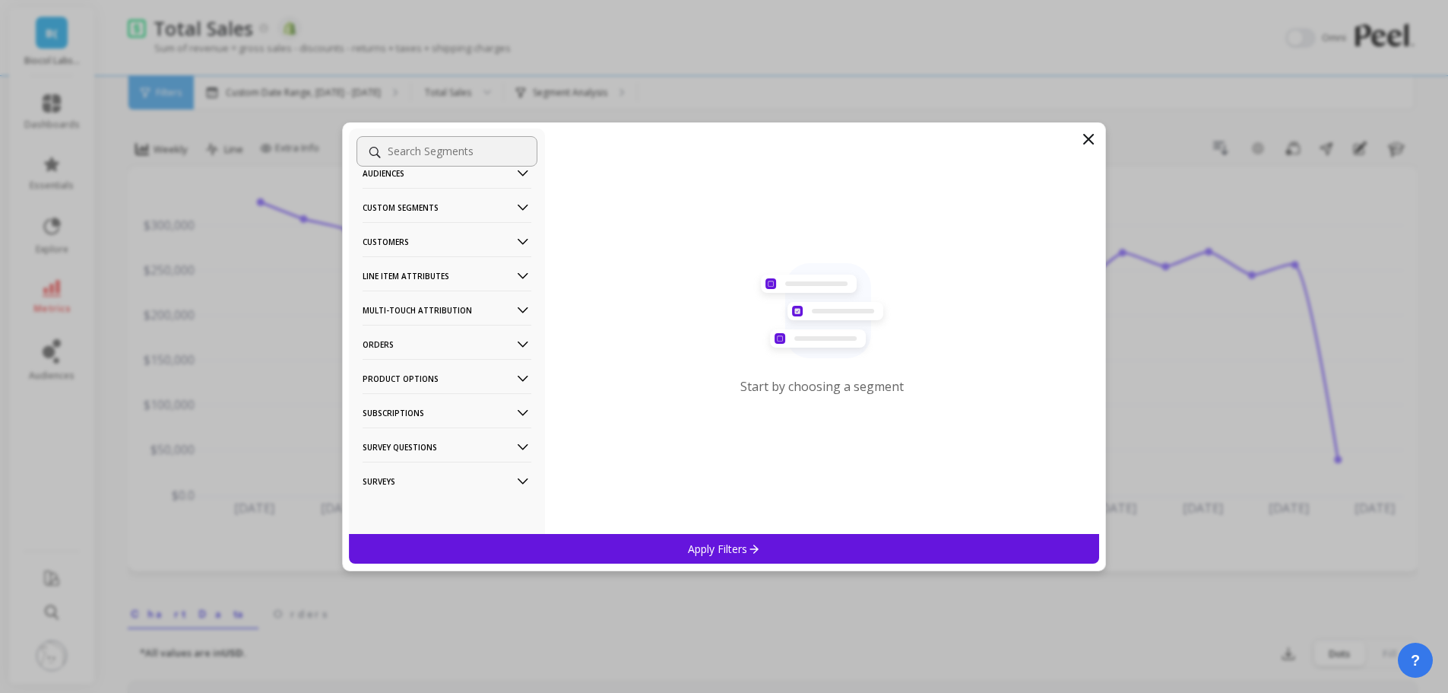
click at [435, 375] on p "Product Options" at bounding box center [447, 378] width 169 height 39
click at [435, 377] on p "Product Options" at bounding box center [447, 378] width 169 height 39
click at [410, 369] on p "Product Options" at bounding box center [447, 378] width 169 height 39
click at [425, 449] on p "Survey Questions" at bounding box center [447, 446] width 169 height 39
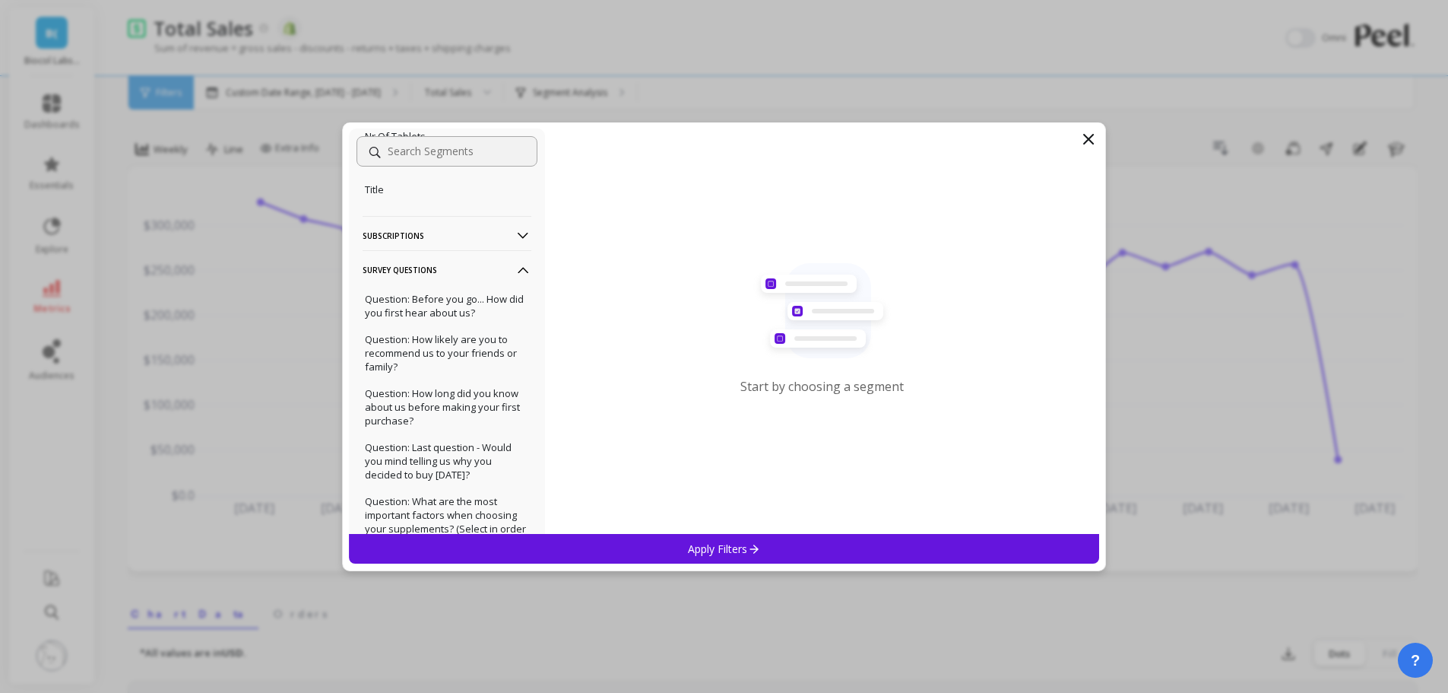
scroll to position [560, 0]
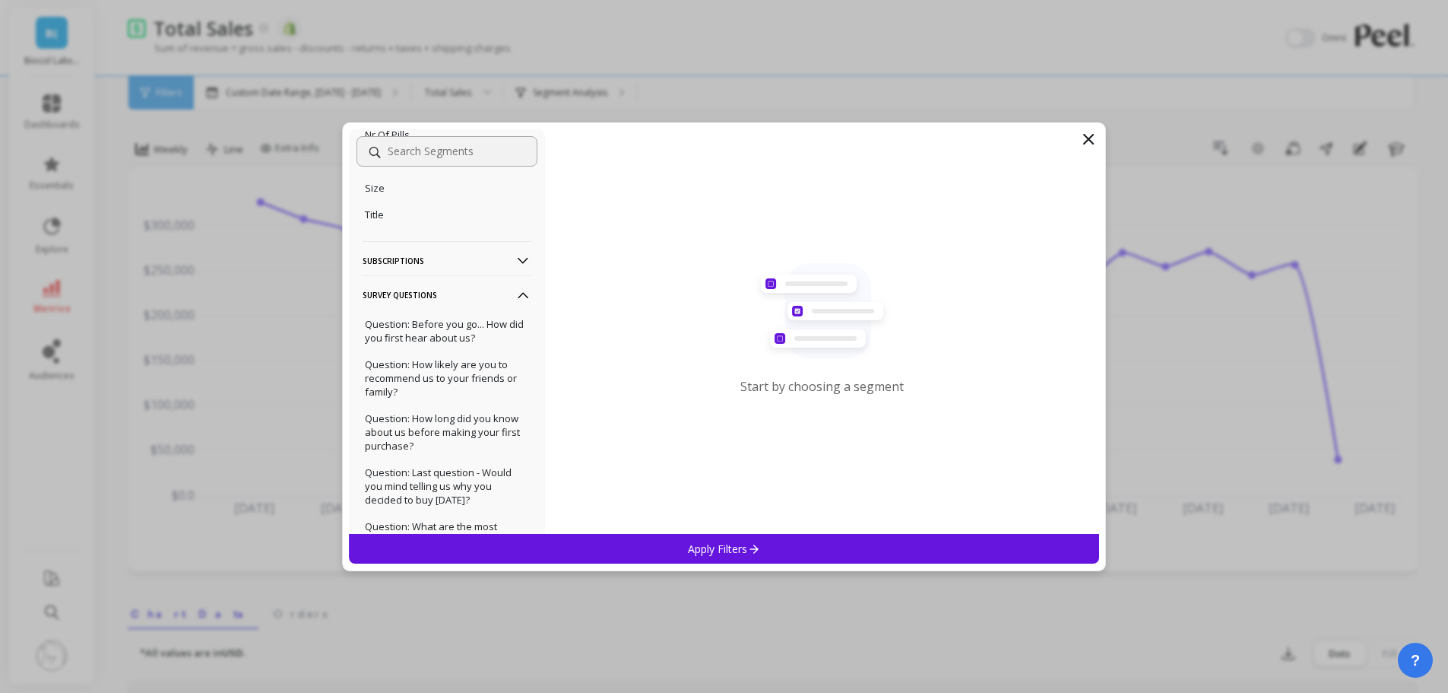
click at [448, 386] on p "Question: How likely are you to recommend us to your friends or family?" at bounding box center [447, 377] width 164 height 41
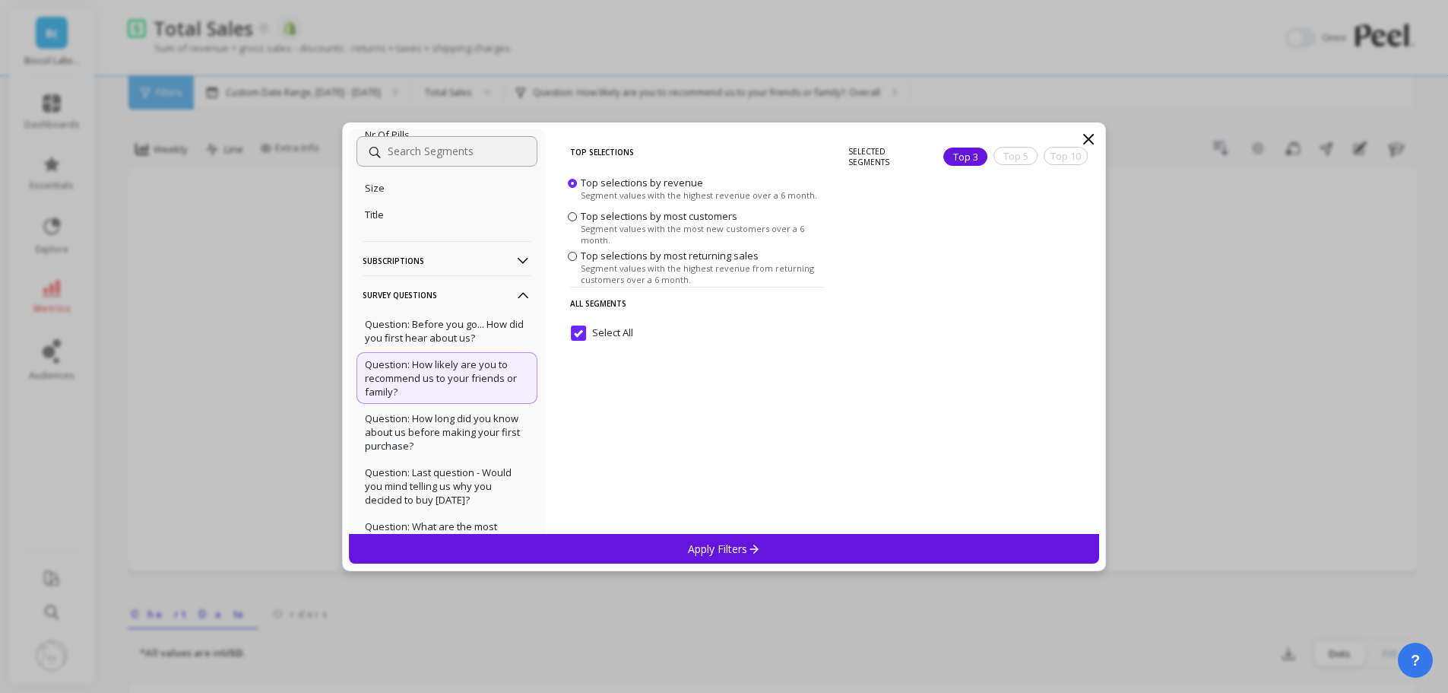
click at [1089, 142] on icon at bounding box center [1089, 139] width 18 height 18
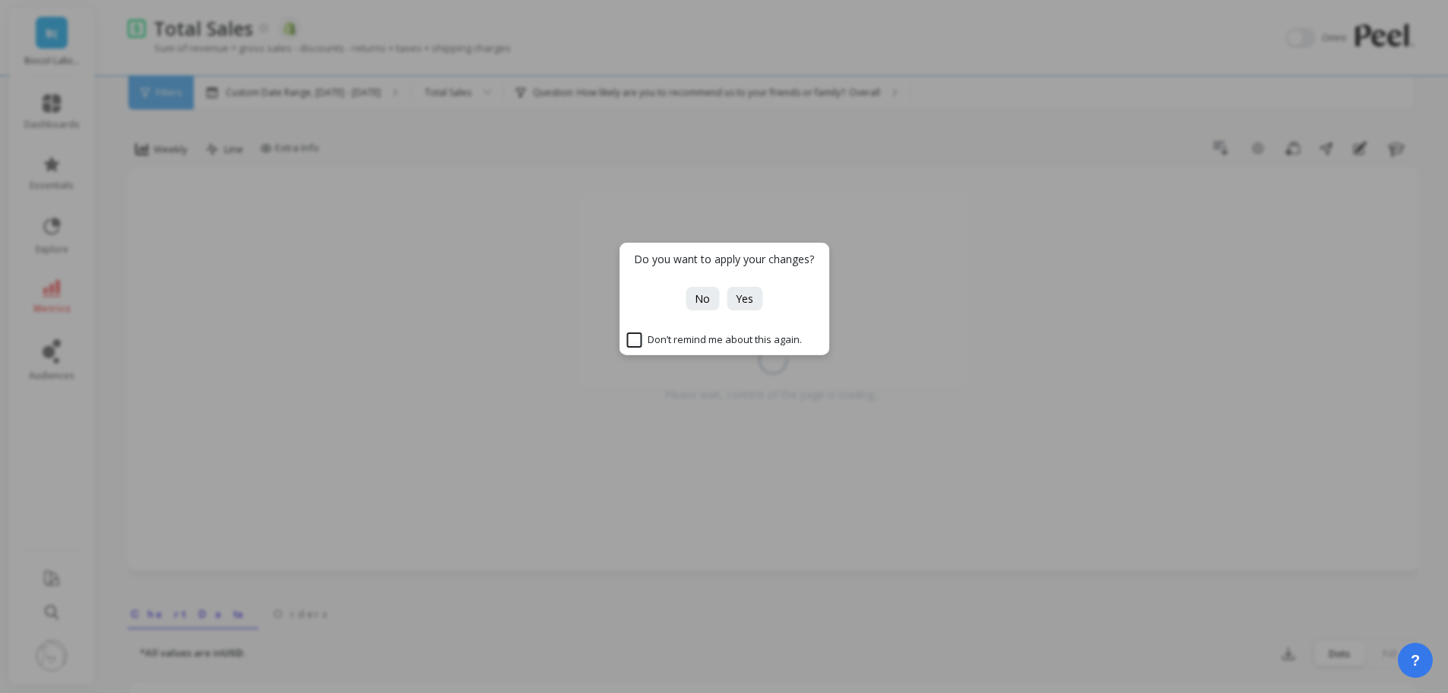
click at [403, 163] on div "Do you want to apply your changes? No Yes Don’t remind me about this again." at bounding box center [724, 346] width 1448 height 693
click at [700, 294] on span "No" at bounding box center [702, 298] width 15 height 14
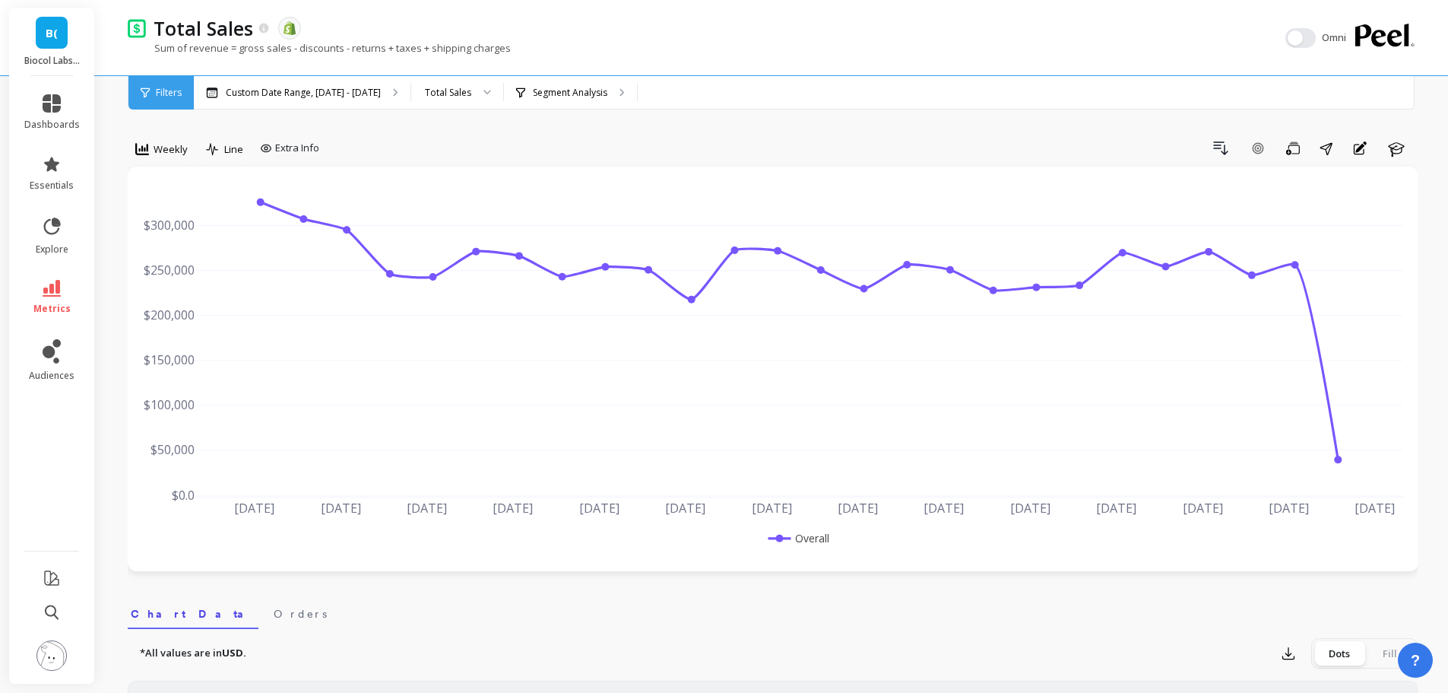
click at [460, 92] on div "Total Sales" at bounding box center [448, 92] width 46 height 14
click at [543, 95] on p "Segment Analysis" at bounding box center [570, 93] width 75 height 12
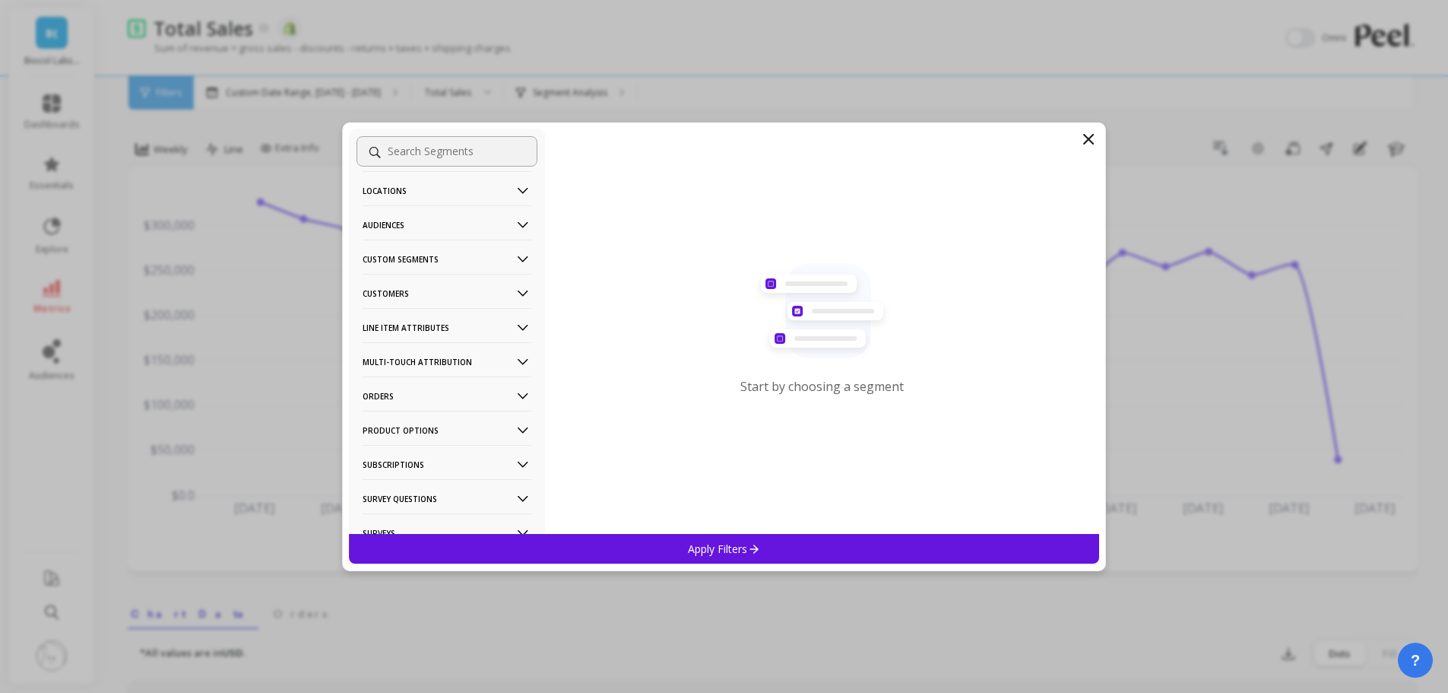
scroll to position [127, 0]
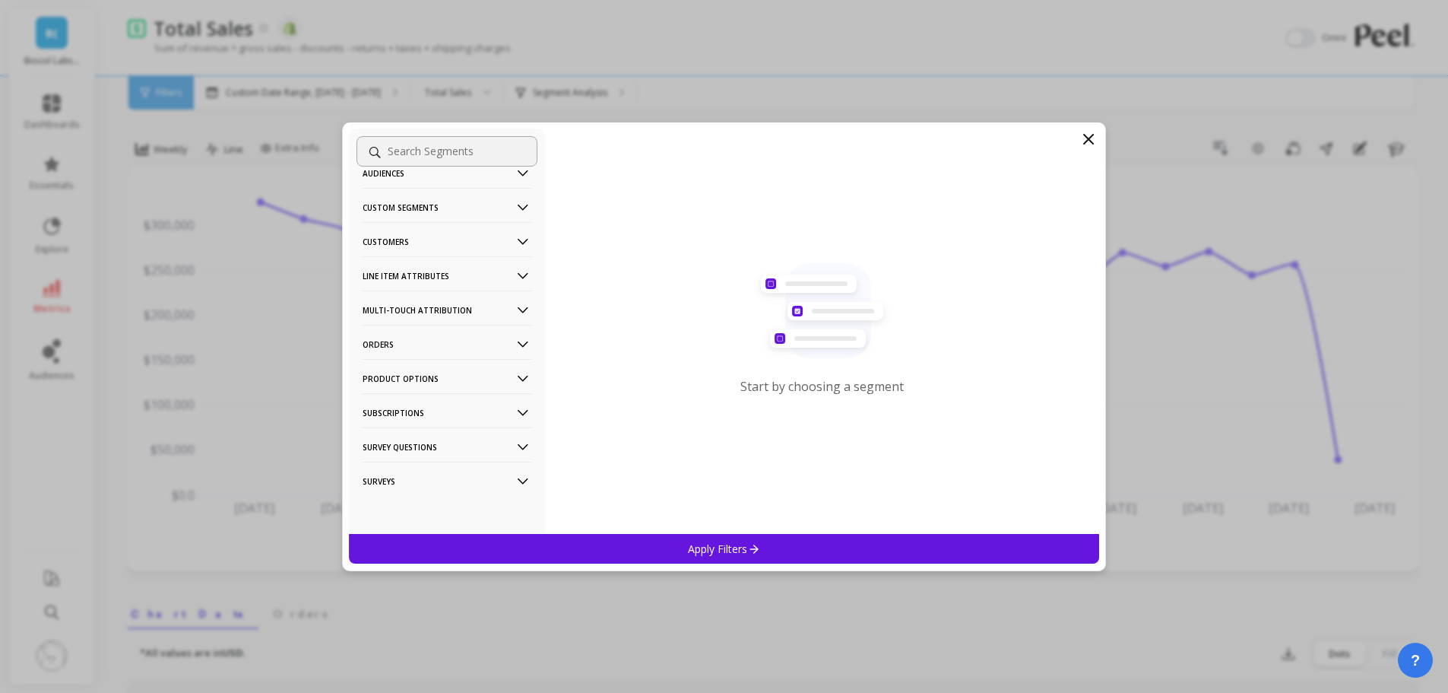
click at [409, 409] on p "Subscriptions" at bounding box center [447, 412] width 169 height 39
click at [411, 446] on p "Survey Questions" at bounding box center [447, 446] width 169 height 39
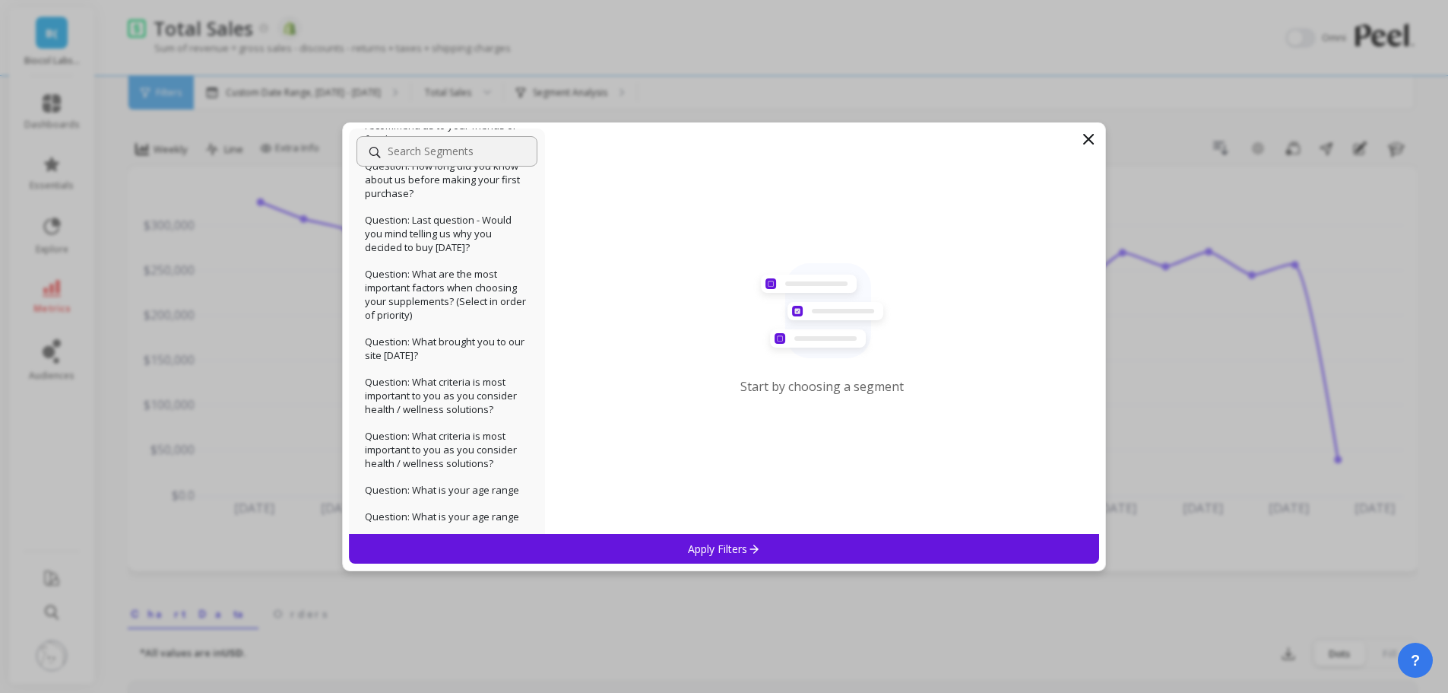
scroll to position [503, 0]
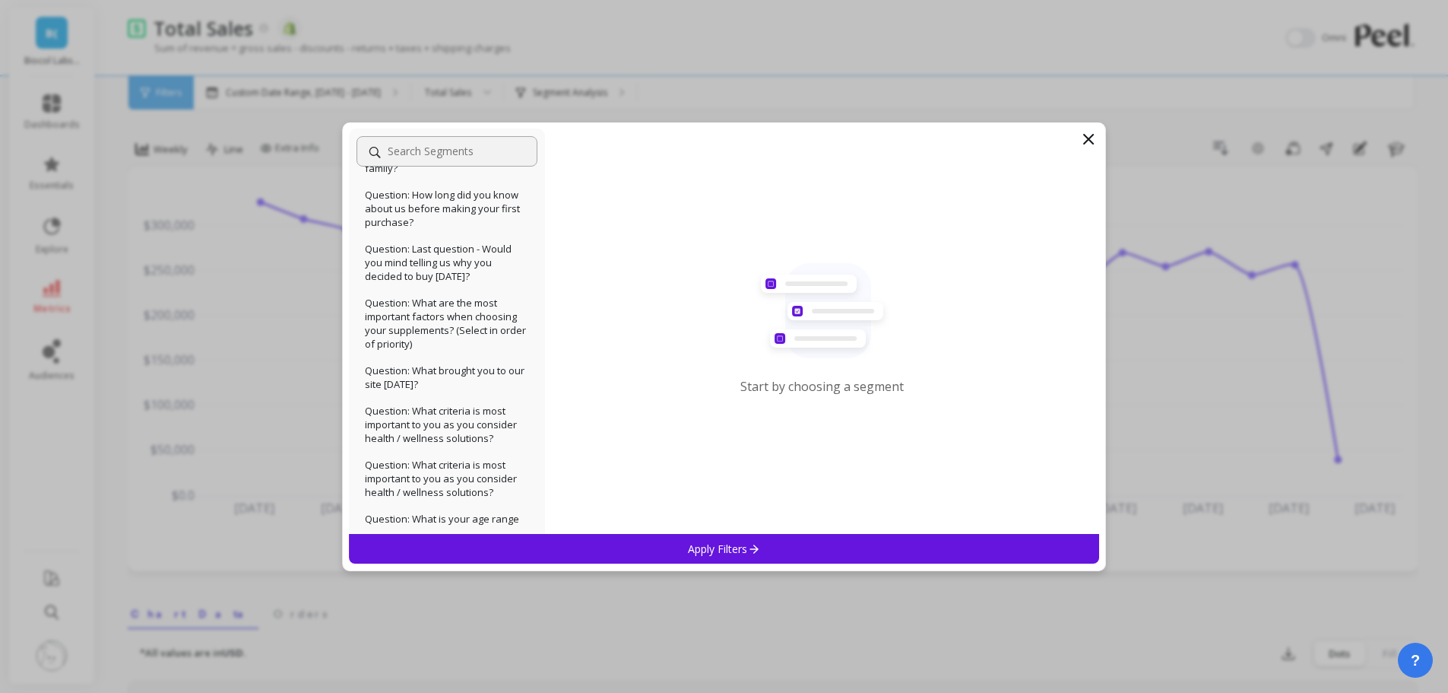
click at [449, 261] on p "Question: Last question - Would you mind telling us why you decided to buy toda…" at bounding box center [447, 262] width 164 height 41
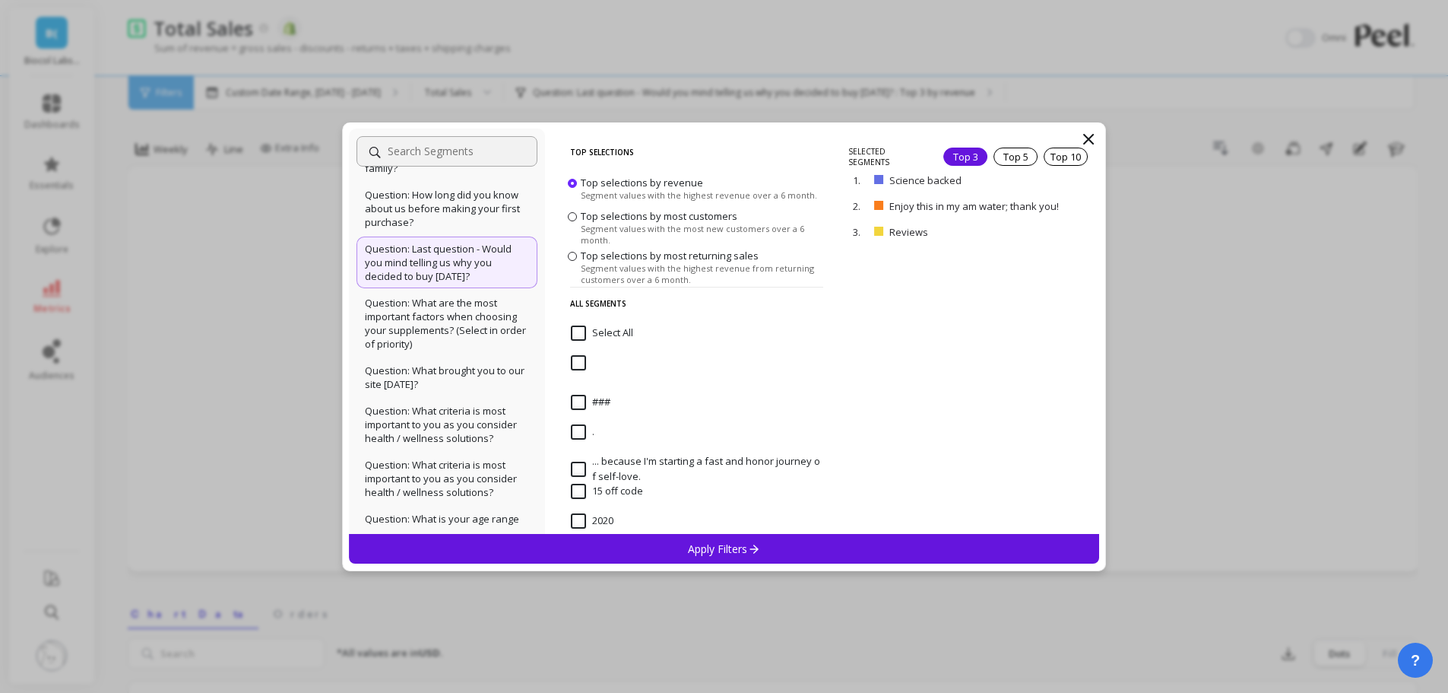
click at [696, 552] on p "Apply Filters" at bounding box center [724, 548] width 72 height 14
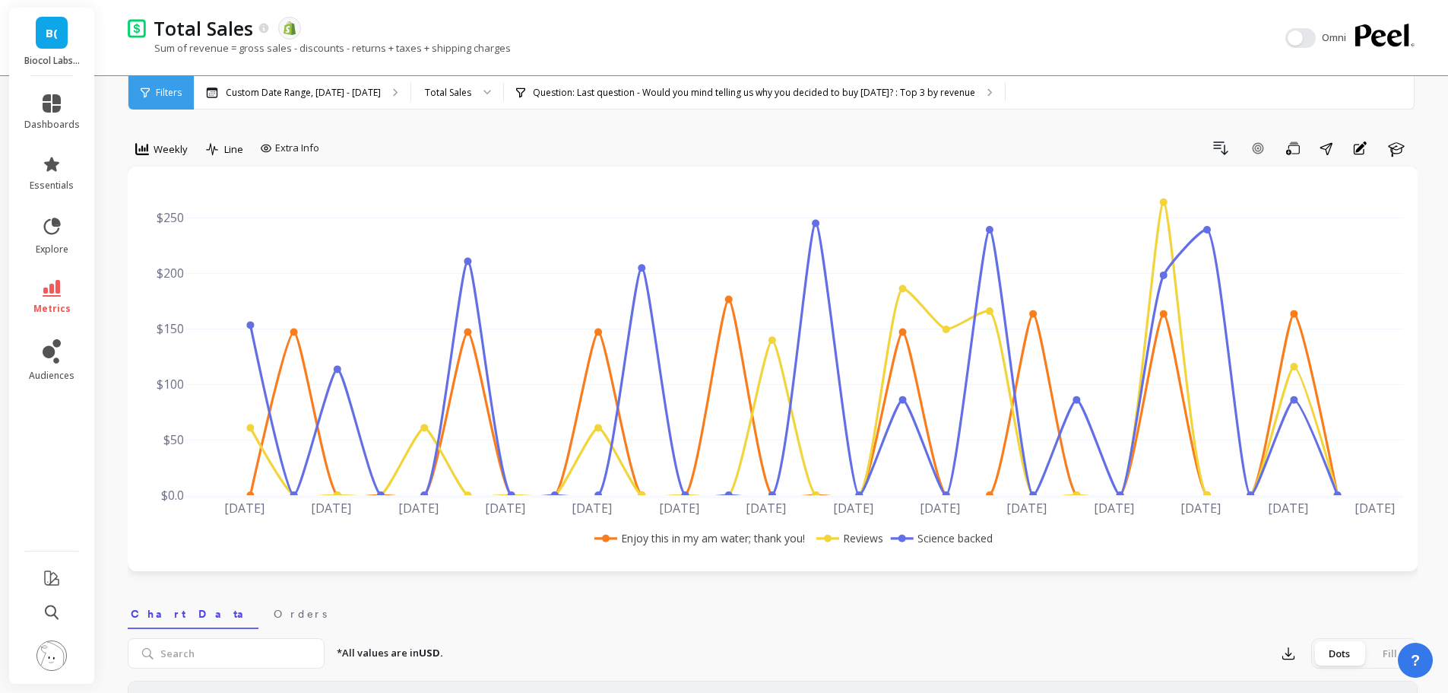
click at [463, 97] on div "Total Sales" at bounding box center [448, 92] width 46 height 14
click at [36, 173] on link "essentials" at bounding box center [52, 173] width 56 height 36
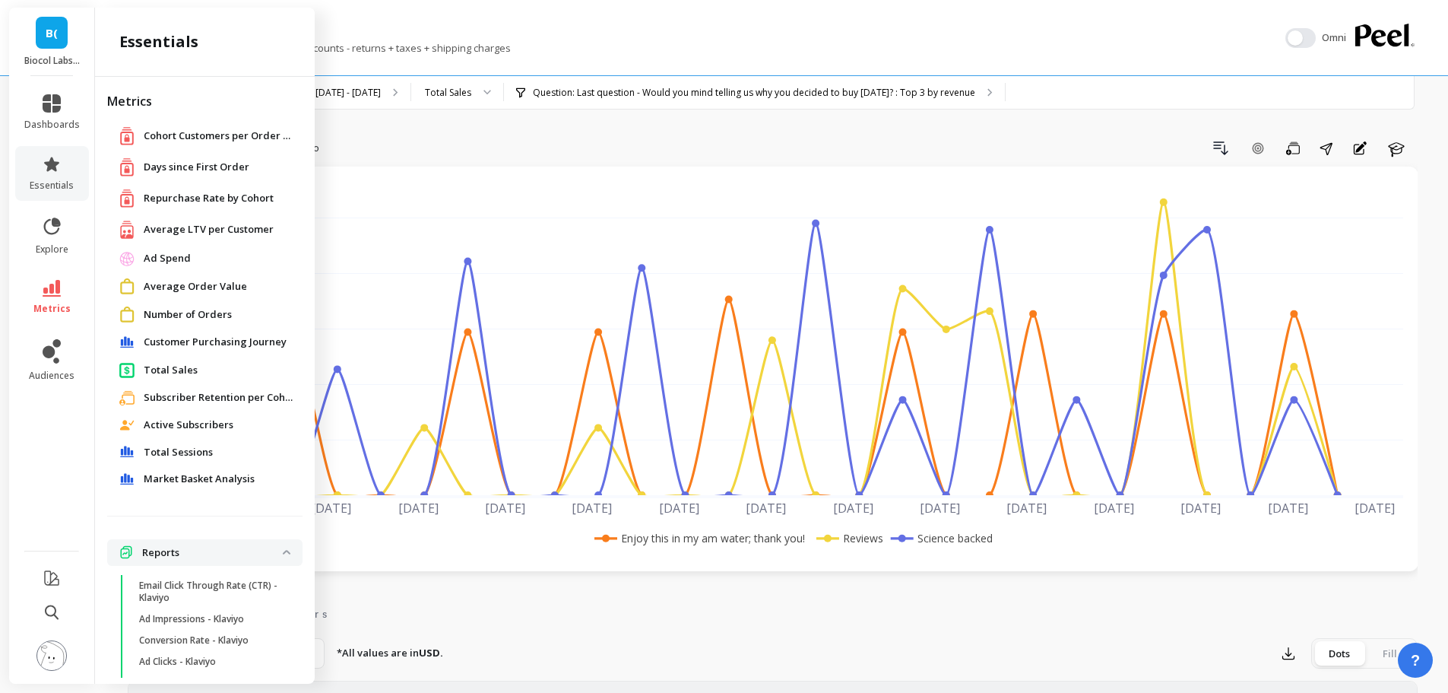
click at [182, 372] on span "Total Sales" at bounding box center [171, 370] width 54 height 15
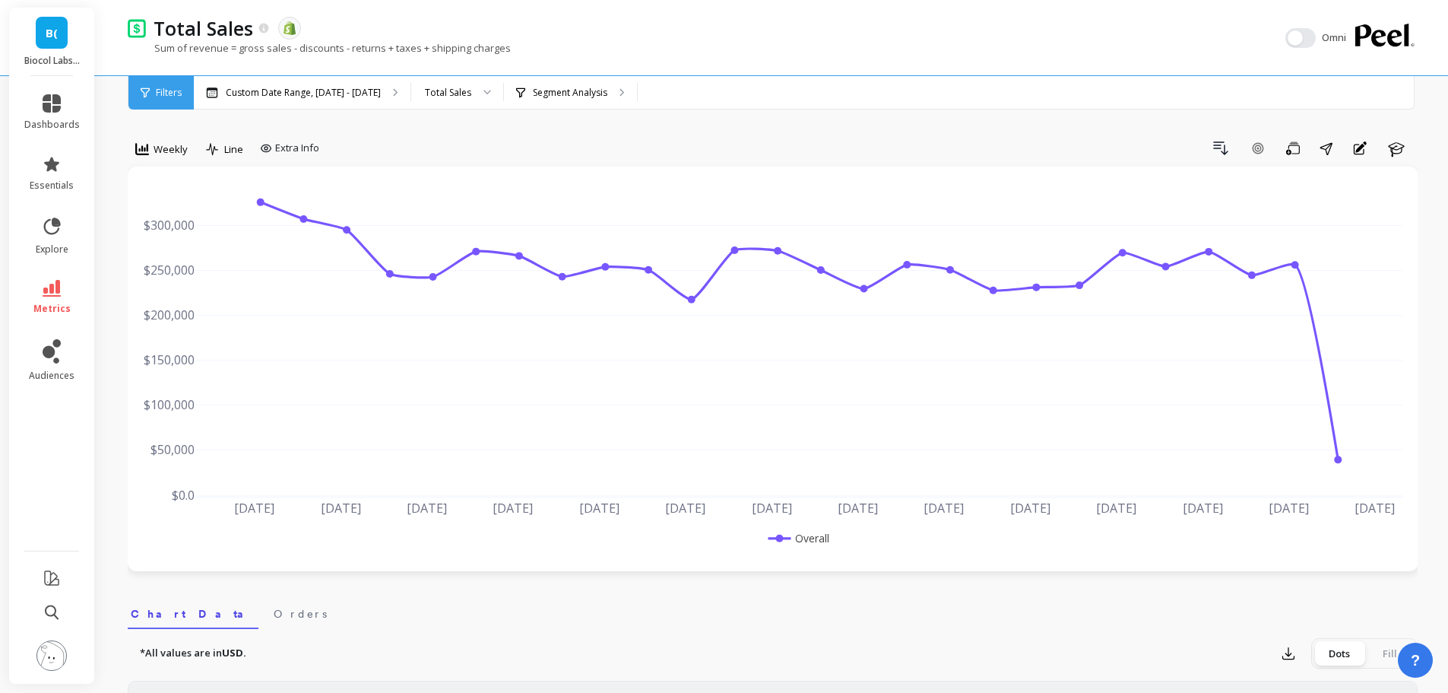
click at [451, 100] on div "Total Sales" at bounding box center [457, 92] width 92 height 33
click at [552, 107] on div "Segment Analysis" at bounding box center [570, 92] width 133 height 33
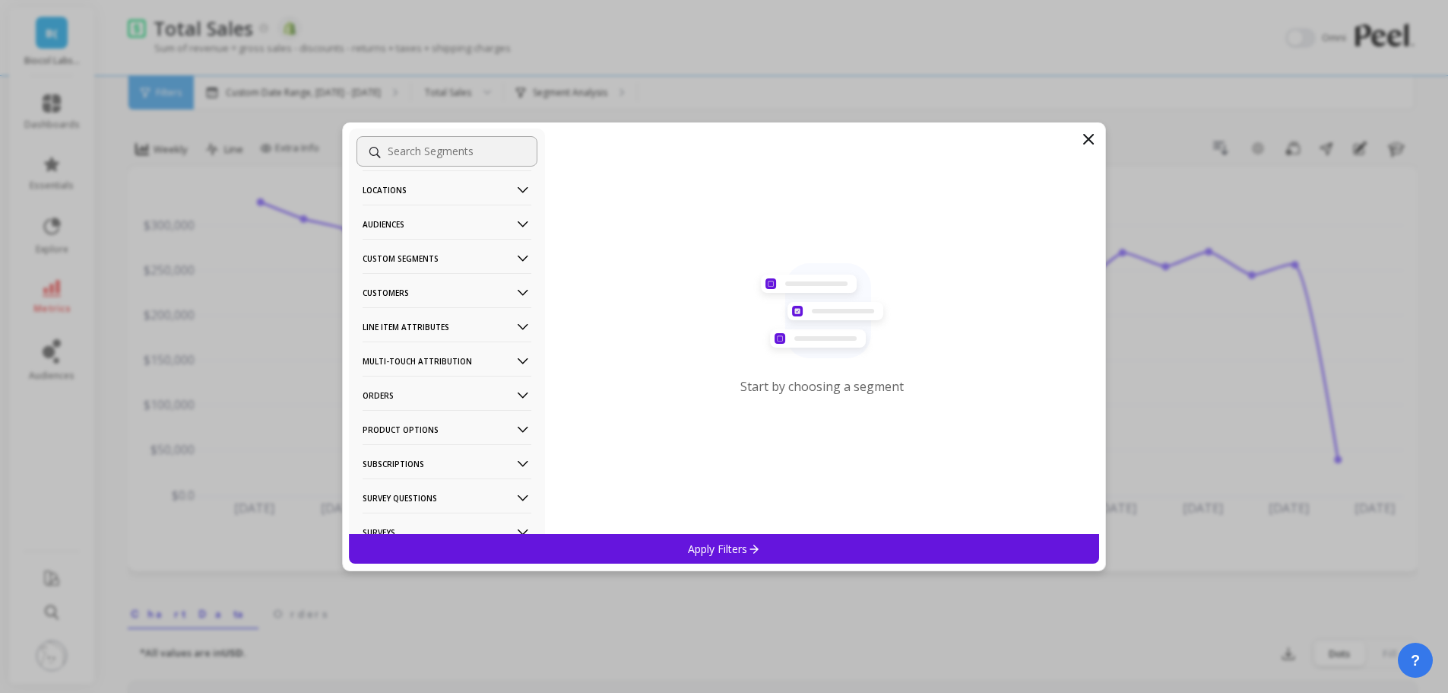
click at [433, 357] on p "Multi-Touch Attribution" at bounding box center [447, 360] width 169 height 39
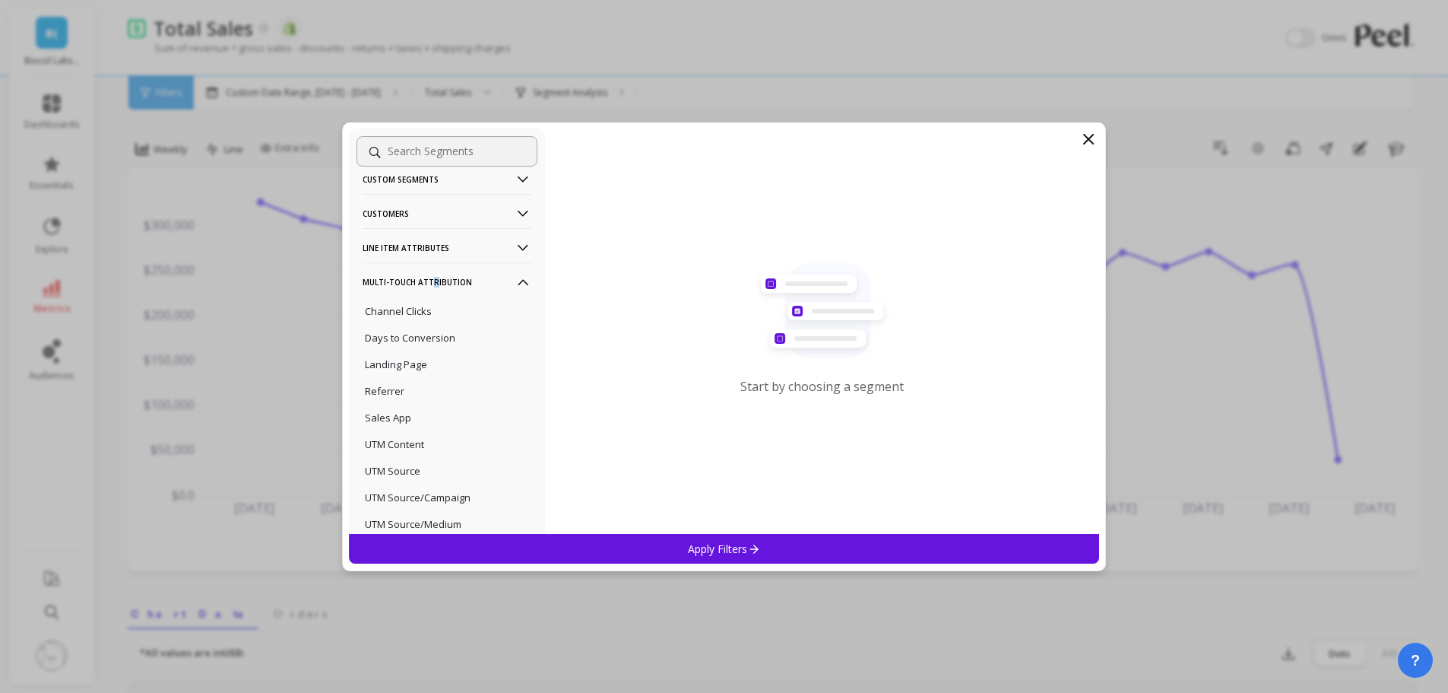
scroll to position [228, 0]
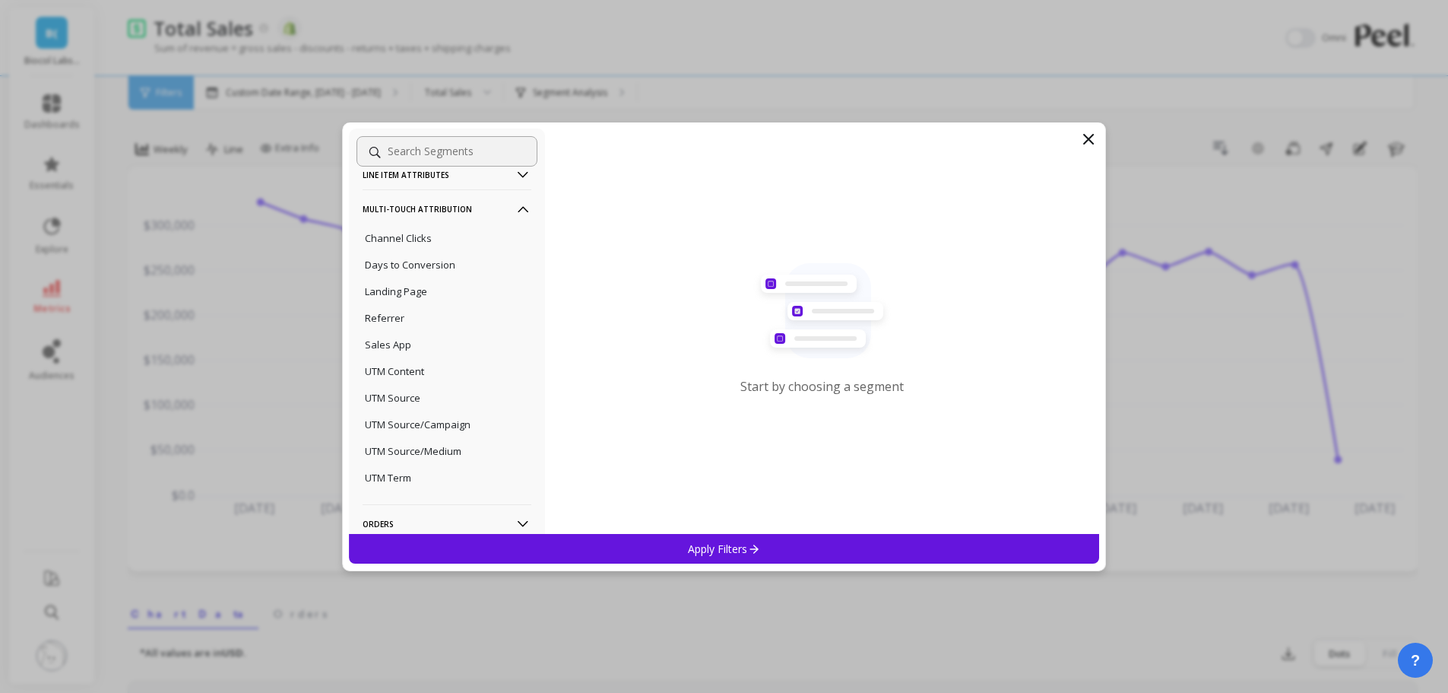
click at [446, 374] on div "UTM Content" at bounding box center [447, 371] width 181 height 24
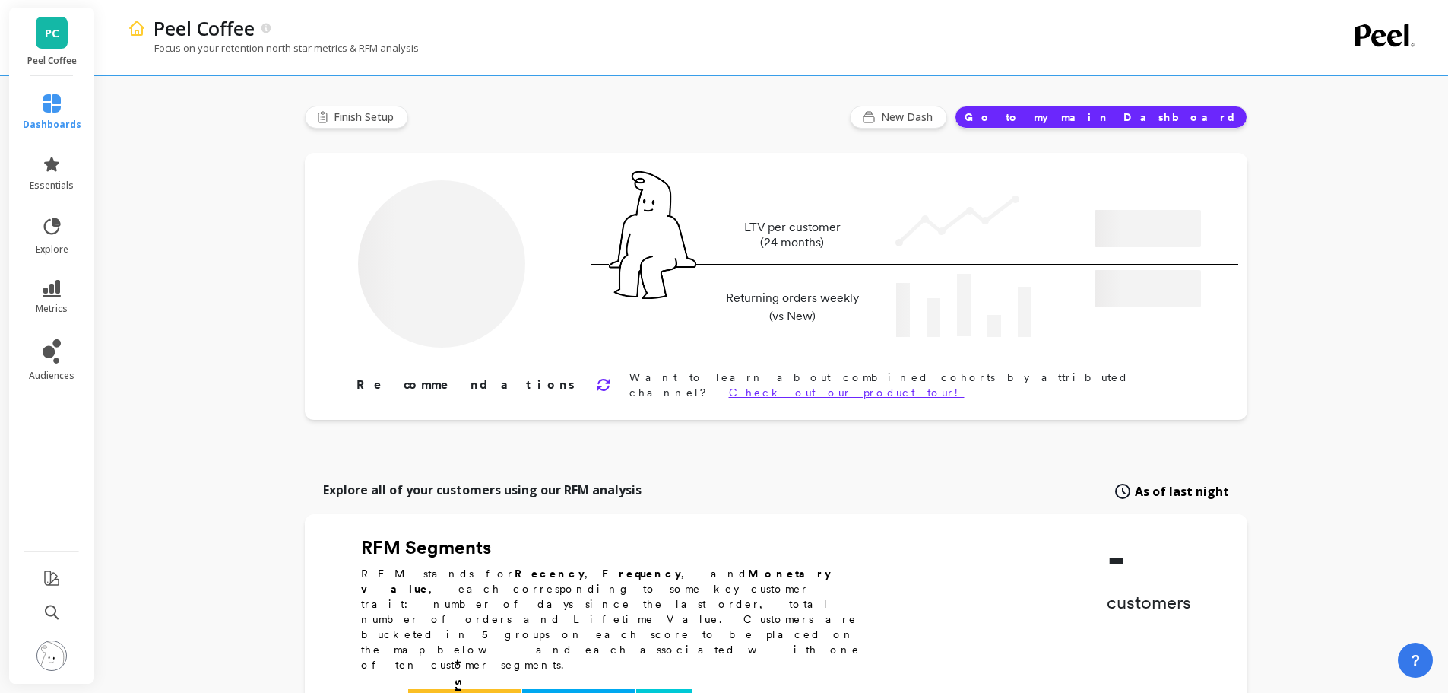
type input "Champions"
type input "8712"
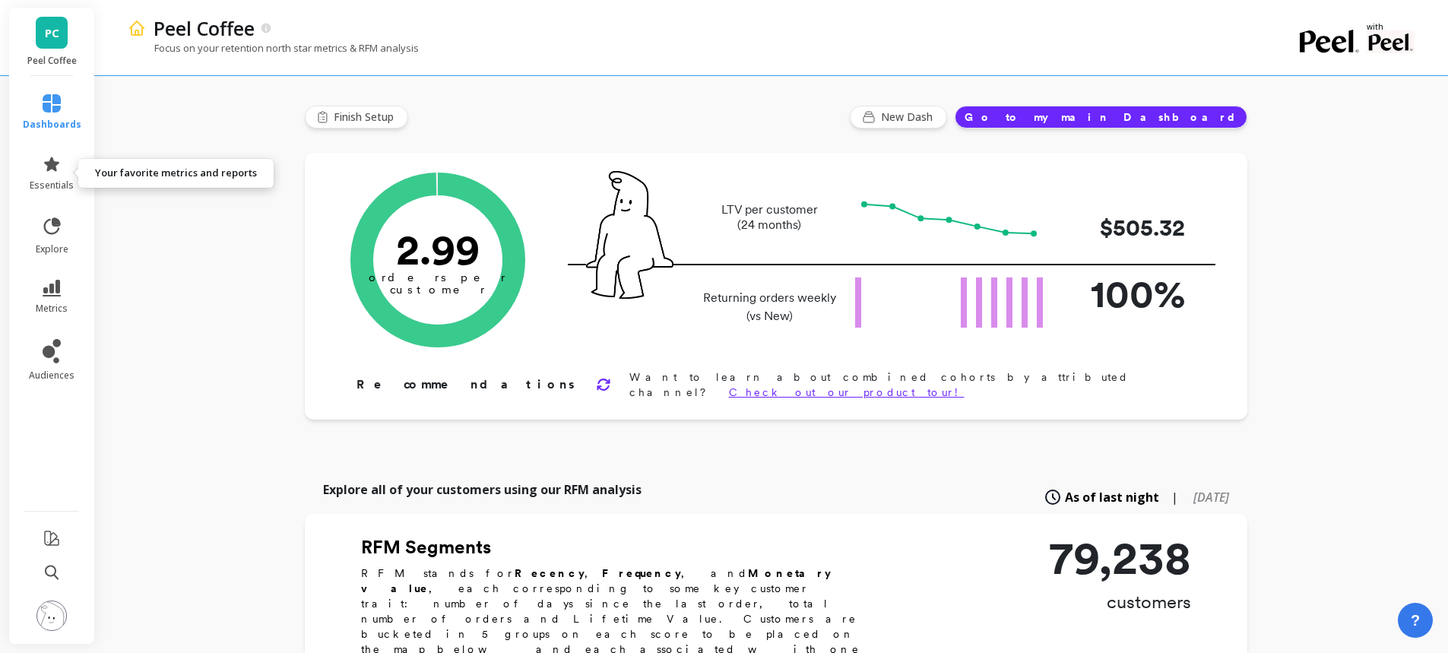
click at [52, 169] on icon at bounding box center [51, 164] width 15 height 14
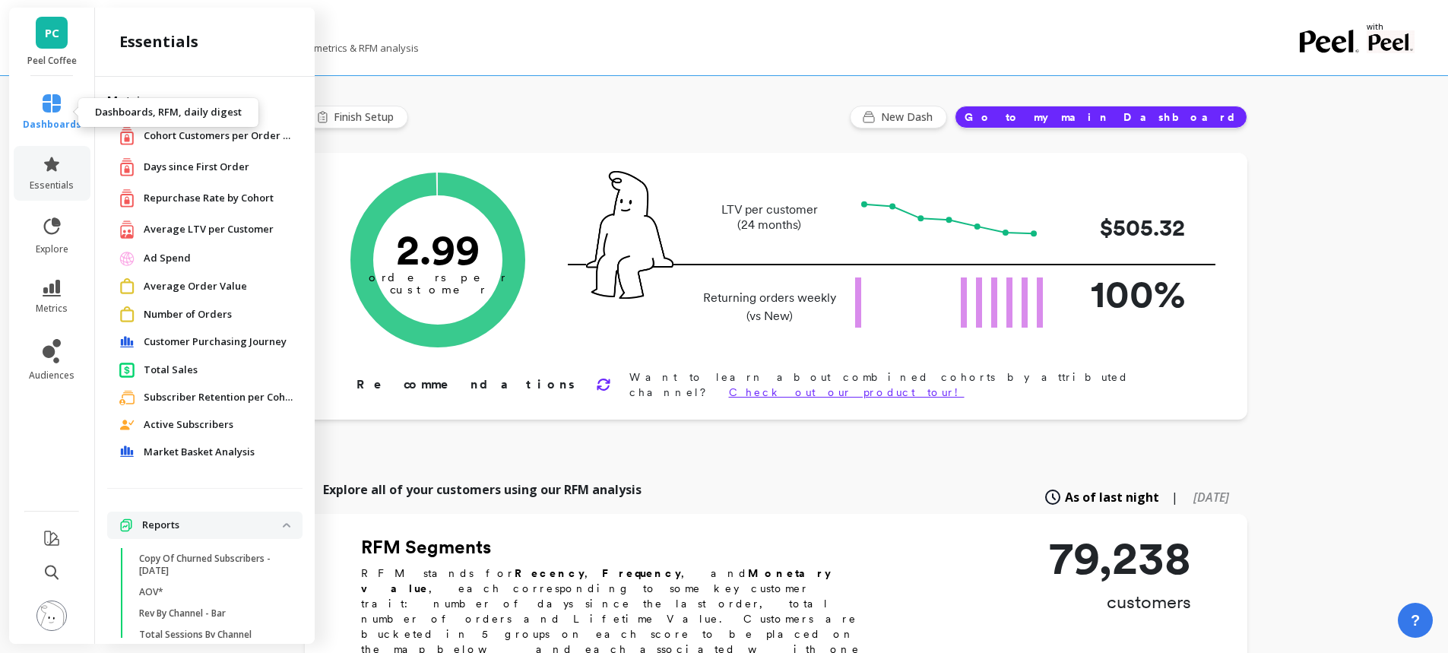
click at [47, 102] on icon at bounding box center [52, 103] width 18 height 18
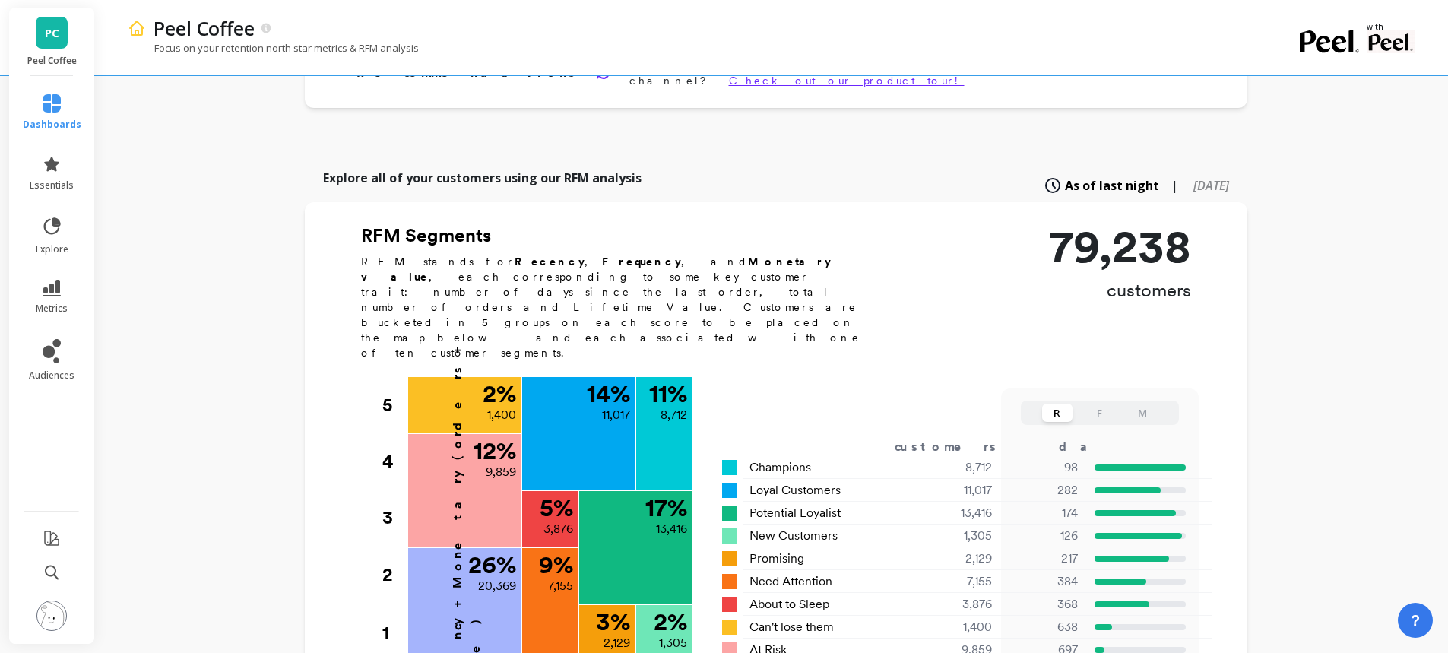
scroll to position [322, 0]
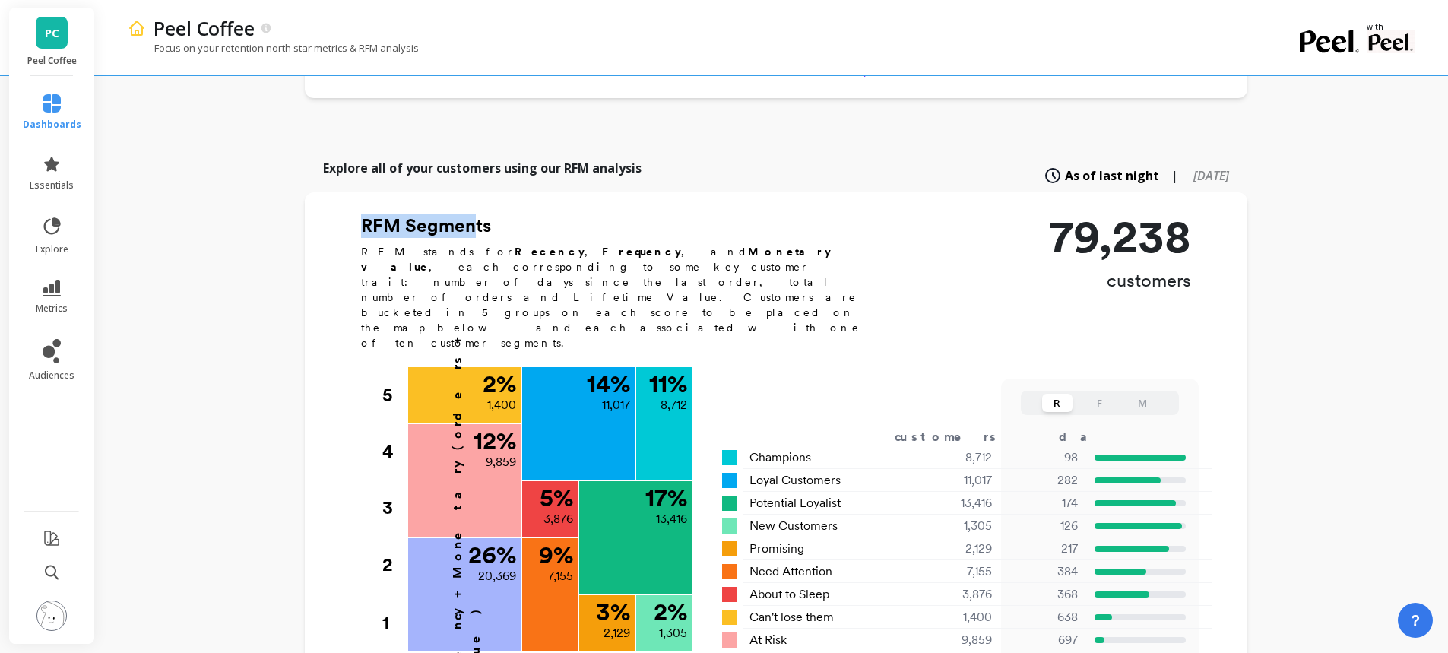
drag, startPoint x: 360, startPoint y: 209, endPoint x: 475, endPoint y: 217, distance: 115.8
click at [475, 217] on div "RFM Segments RFM stands for Recency , Frequency , and Monetary value , each cor…" at bounding box center [776, 461] width 943 height 494
click at [481, 214] on h2 "RFM Segments" at bounding box center [619, 226] width 517 height 24
click at [55, 357] on icon at bounding box center [52, 351] width 18 height 24
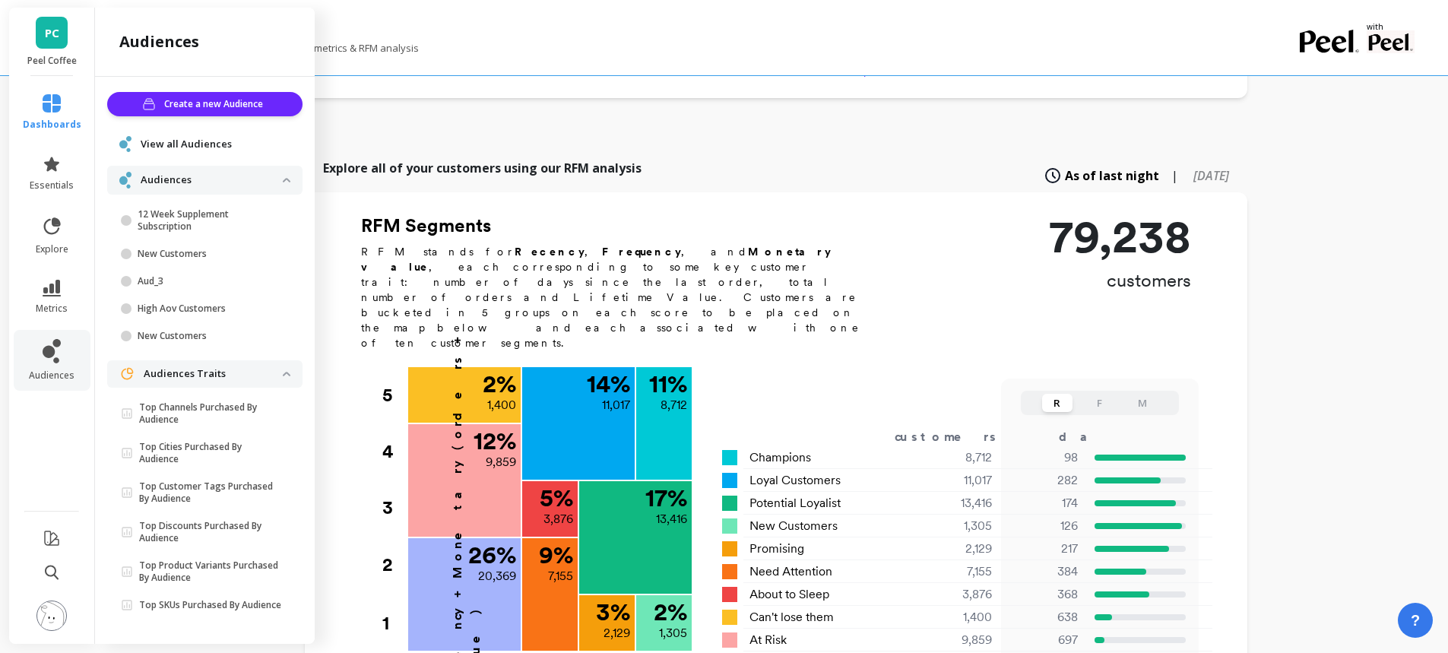
click at [51, 347] on icon at bounding box center [49, 352] width 12 height 12
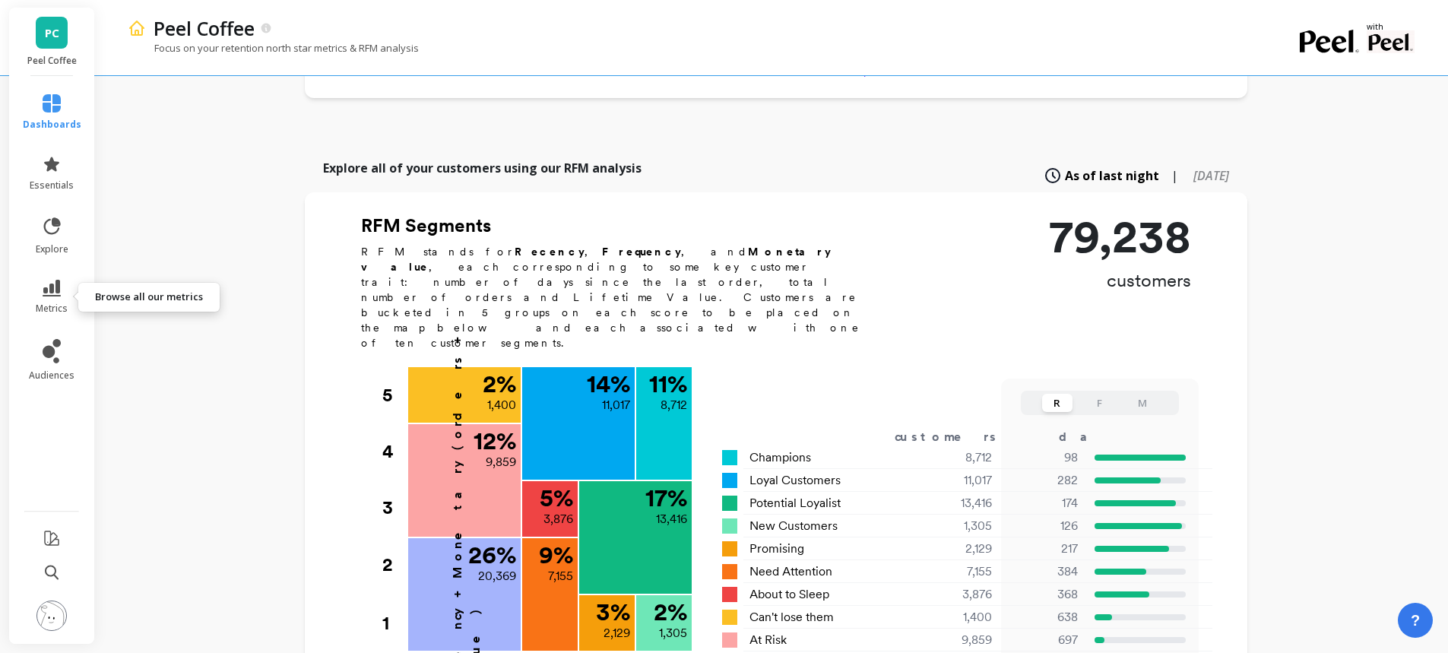
click at [57, 292] on icon at bounding box center [52, 288] width 18 height 17
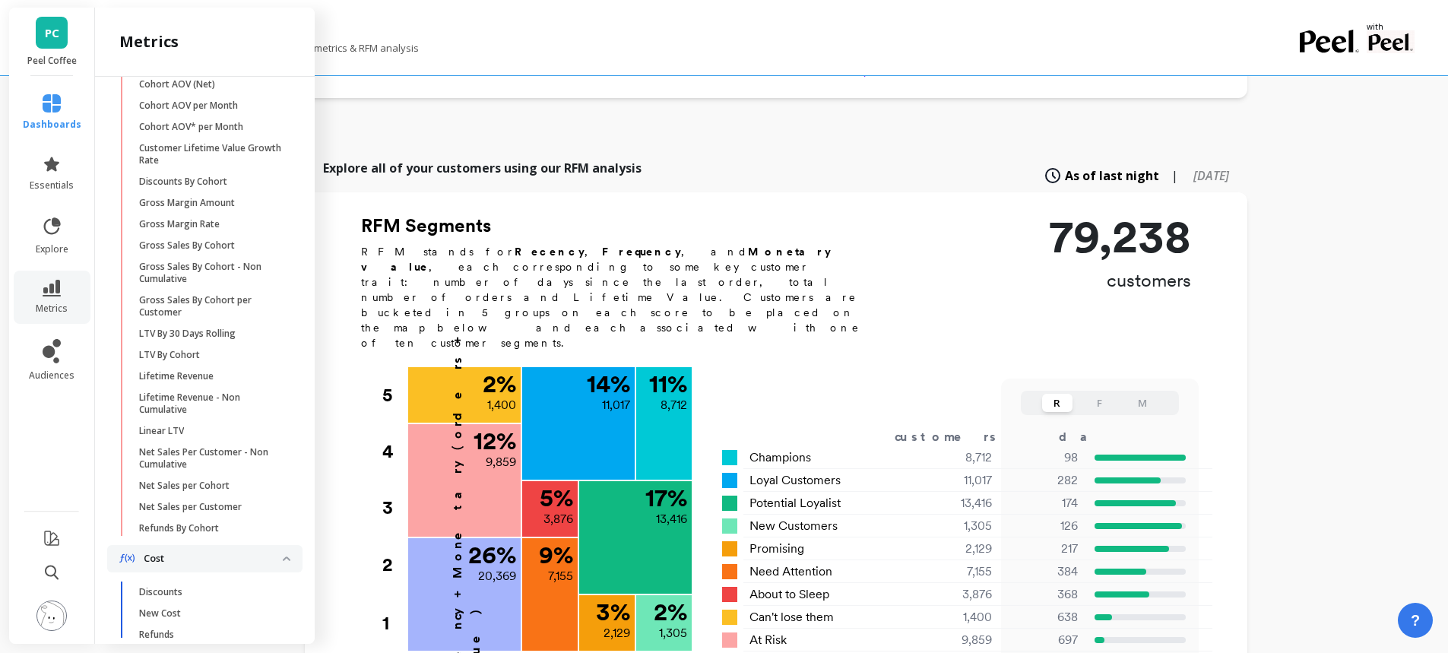
scroll to position [636, 0]
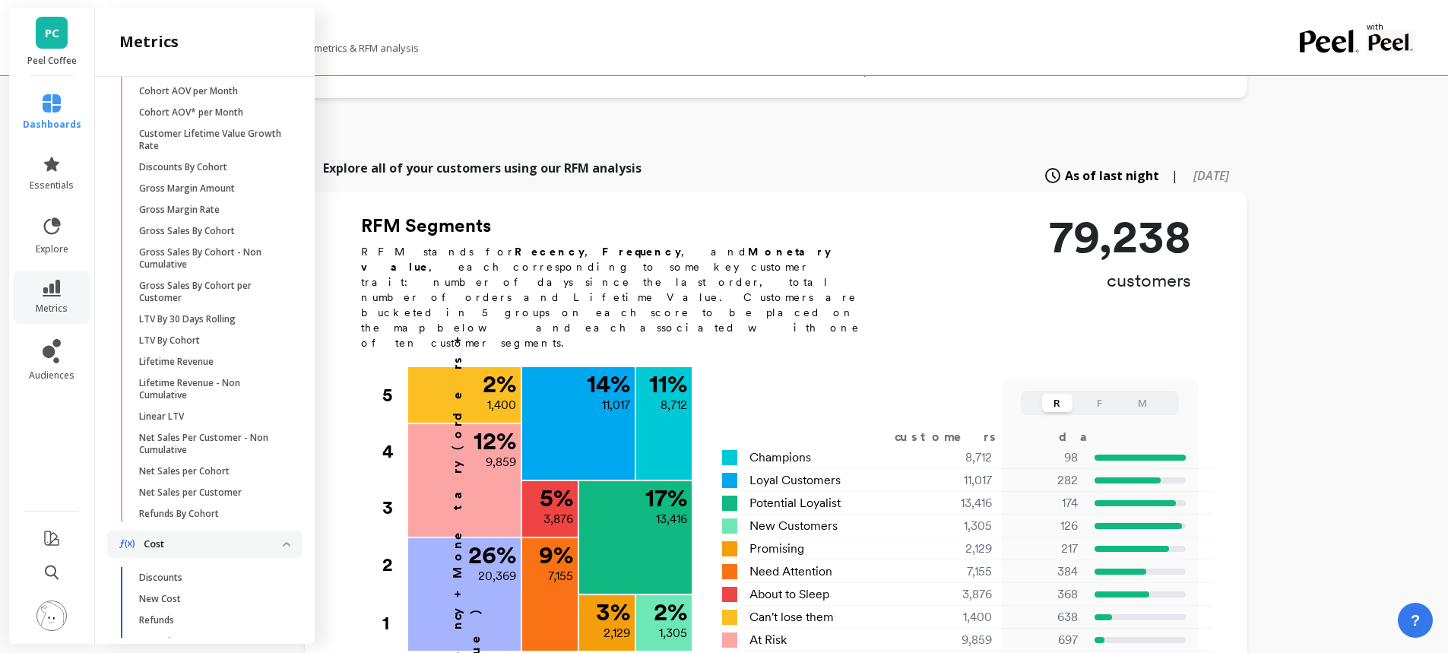
click at [230, 347] on span "LTV By Cohort" at bounding box center [211, 341] width 145 height 12
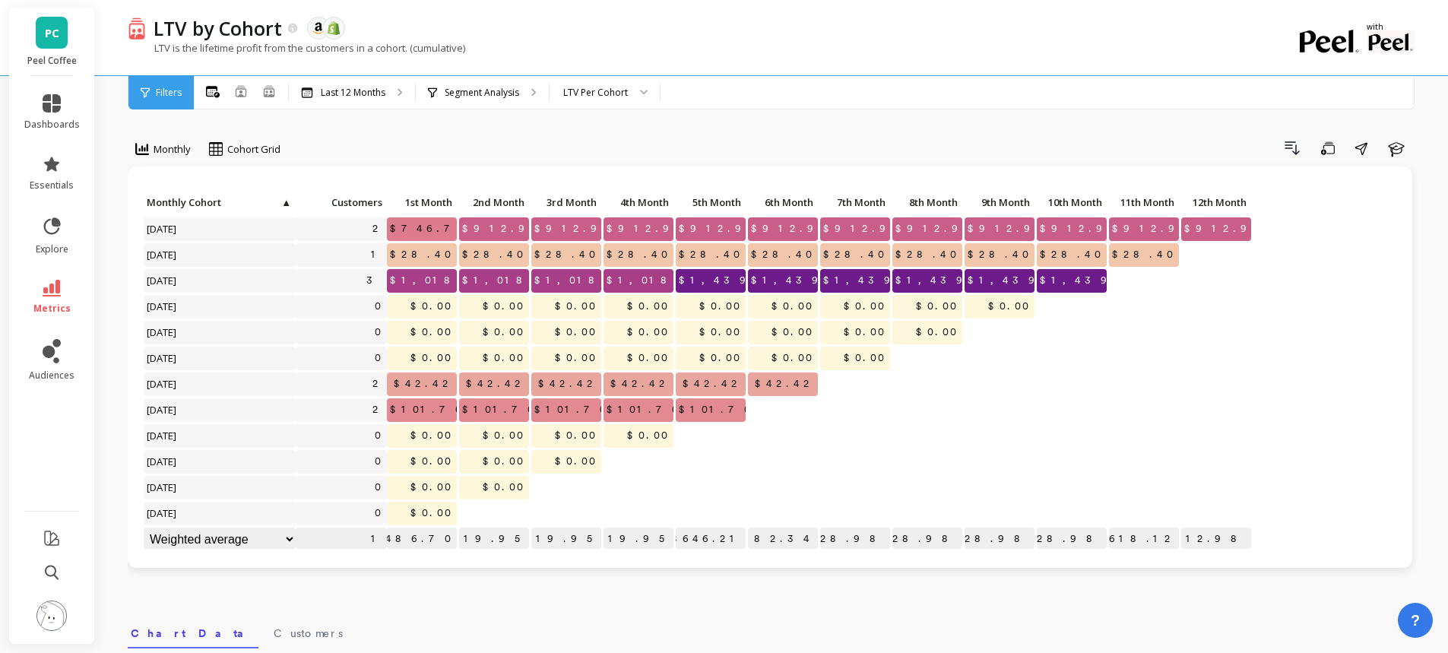
click at [352, 95] on p "Last 12 Months" at bounding box center [353, 93] width 65 height 12
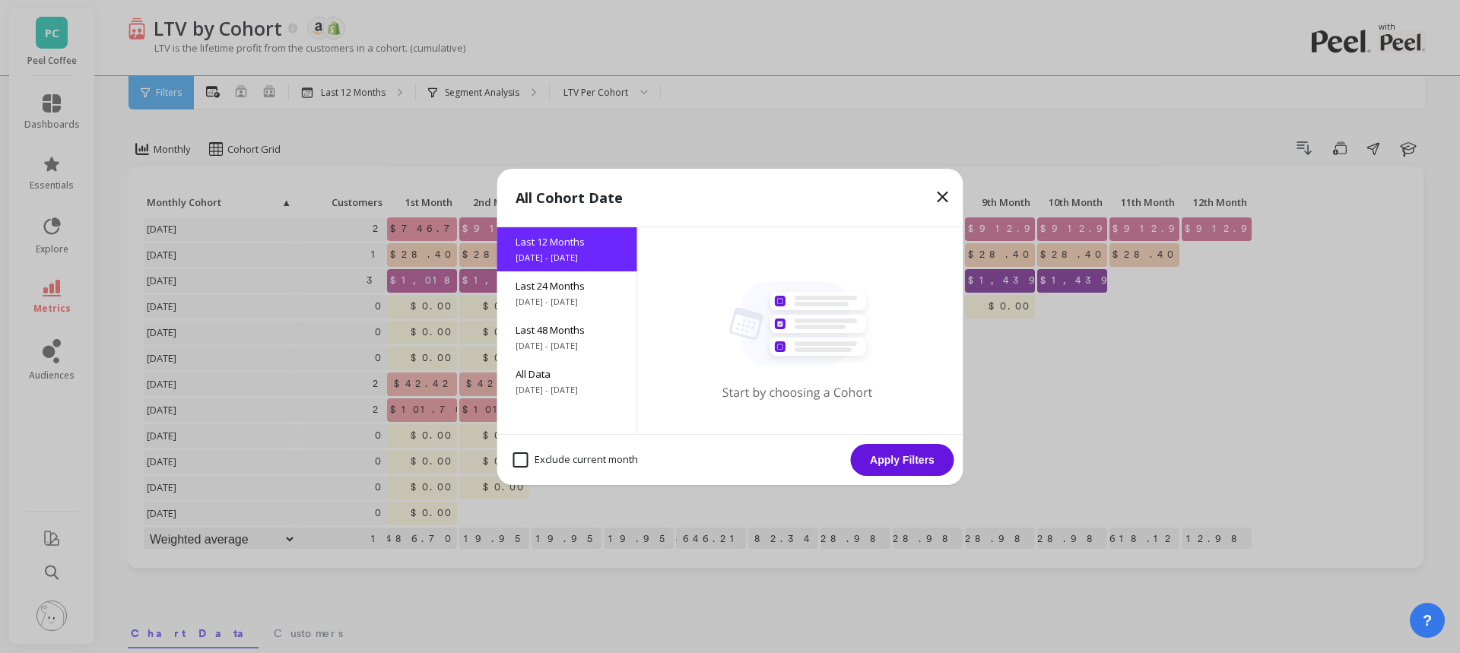
click at [566, 343] on span "[DATE] - [DATE]" at bounding box center [567, 346] width 103 height 12
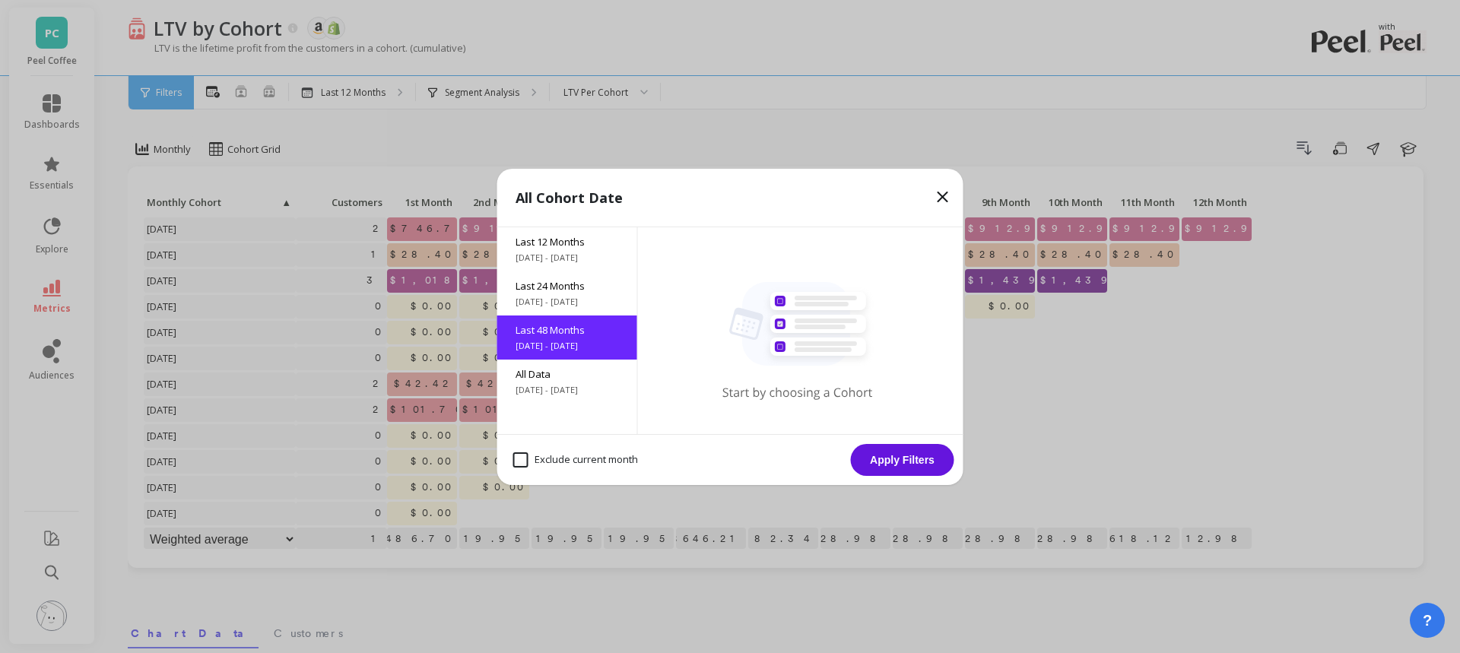
click at [891, 471] on button "Apply Filters" at bounding box center [902, 460] width 103 height 32
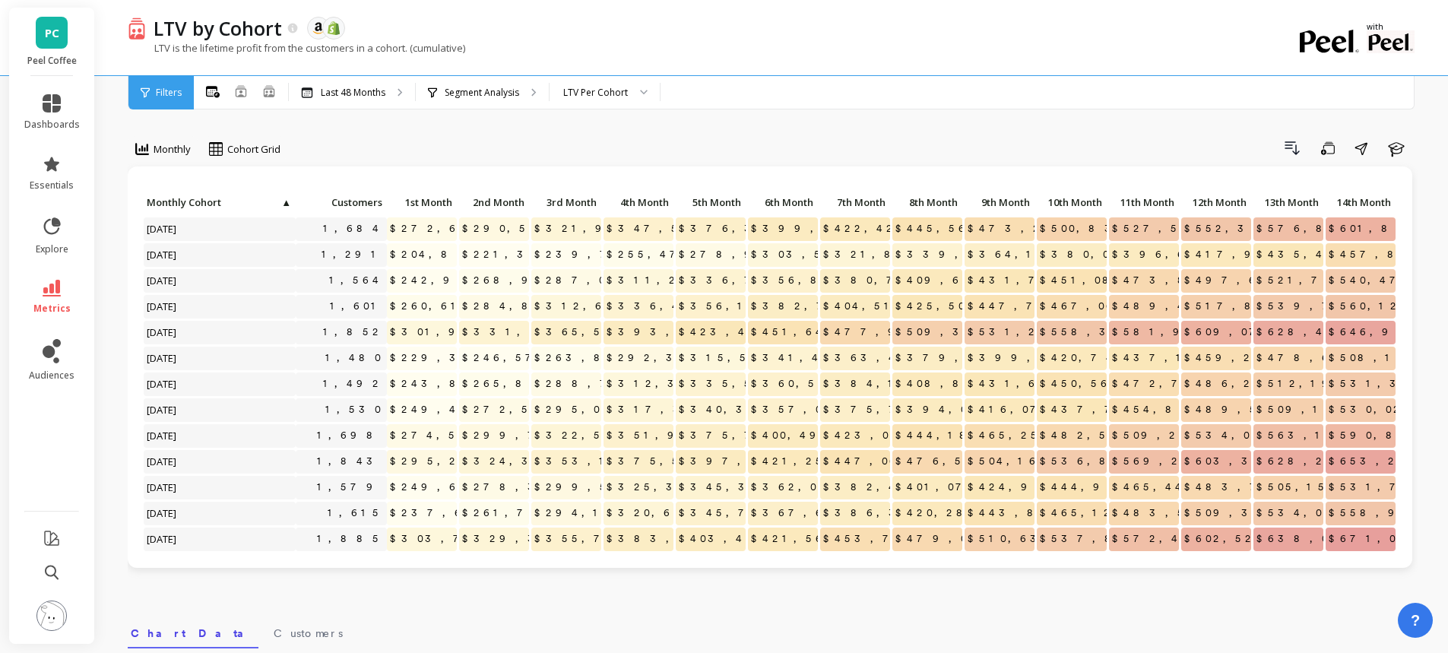
click at [524, 87] on div "Segment Analysis" at bounding box center [482, 92] width 133 height 33
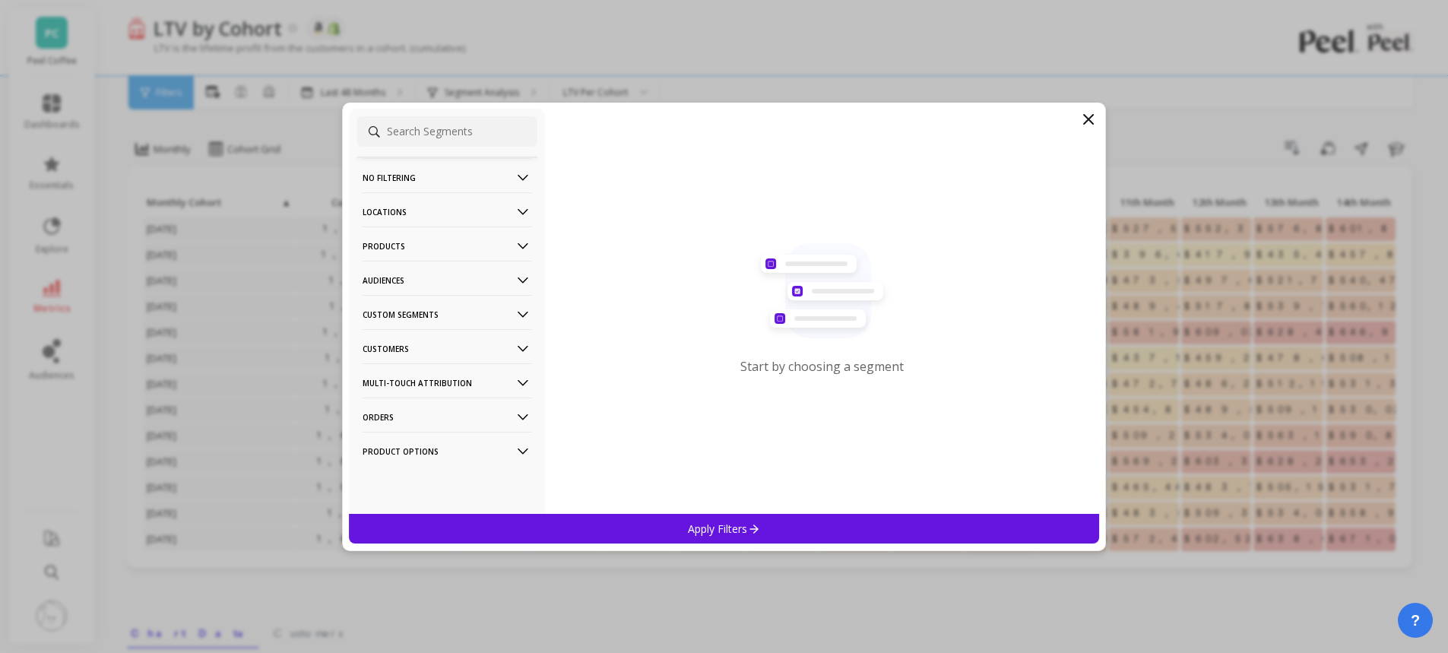
click at [444, 485] on div "No filtering Overall Locations Cities Countries Physical Location Sales Channel…" at bounding box center [447, 311] width 196 height 405
drag, startPoint x: 364, startPoint y: 471, endPoint x: 422, endPoint y: 479, distance: 58.4
click at [490, 492] on div "No filtering Overall Locations Cities Countries Physical Location Sales Channel…" at bounding box center [447, 311] width 196 height 405
click at [412, 455] on p "Product Options" at bounding box center [447, 451] width 169 height 39
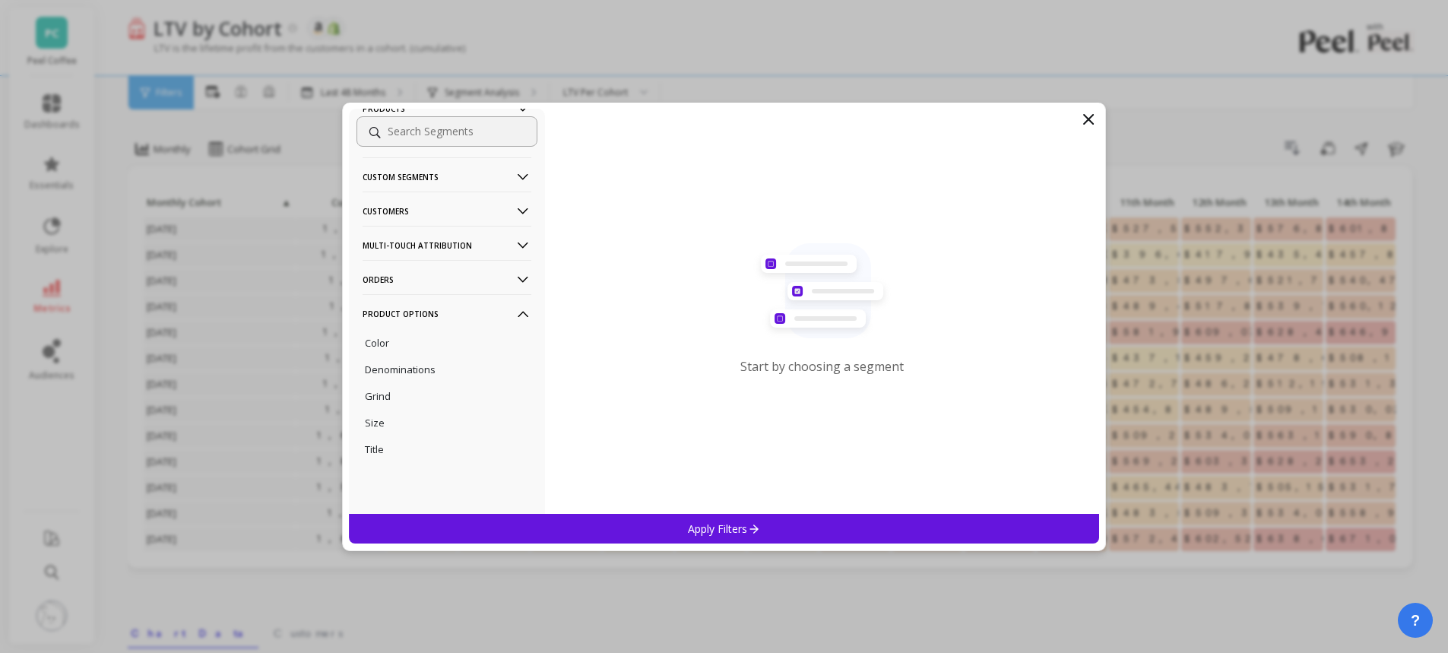
click at [476, 316] on p "Product Options" at bounding box center [447, 313] width 169 height 39
click at [419, 381] on p "Multi-Touch Attribution" at bounding box center [447, 382] width 169 height 39
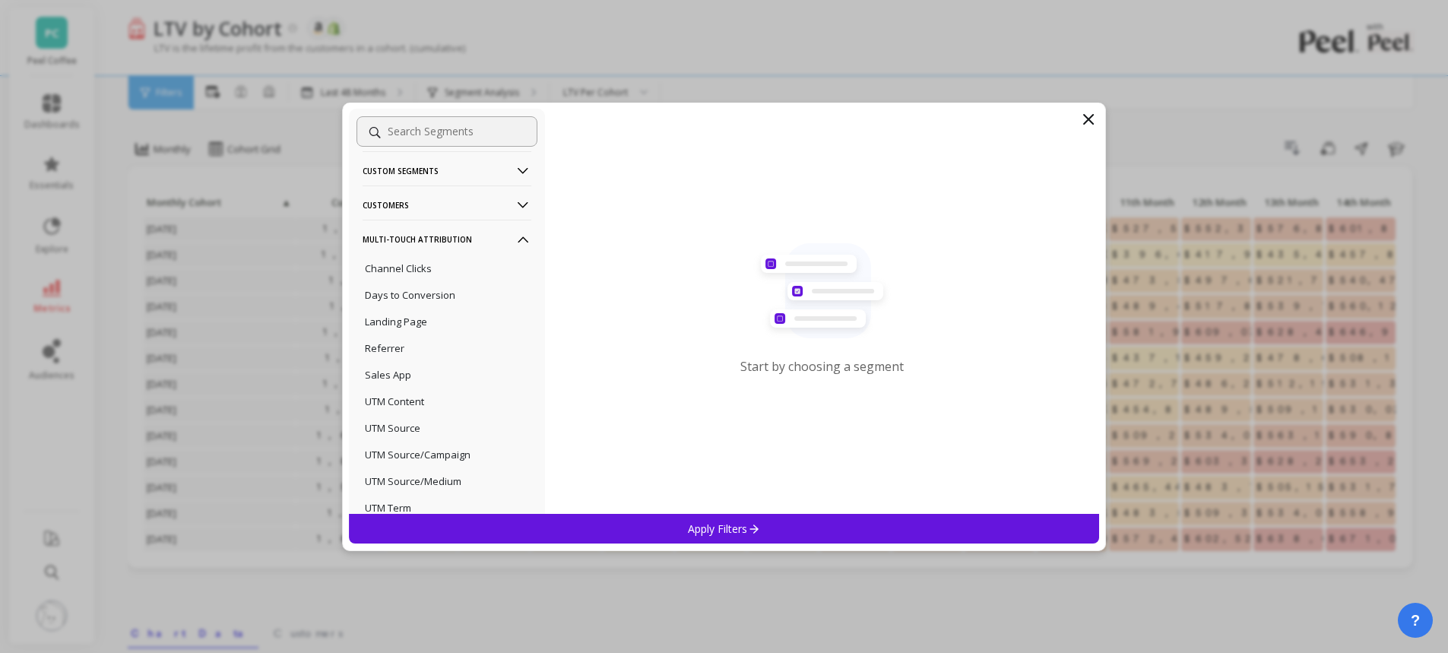
scroll to position [152, 0]
drag, startPoint x: 407, startPoint y: 392, endPoint x: 569, endPoint y: 372, distance: 163.2
click at [408, 391] on p "UTM Content" at bounding box center [394, 393] width 59 height 14
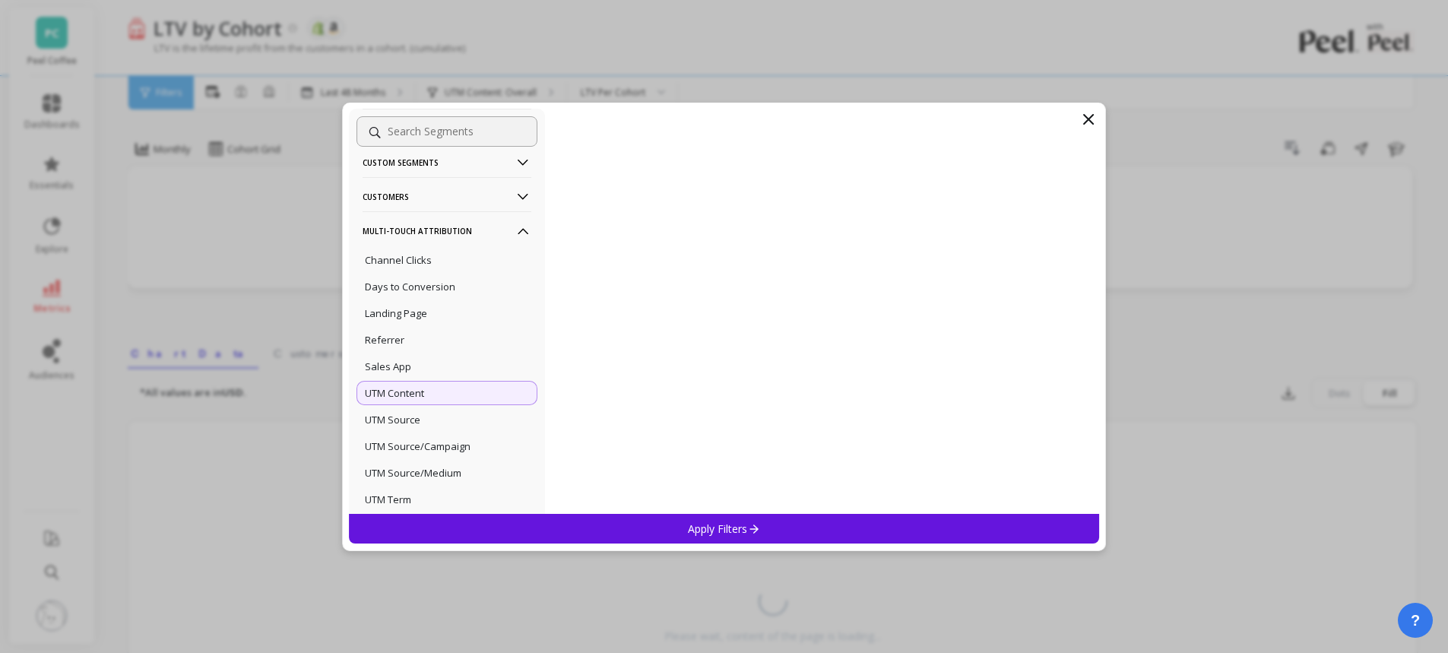
click at [722, 528] on p "Apply Filters" at bounding box center [724, 529] width 72 height 14
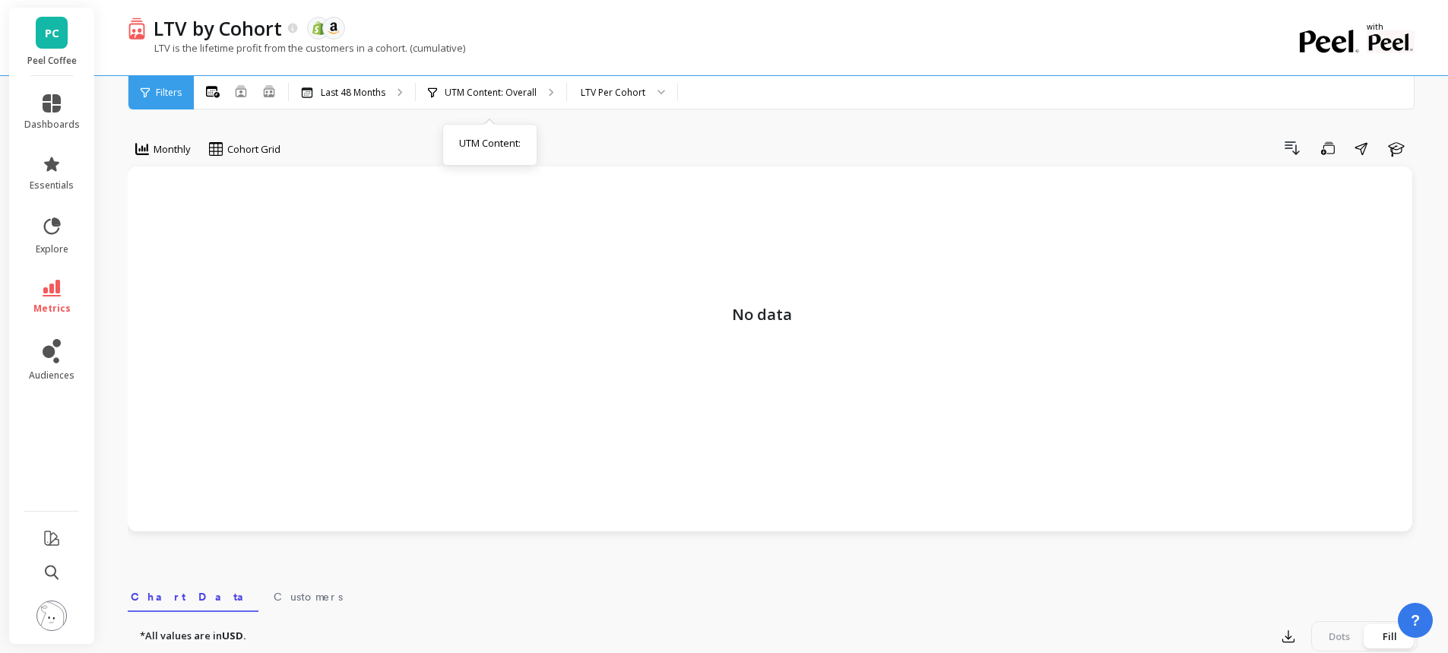
click at [463, 91] on p "UTM Content: Overall" at bounding box center [491, 93] width 92 height 12
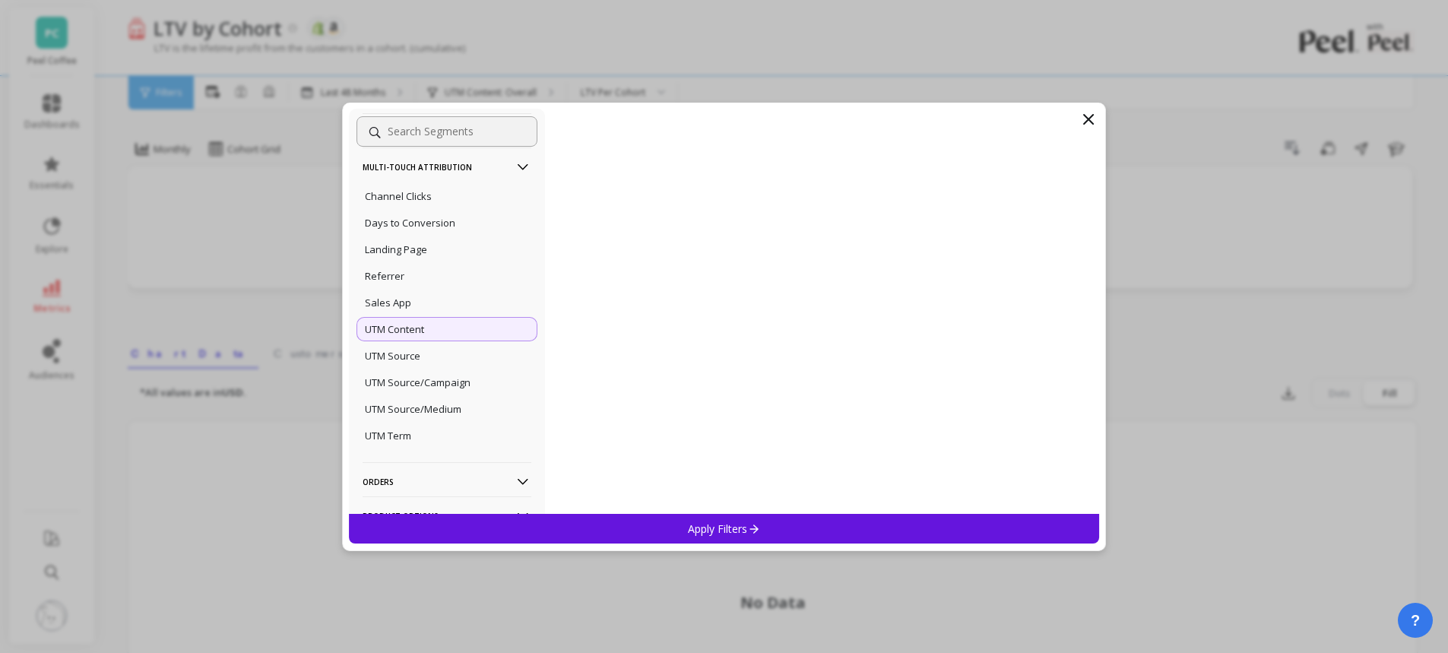
scroll to position [226, 0]
click at [1087, 121] on icon at bounding box center [1088, 119] width 9 height 9
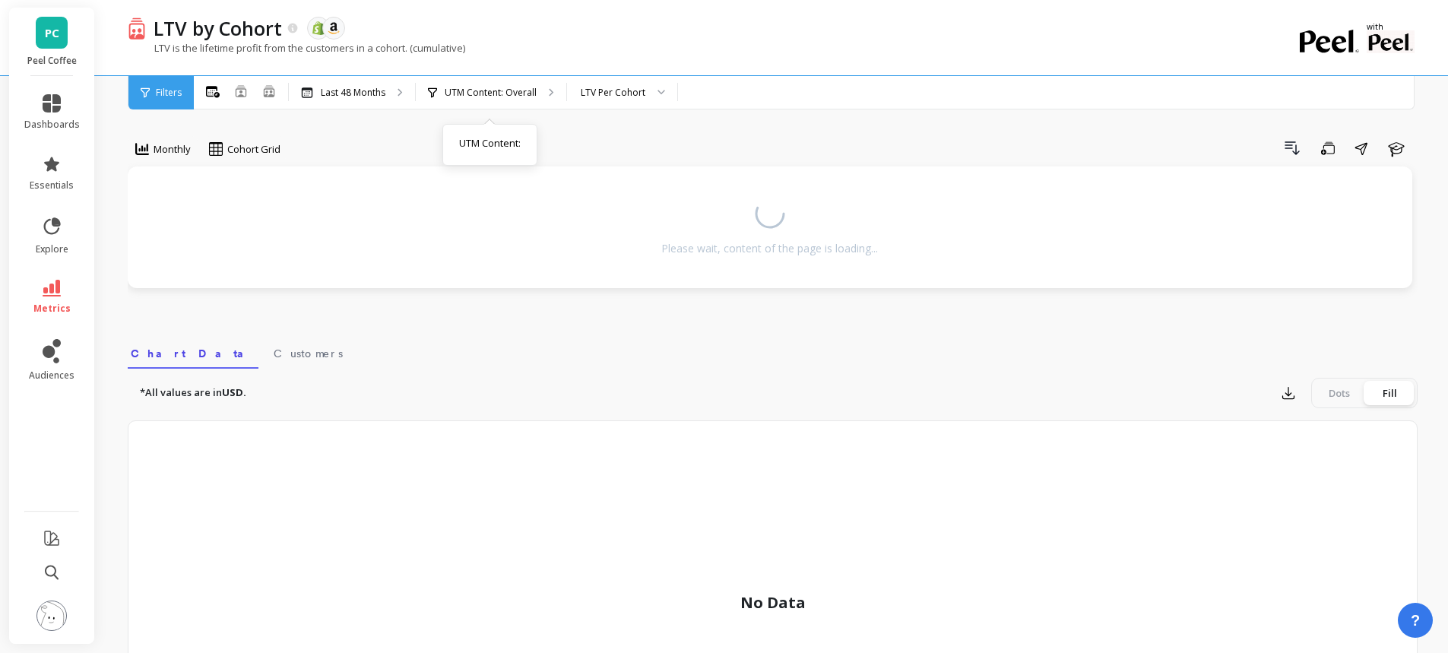
click at [484, 97] on p "UTM Content: Overall" at bounding box center [491, 93] width 92 height 12
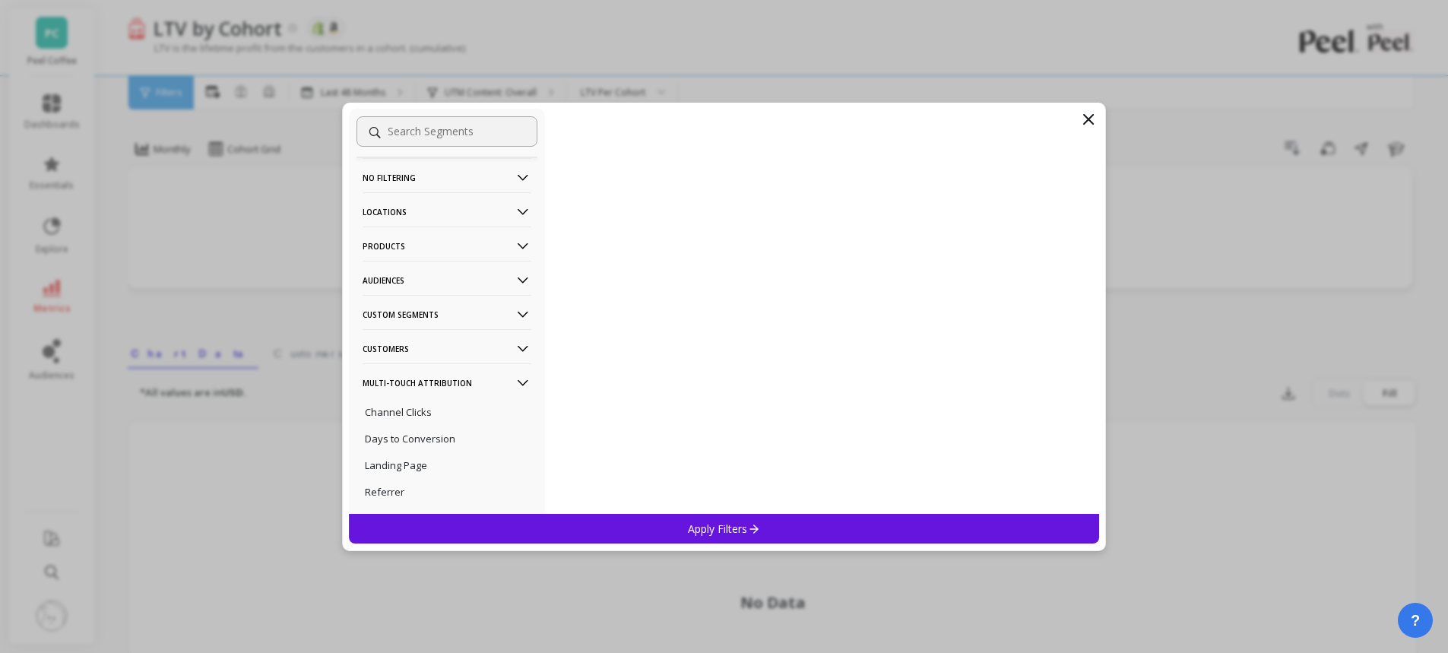
scroll to position [76, 0]
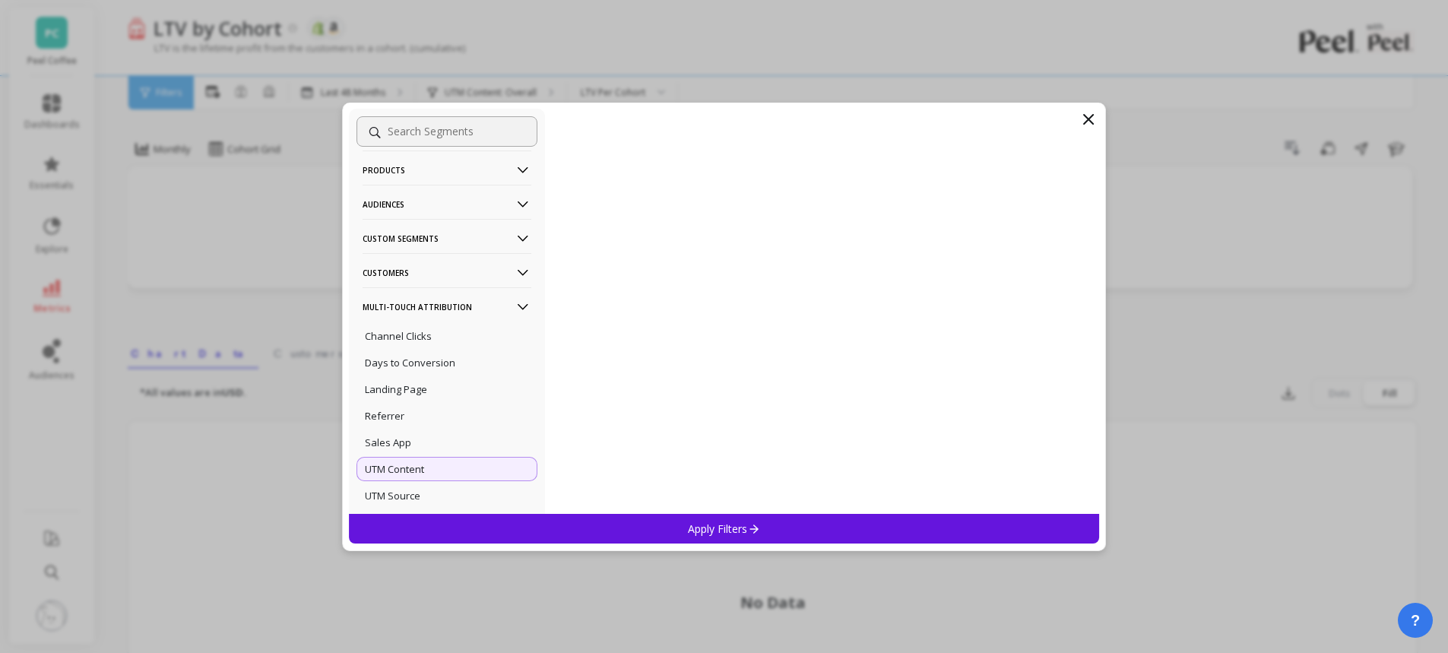
click at [432, 338] on div "Channel Clicks" at bounding box center [447, 336] width 181 height 24
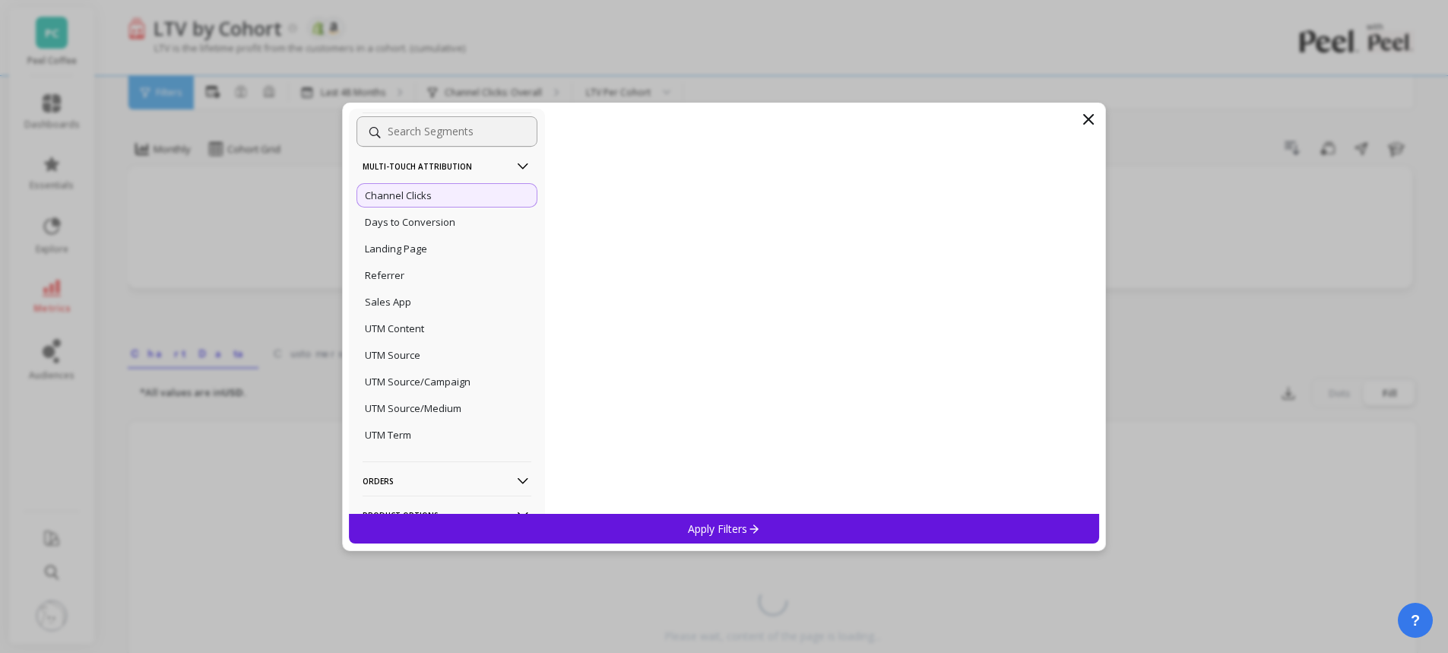
scroll to position [204, 0]
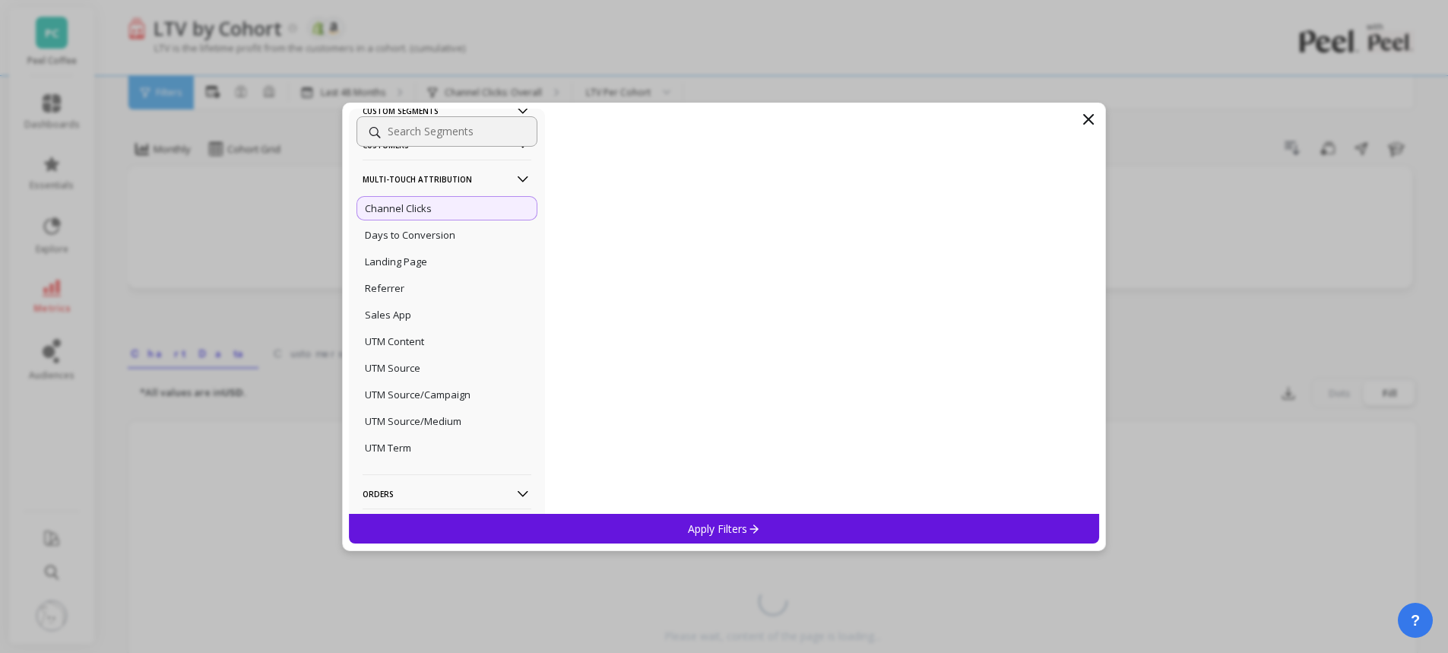
click at [1089, 116] on icon at bounding box center [1089, 119] width 18 height 18
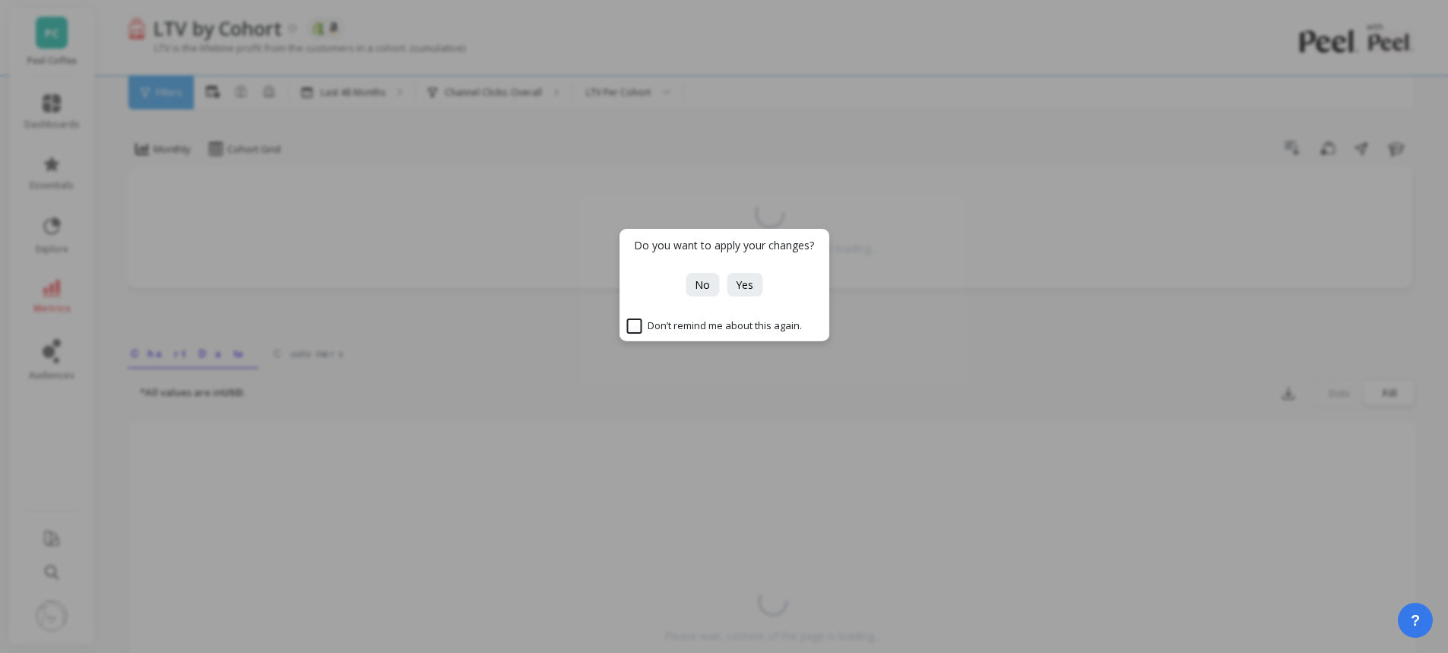
click at [707, 289] on span "No" at bounding box center [702, 285] width 15 height 14
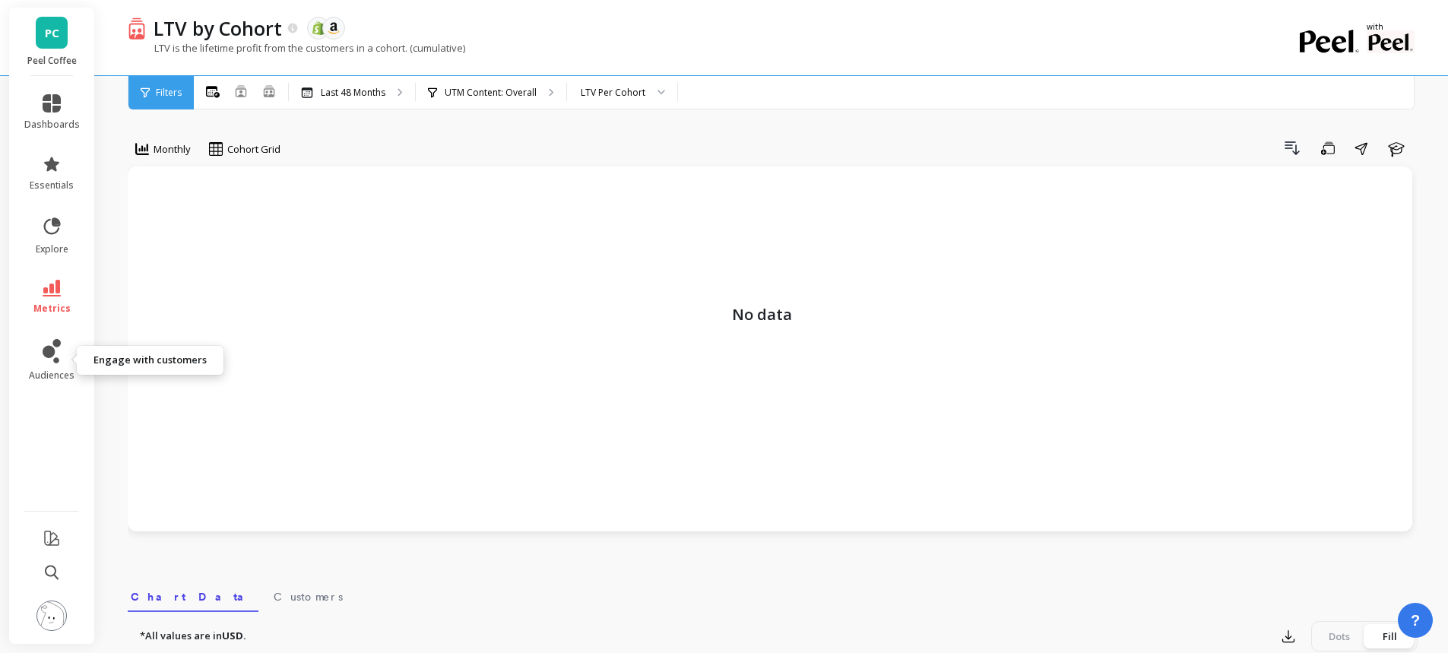
click at [49, 357] on icon at bounding box center [49, 352] width 12 height 12
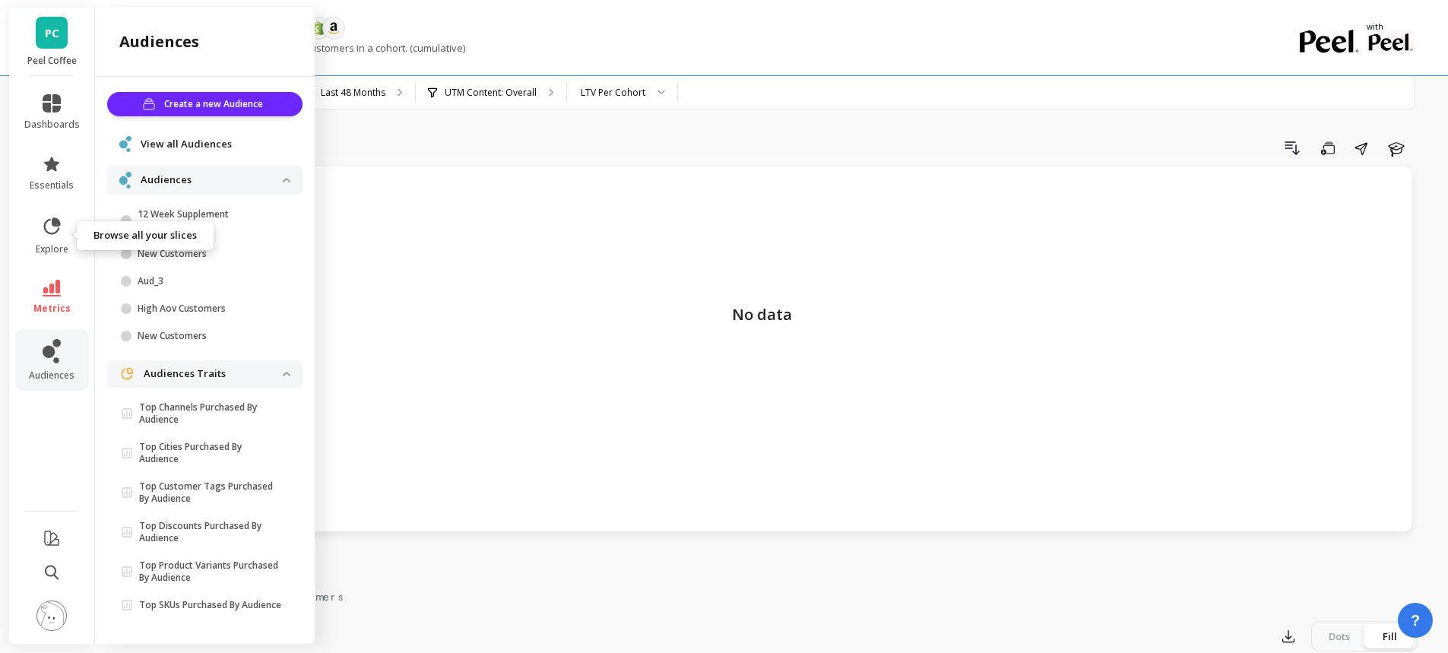
click at [59, 236] on link "explore" at bounding box center [52, 236] width 56 height 40
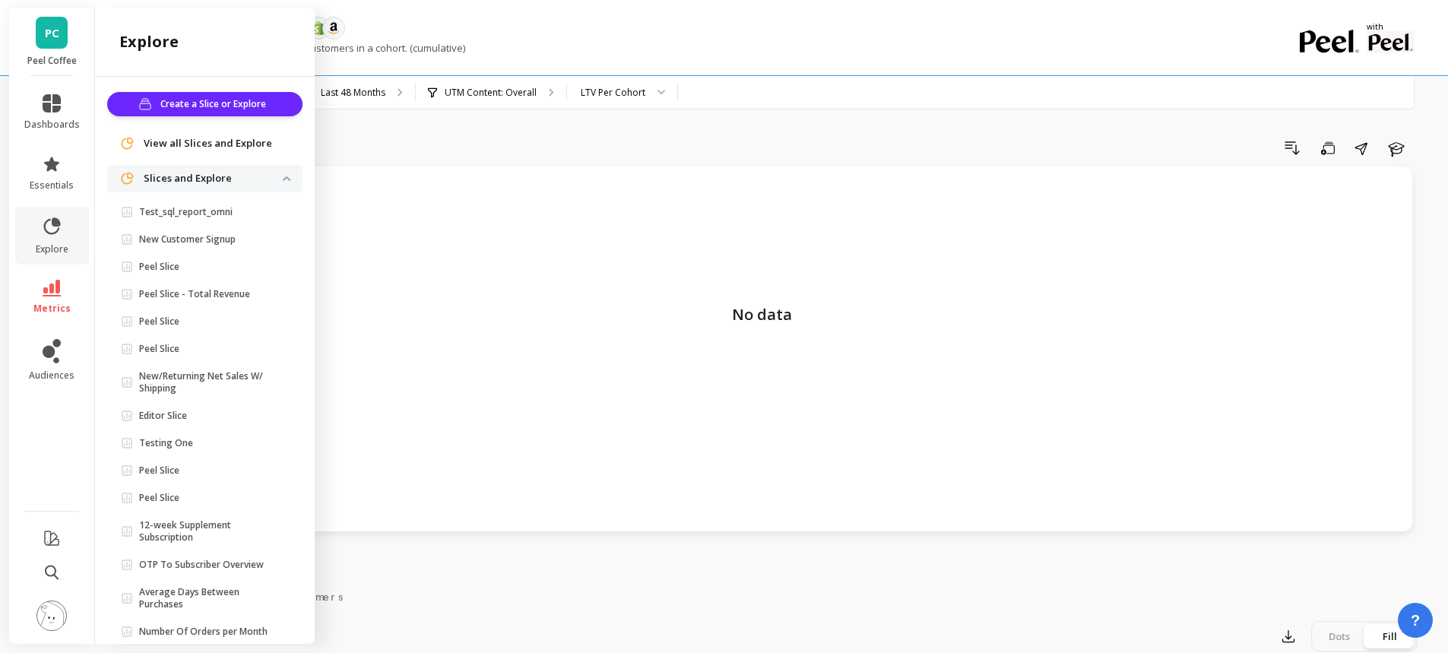
click at [240, 271] on span "Peel Slice" at bounding box center [202, 267] width 162 height 12
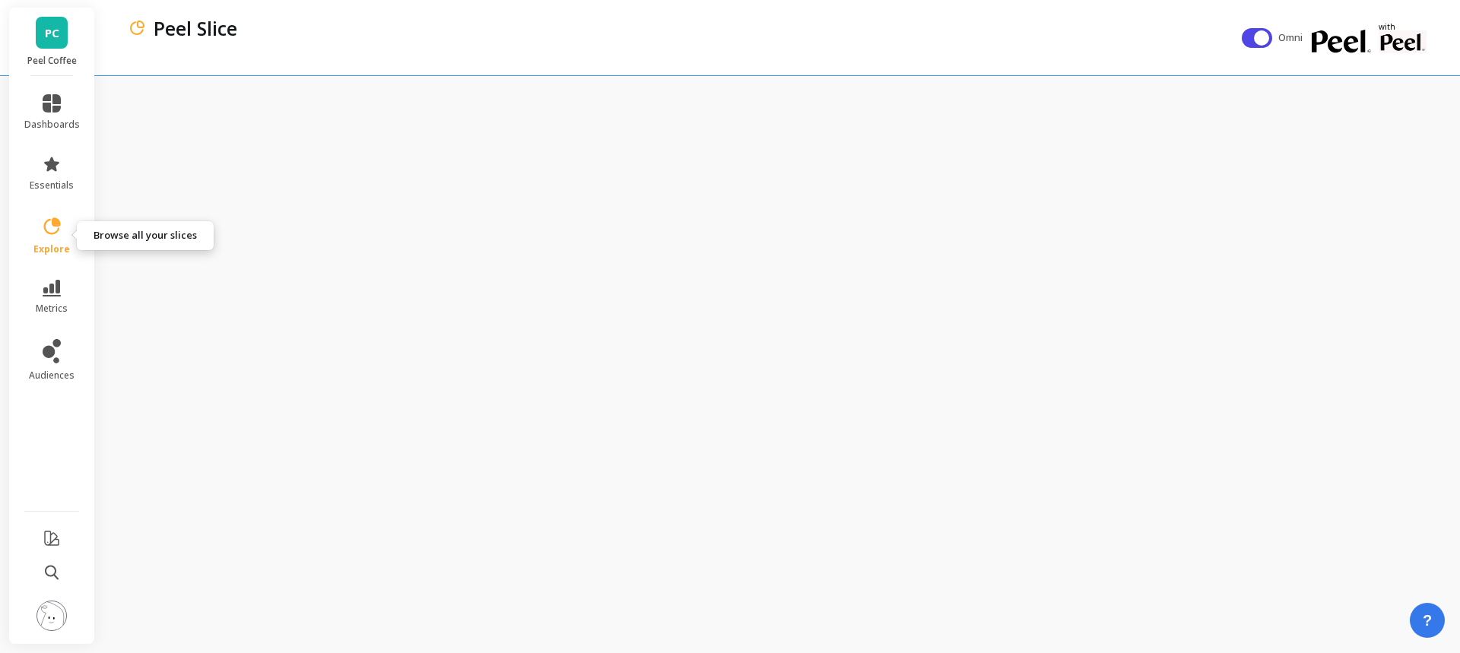
click at [40, 218] on link "explore" at bounding box center [52, 236] width 56 height 40
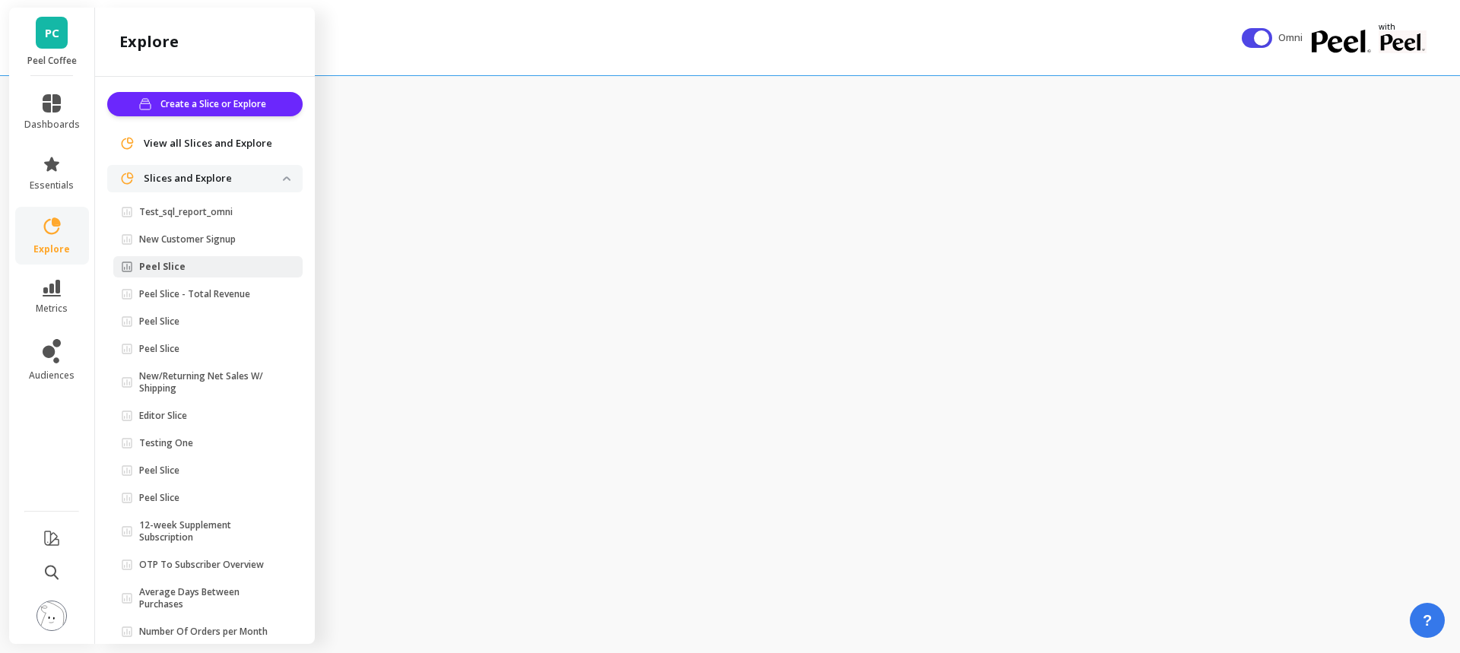
click at [220, 297] on p "Peel Slice - Total Revenue" at bounding box center [194, 294] width 111 height 12
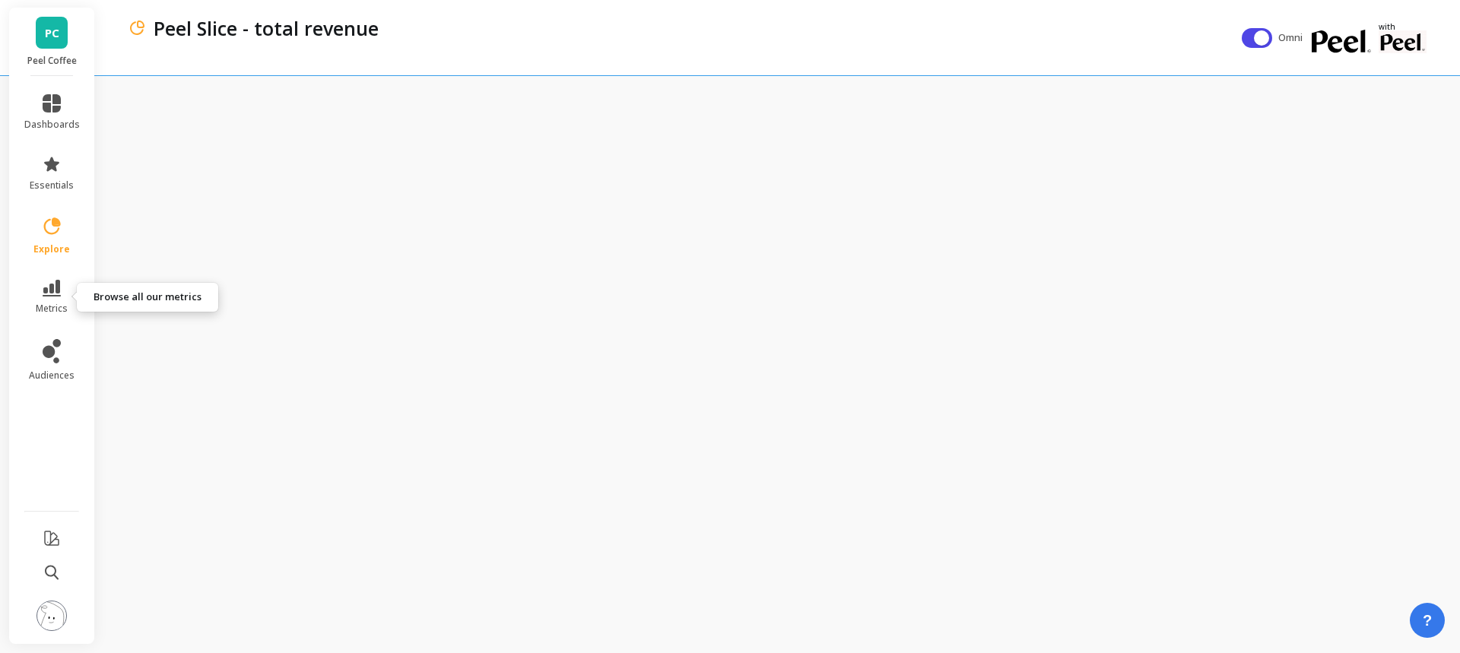
click at [52, 280] on icon at bounding box center [52, 288] width 18 height 17
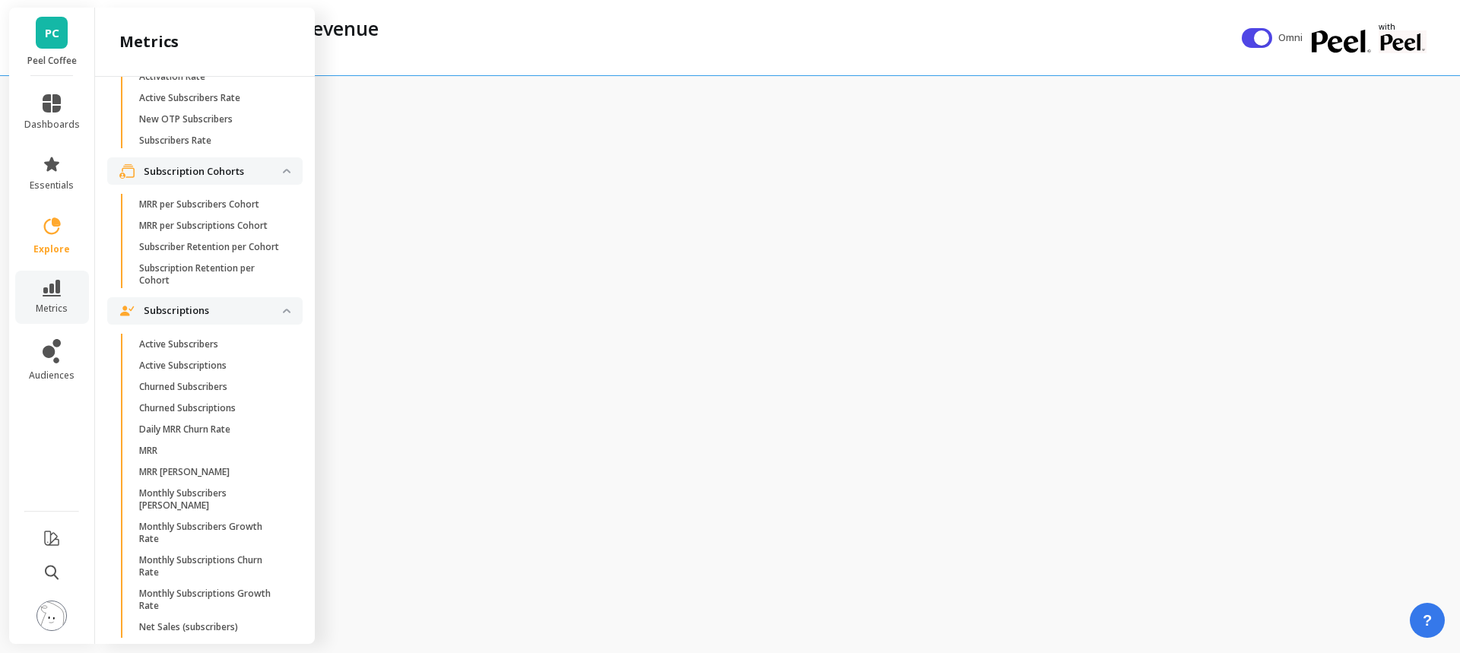
scroll to position [3960, 0]
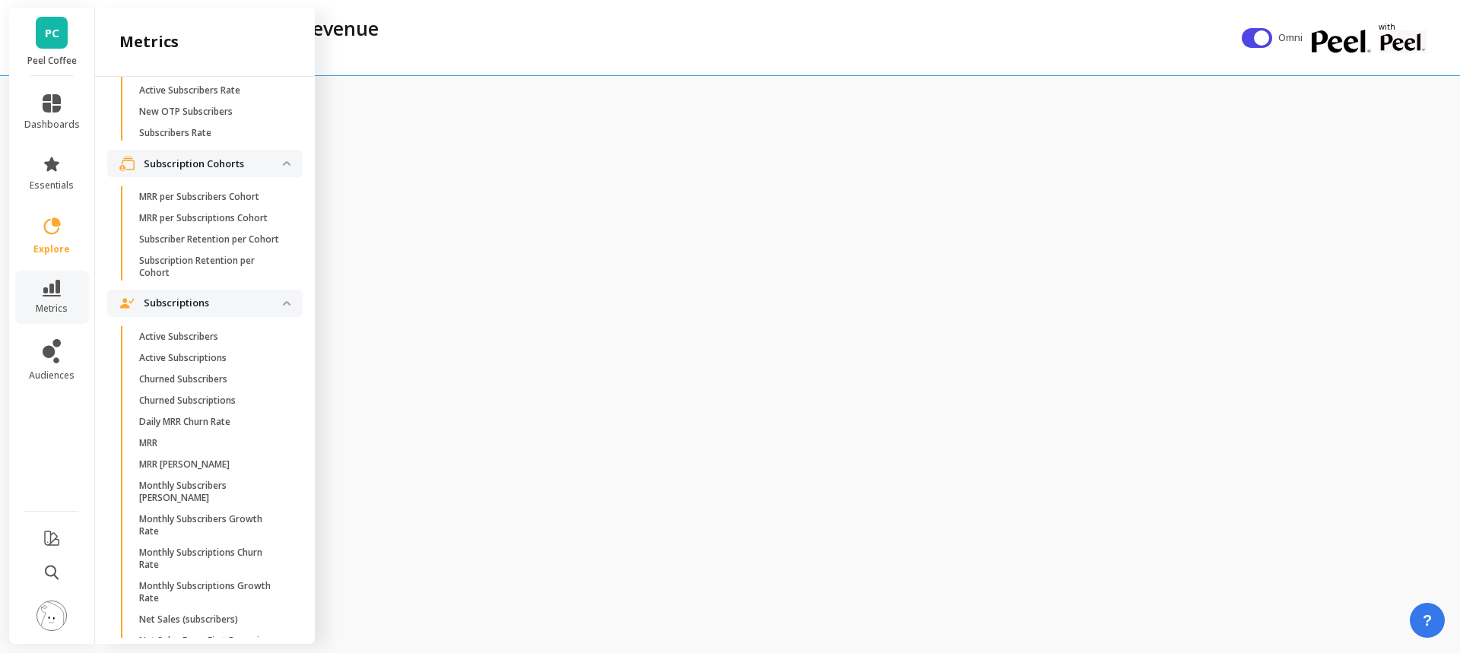
click at [186, 75] on p "Activation Rate" at bounding box center [172, 69] width 66 height 12
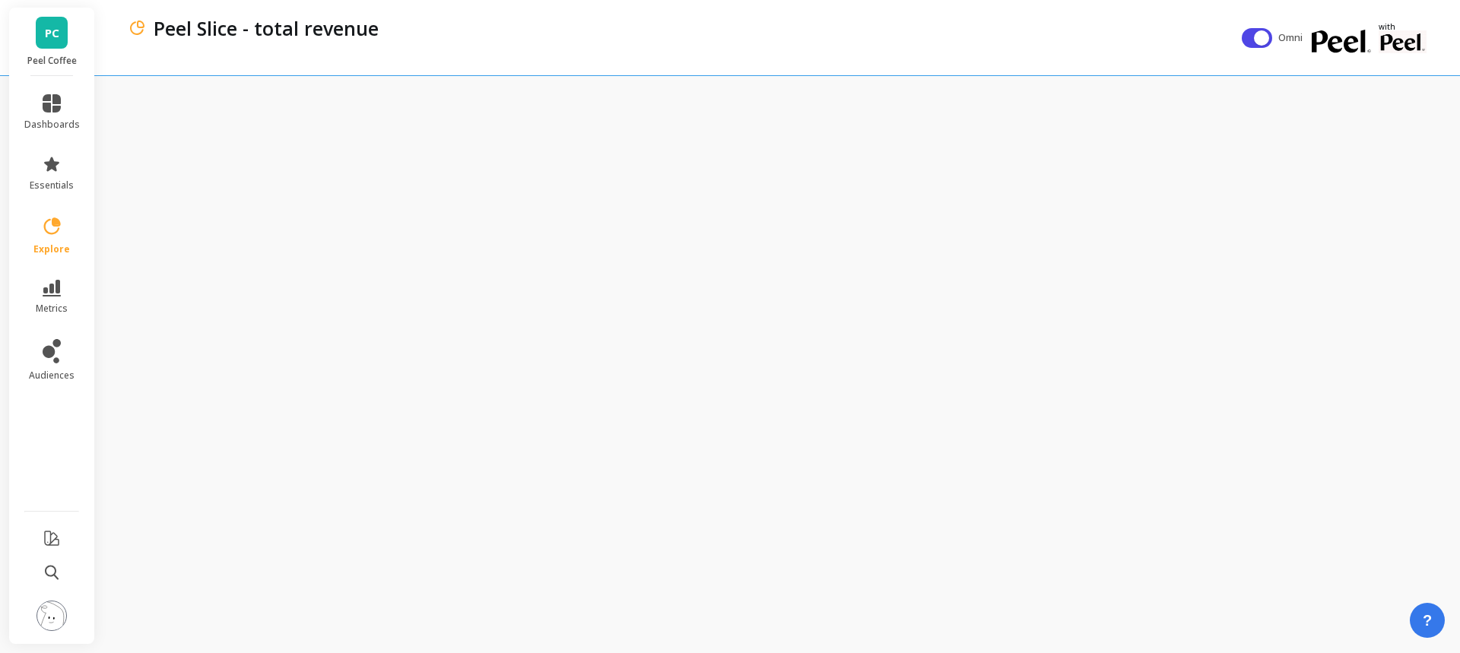
scroll to position [0, 0]
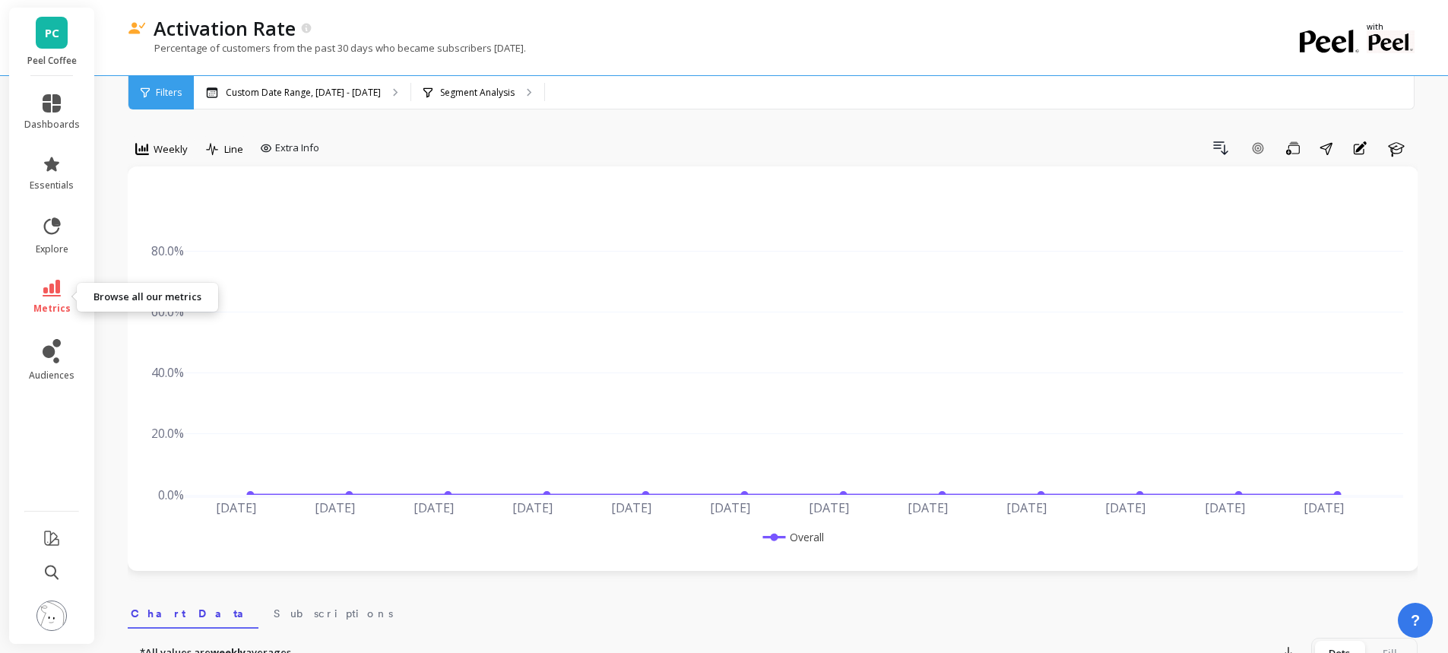
click at [40, 284] on link "metrics" at bounding box center [52, 297] width 56 height 35
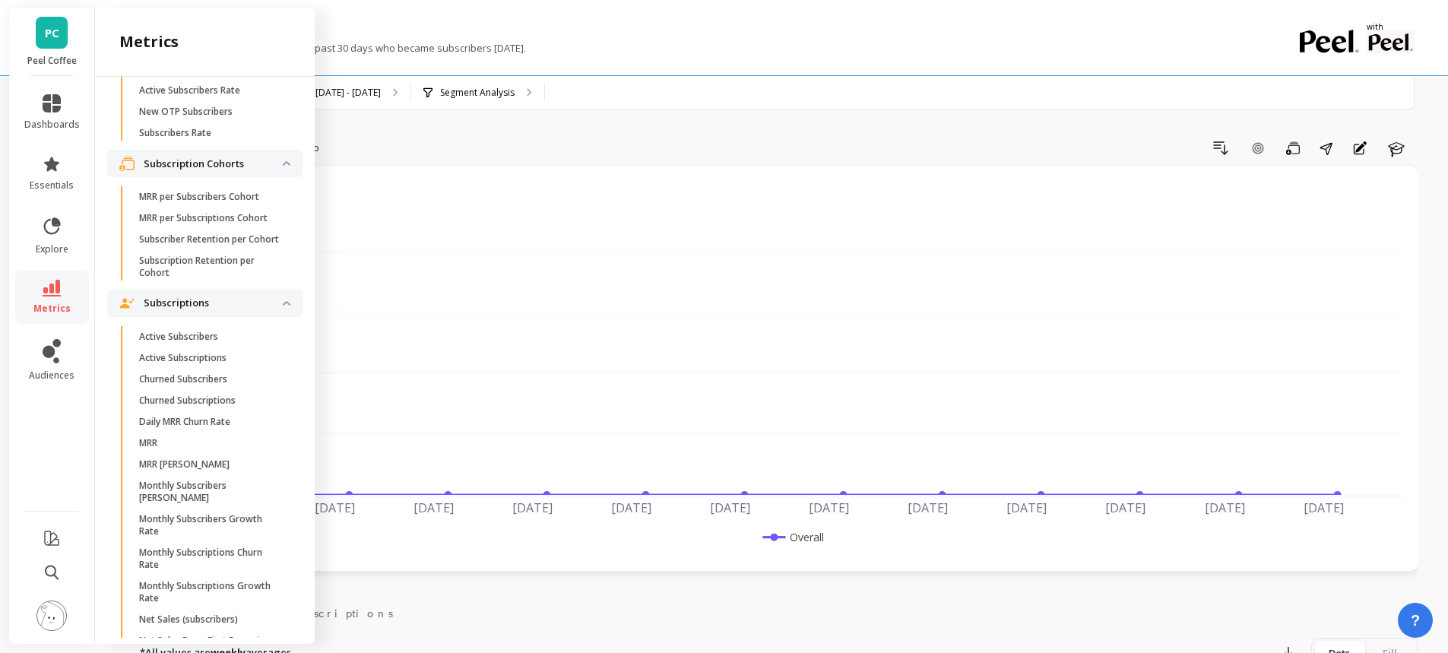
scroll to position [4040, 0]
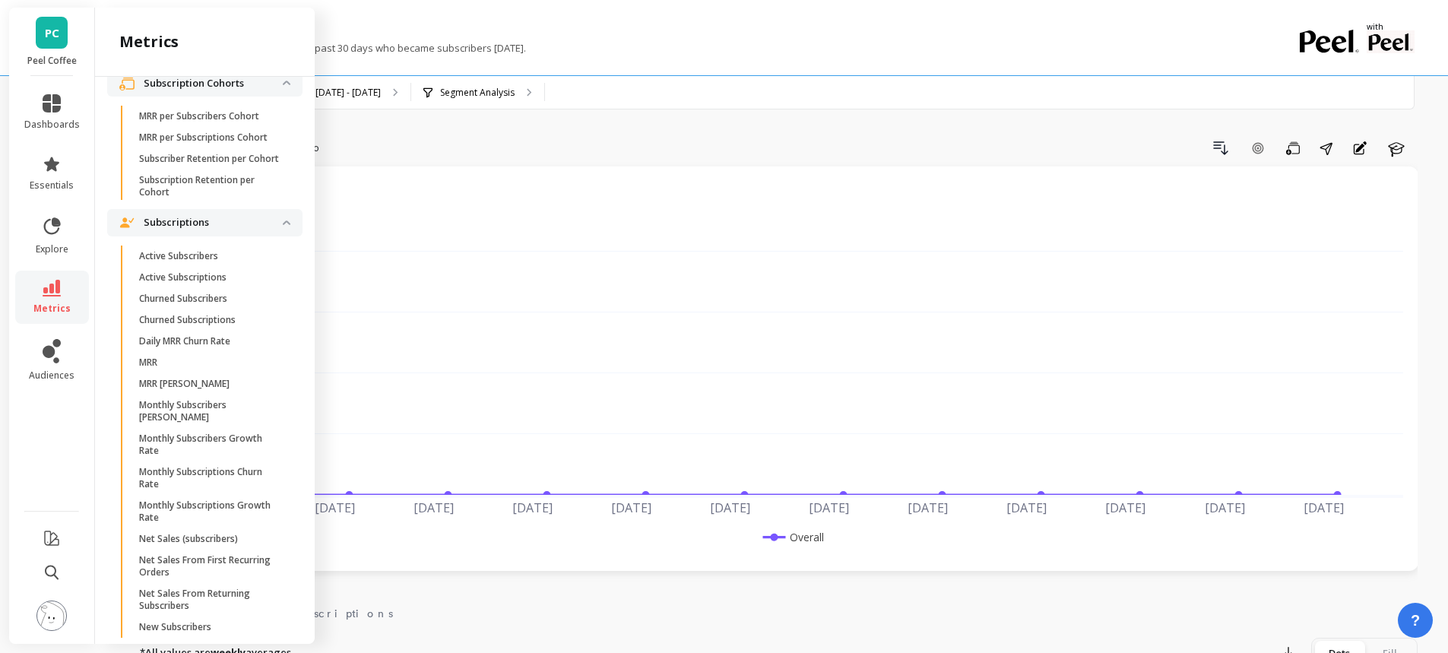
click at [205, 198] on p "Subscription Retention per Cohort" at bounding box center [211, 186] width 145 height 24
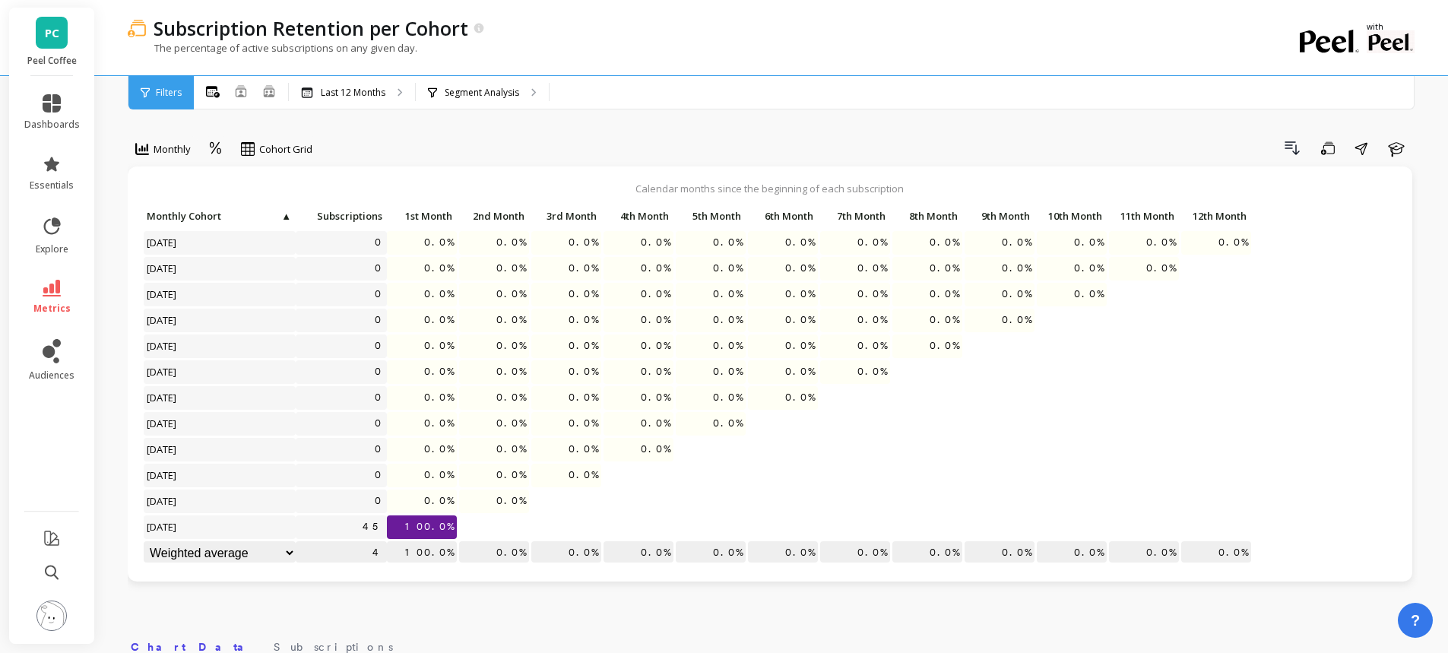
click at [376, 98] on p "Last 12 Months" at bounding box center [353, 93] width 65 height 12
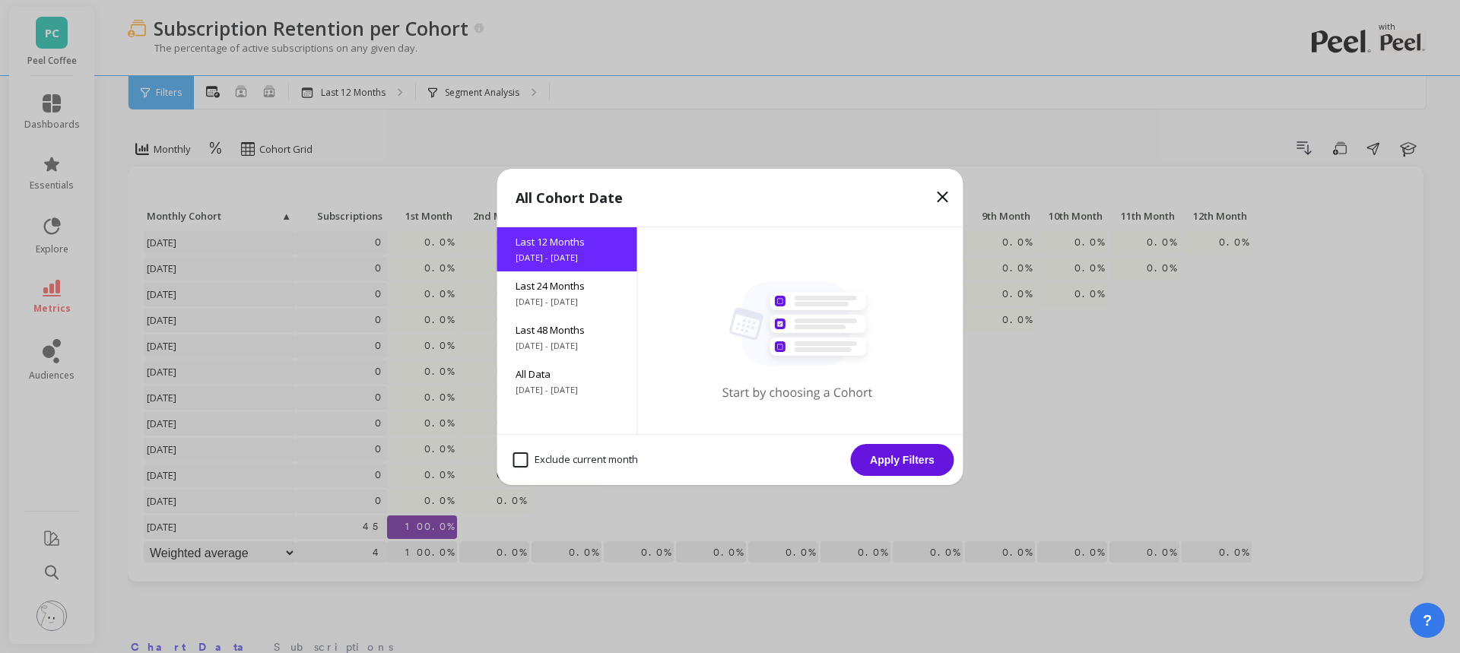
click at [581, 328] on span "Last 48 Months" at bounding box center [567, 330] width 103 height 14
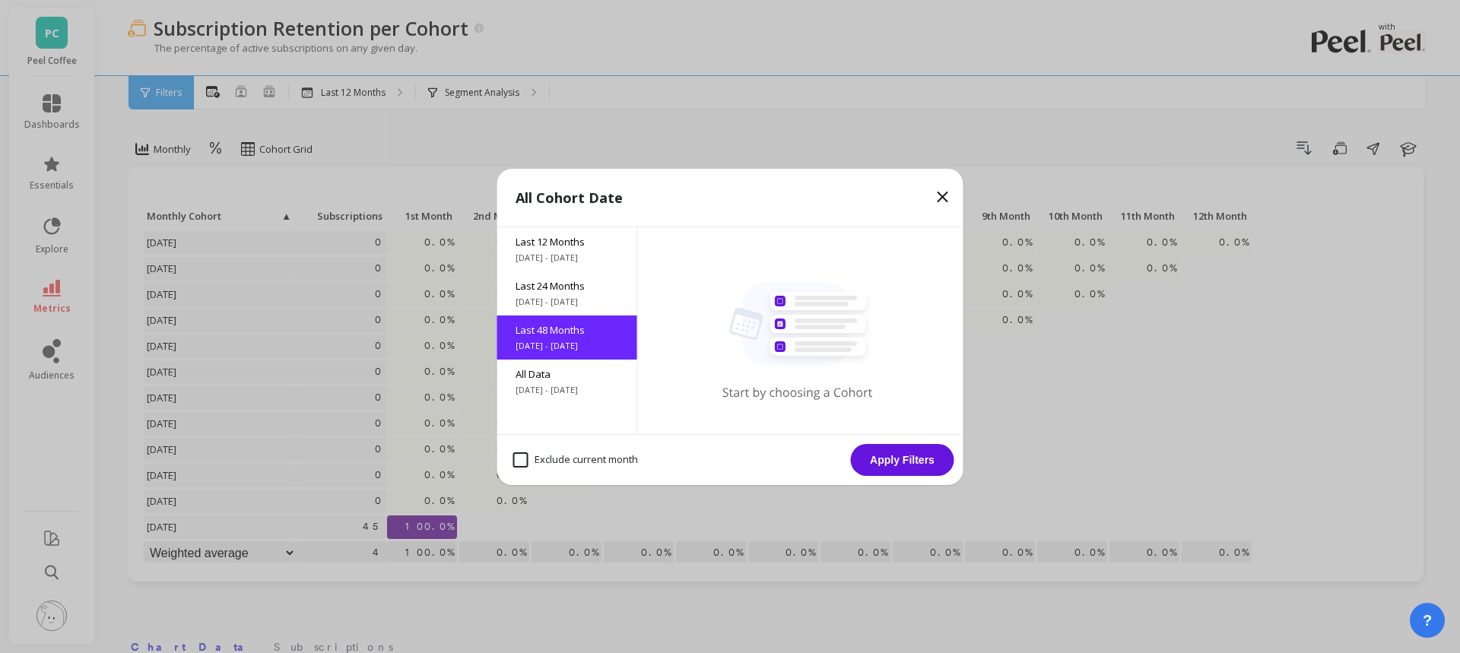
click at [898, 462] on button "Apply Filters" at bounding box center [902, 460] width 103 height 32
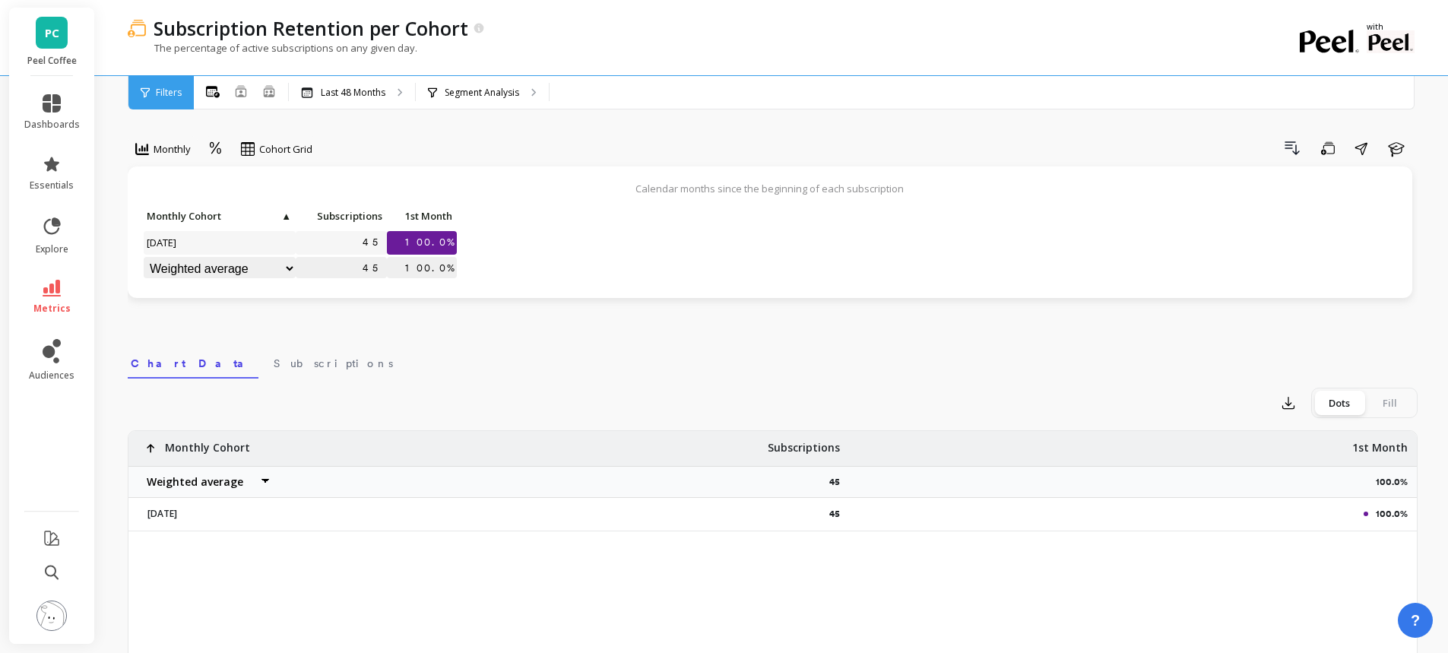
click at [348, 97] on p "Last 48 Months" at bounding box center [353, 93] width 65 height 12
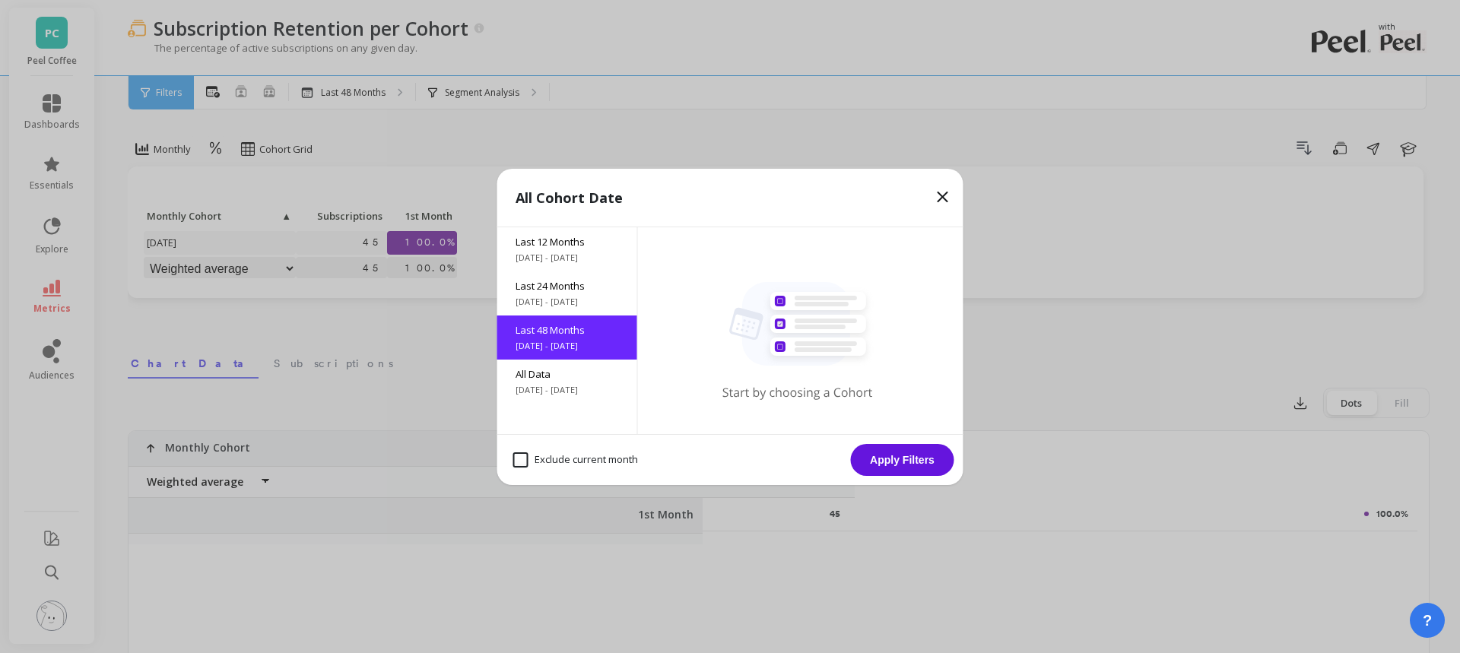
click at [591, 243] on span "Last 12 Months" at bounding box center [567, 242] width 103 height 14
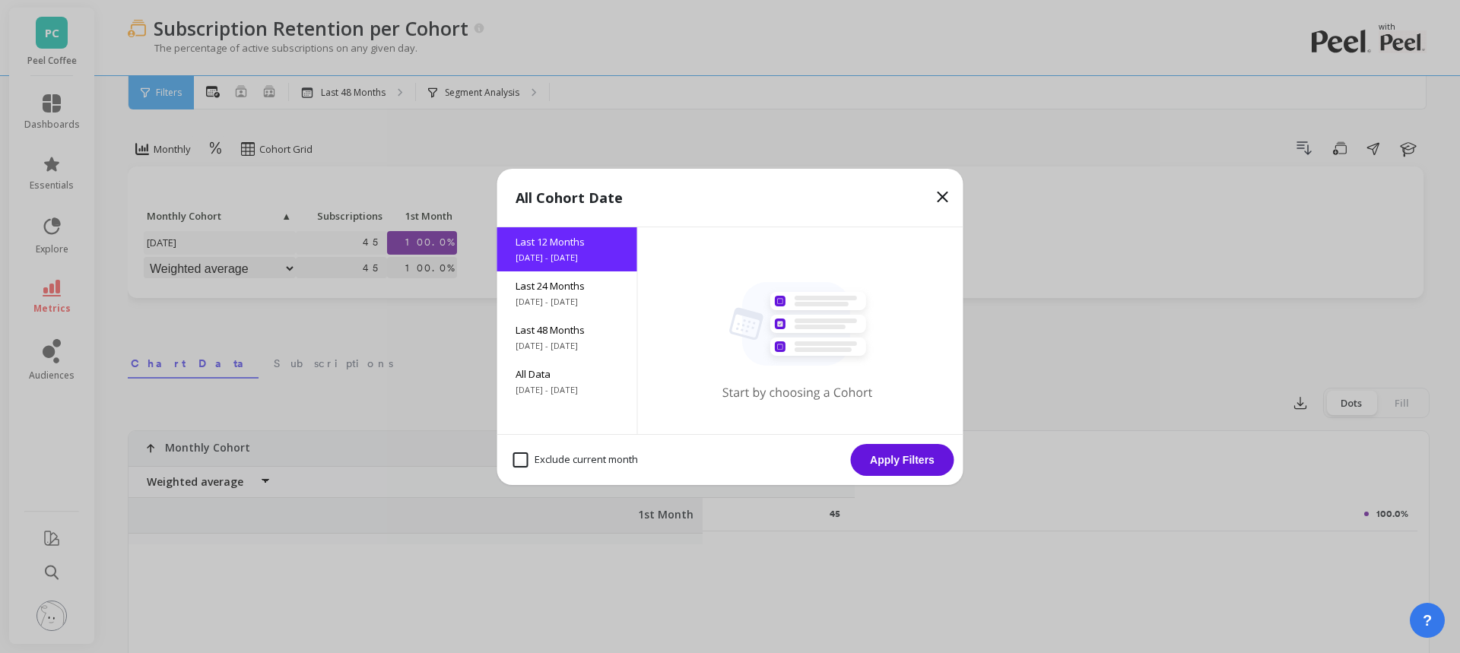
click at [941, 195] on icon at bounding box center [942, 196] width 9 height 9
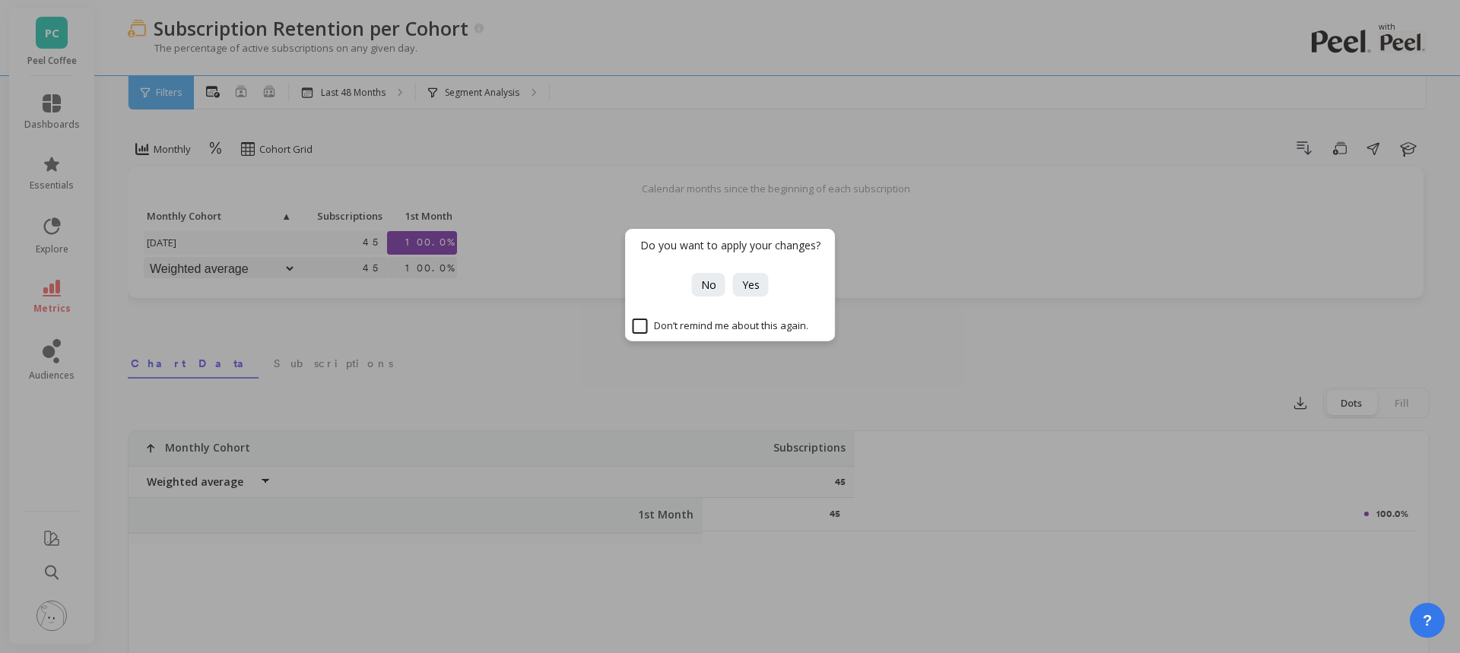
click at [700, 287] on button "No" at bounding box center [708, 285] width 33 height 24
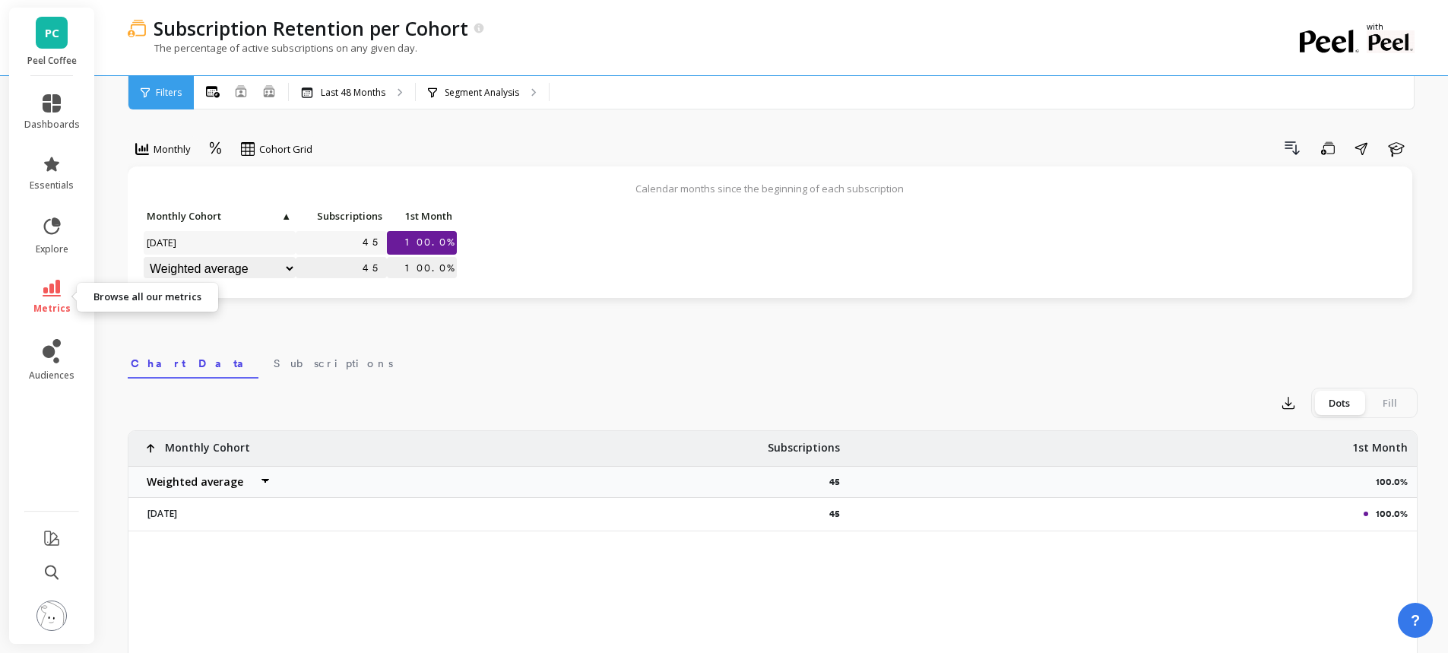
click at [53, 290] on icon at bounding box center [52, 288] width 18 height 17
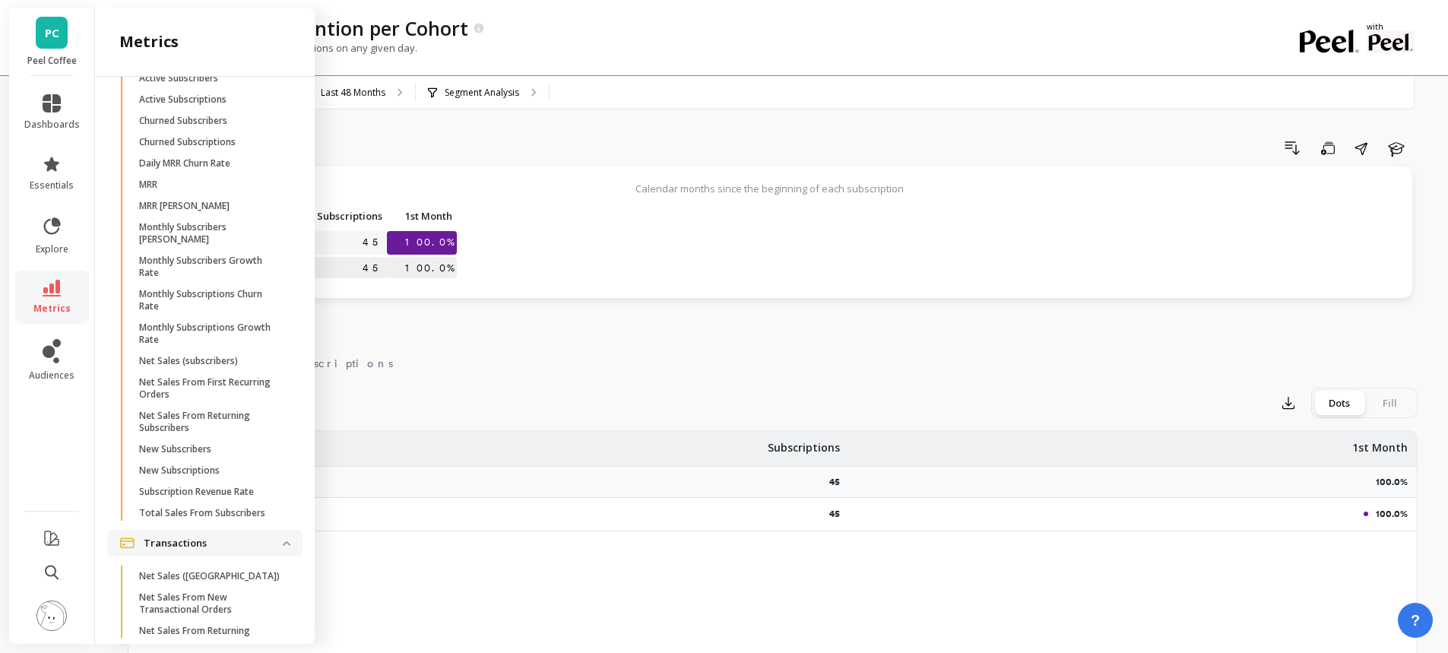
scroll to position [4040, 0]
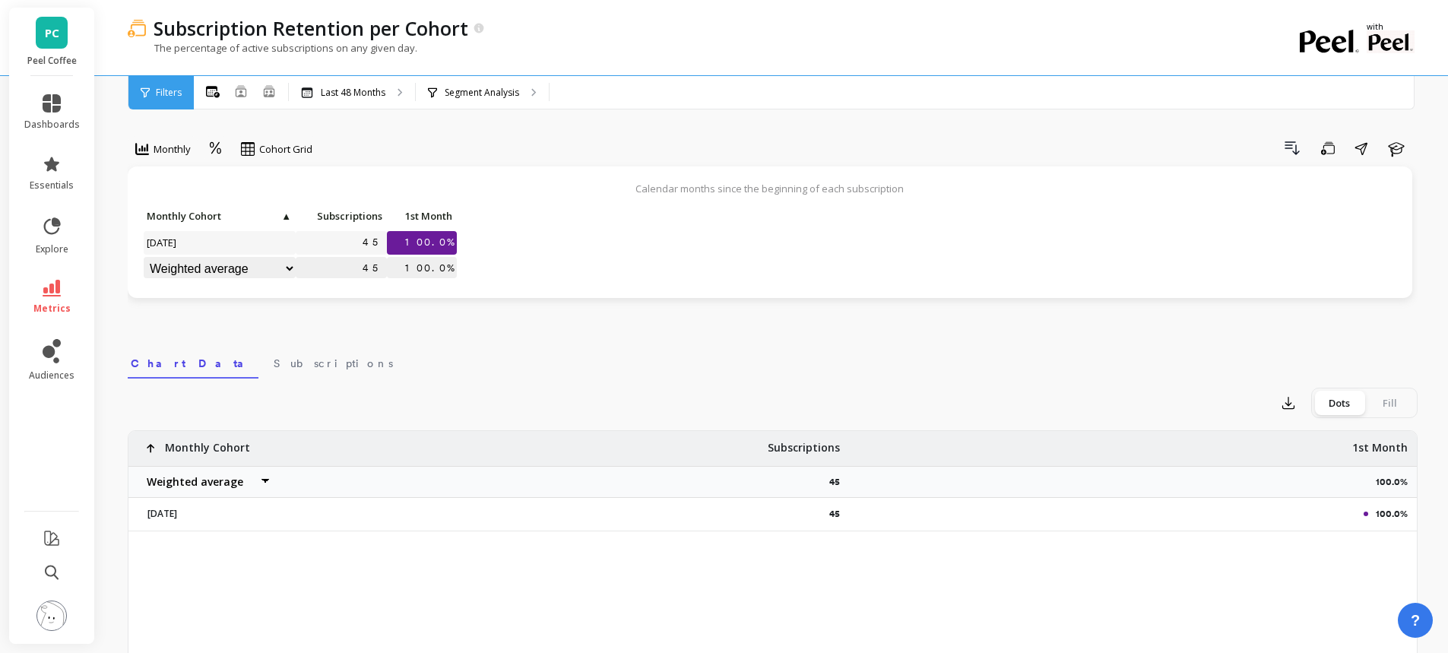
click at [550, 421] on div "Export Dots Fill 45 100.0% Monthly Cohort Weighted average Weighted average exc…" at bounding box center [773, 645] width 1290 height 532
click at [56, 290] on icon at bounding box center [52, 288] width 18 height 17
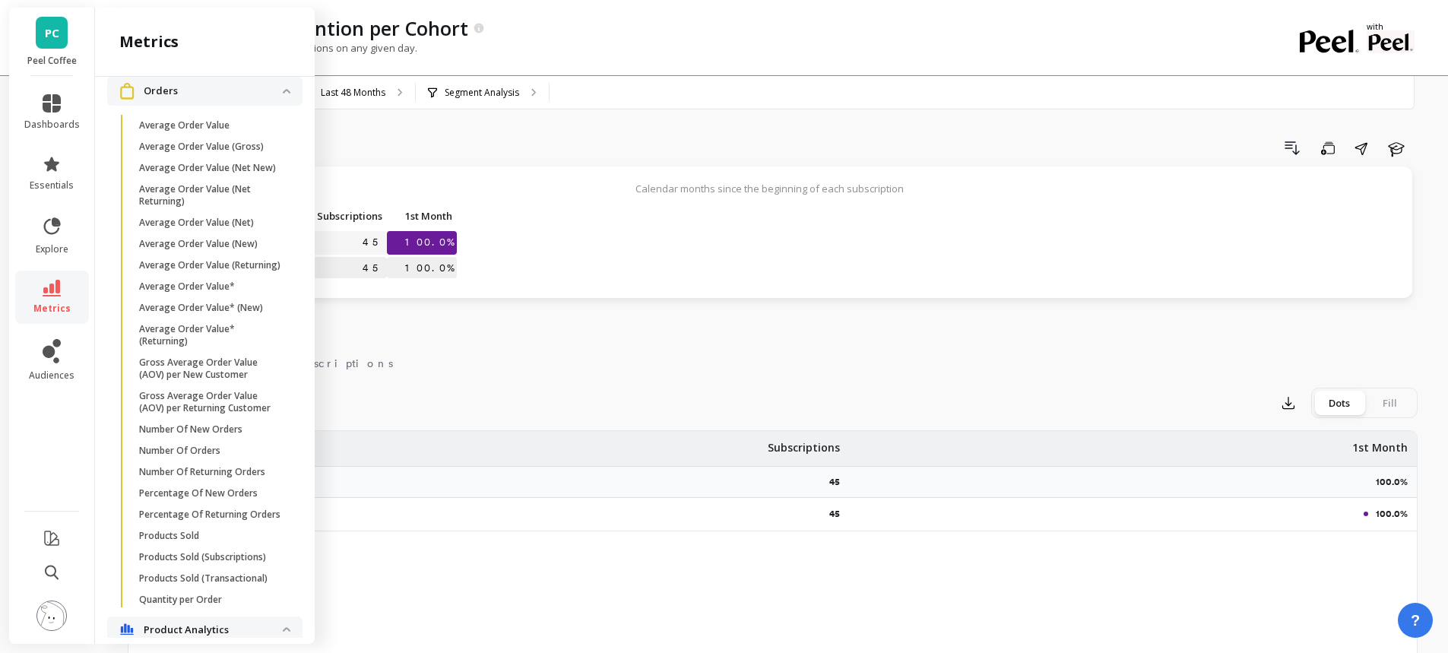
scroll to position [2514, 0]
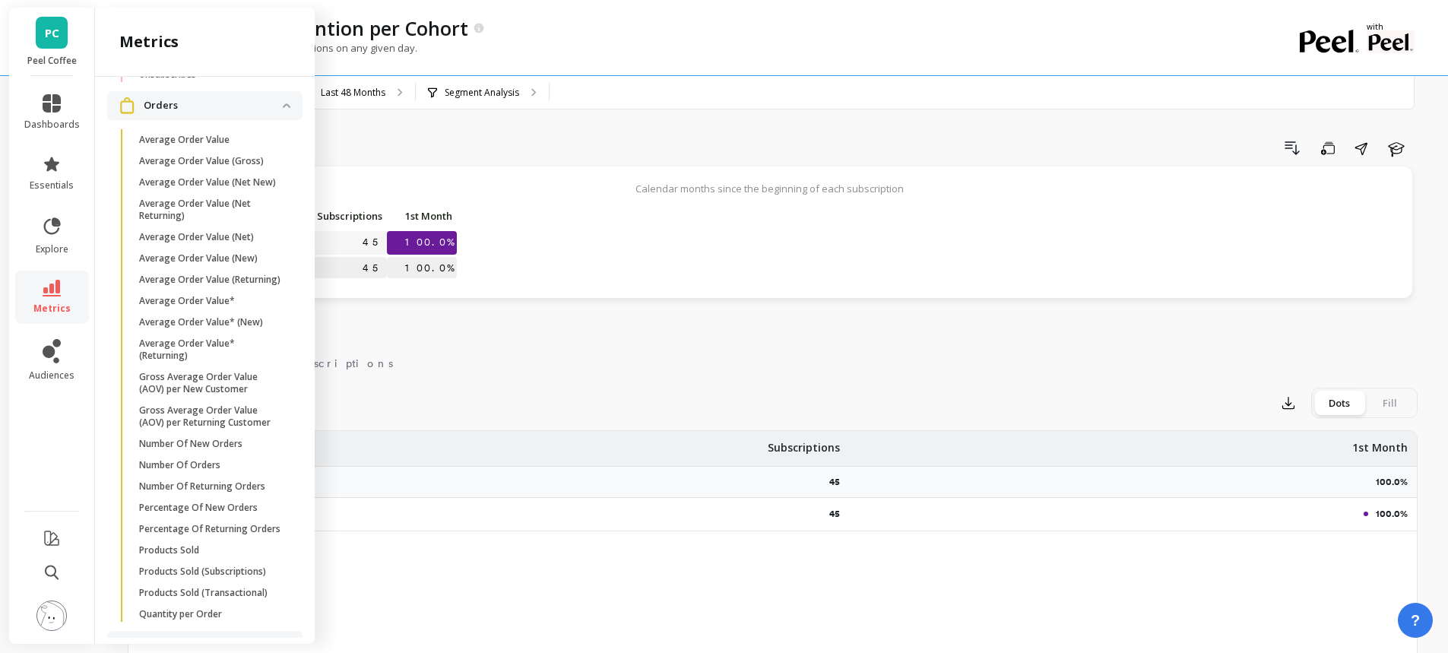
click at [451, 148] on div "Drill Down Save Share Learn" at bounding box center [870, 148] width 1095 height 24
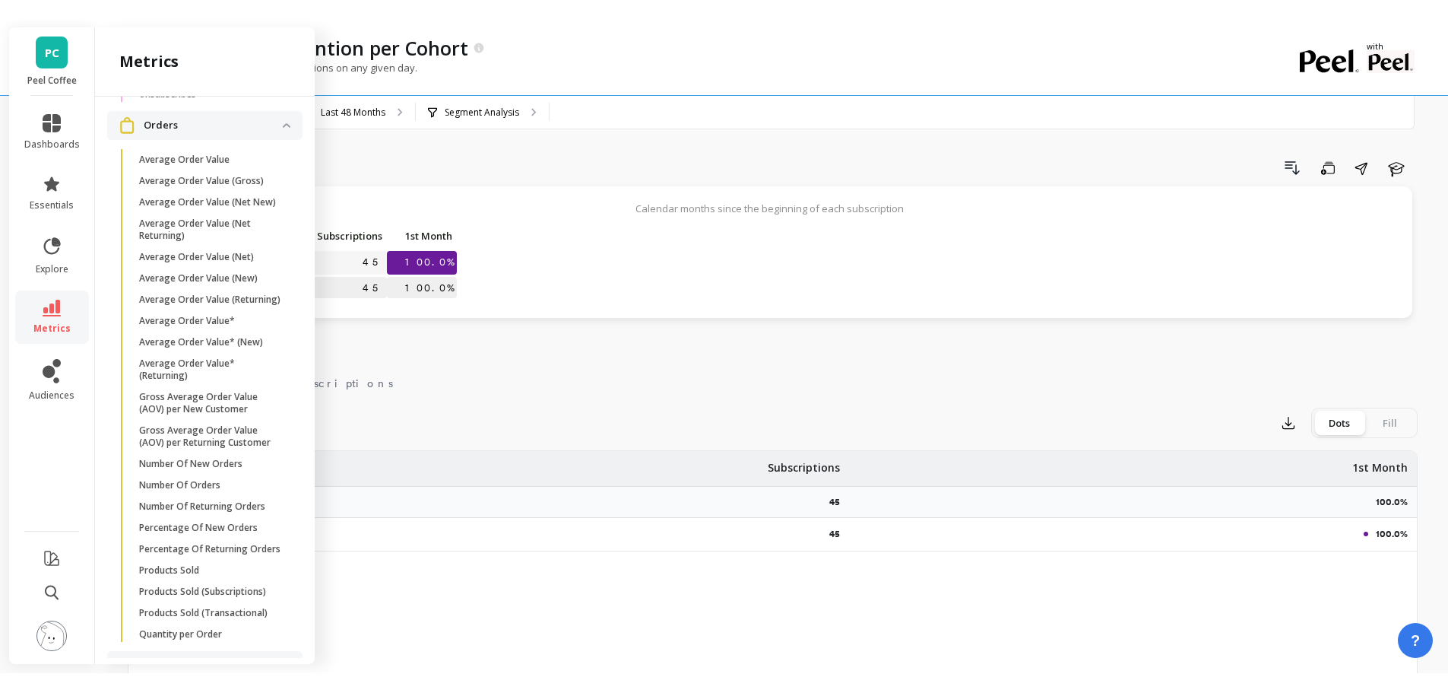
scroll to position [0, 0]
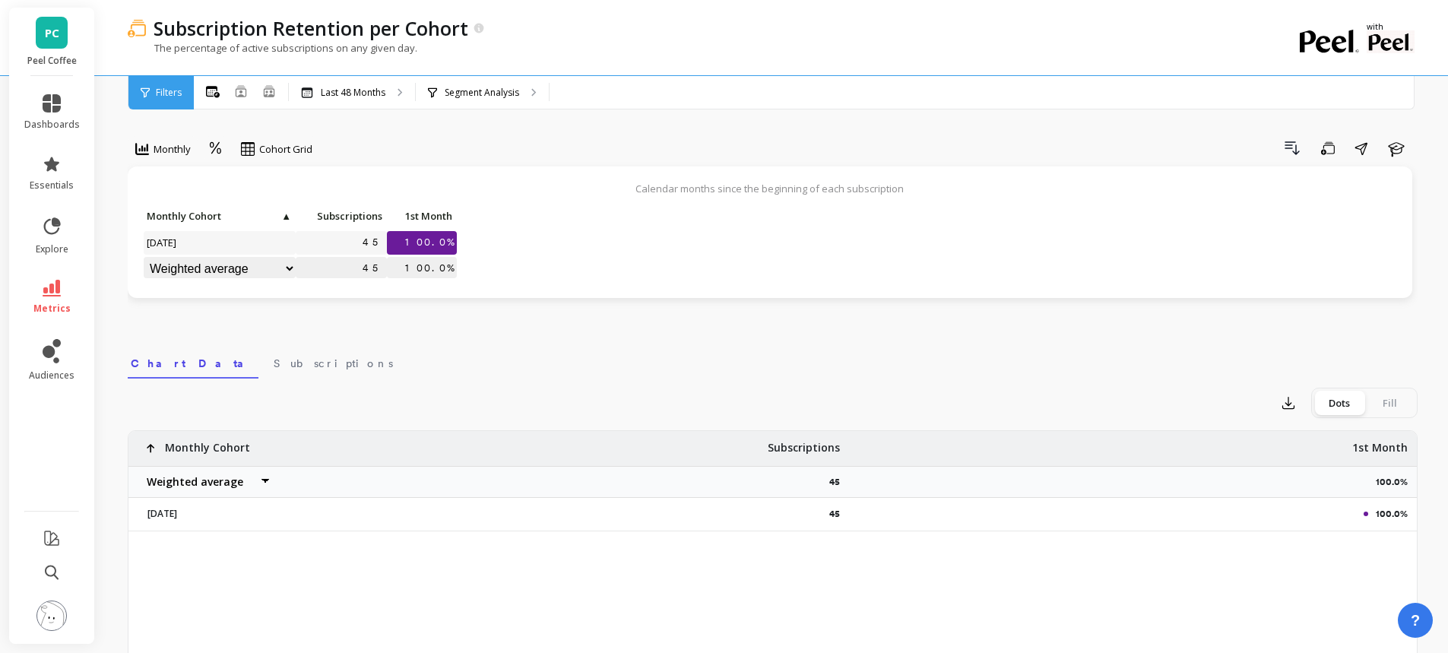
click at [1422, 616] on button "?" at bounding box center [1415, 620] width 35 height 35
click at [395, 317] on div "Calendar months since the beginning of each subscription Click to create an aud…" at bounding box center [770, 244] width 1285 height 154
